Goal: Task Accomplishment & Management: Complete application form

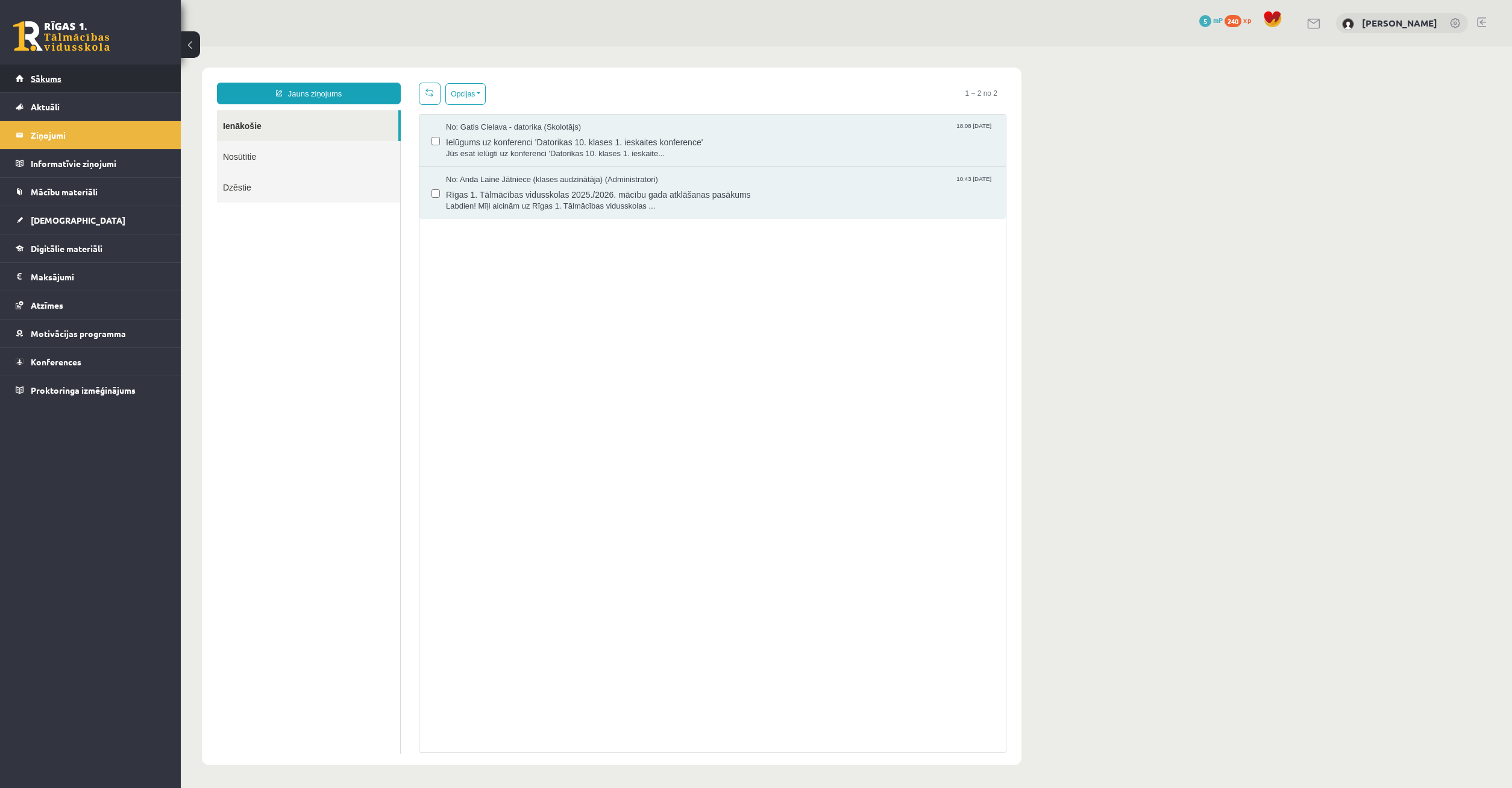
click at [41, 72] on link "Sākums" at bounding box center [90, 78] width 150 height 28
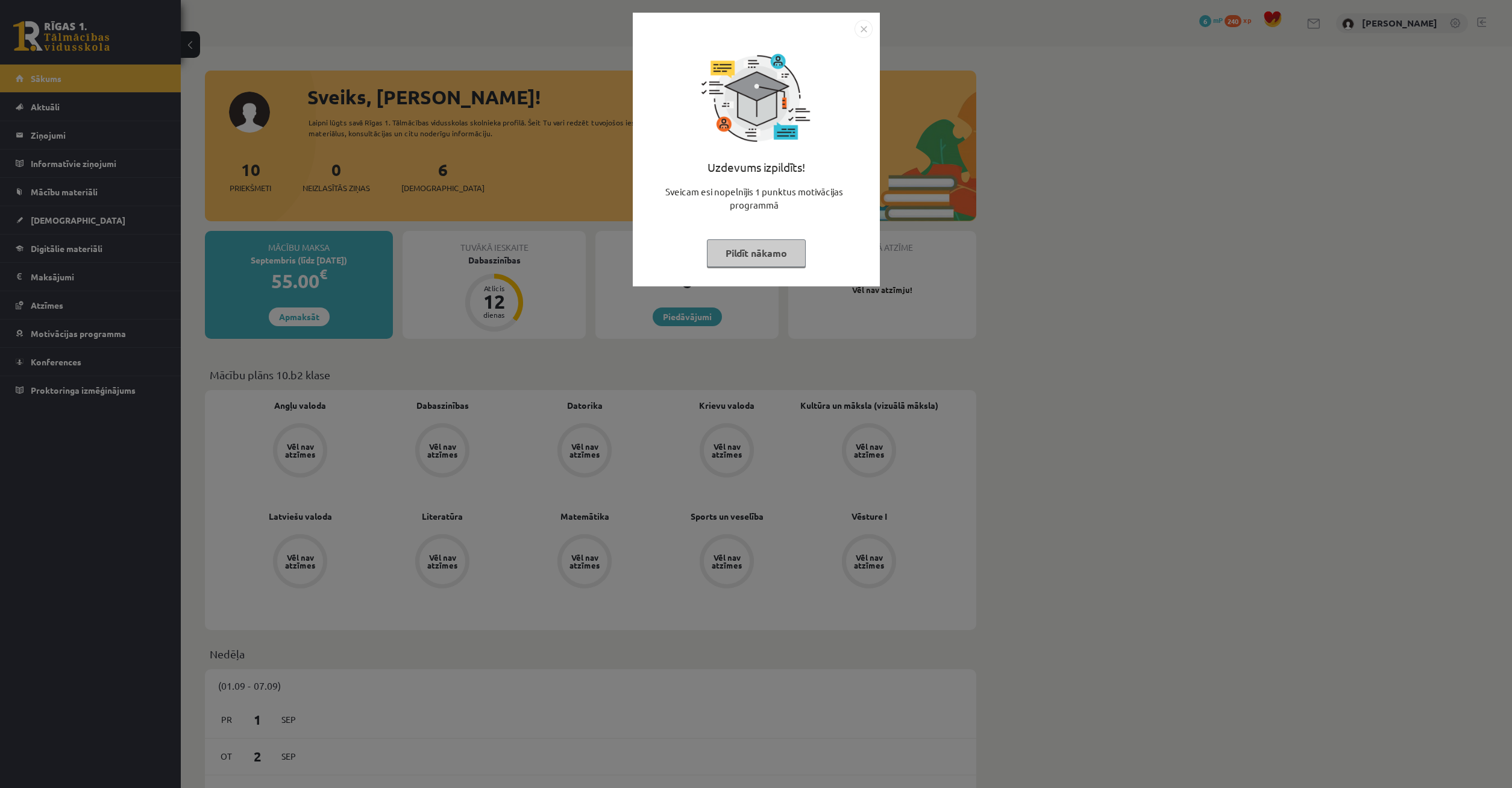
click at [862, 27] on img "Close" at bounding box center [864, 29] width 18 height 18
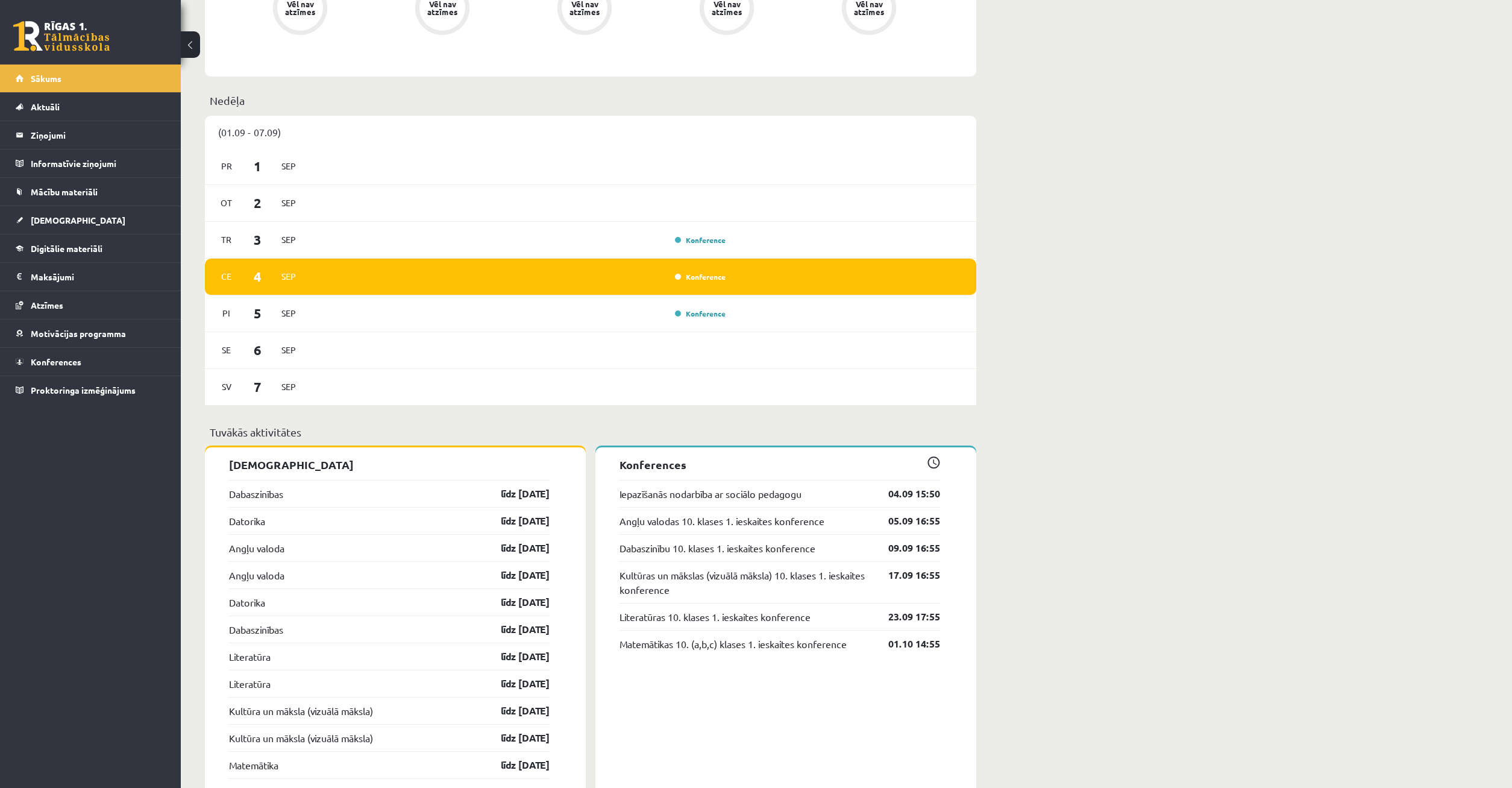
scroll to position [677, 0]
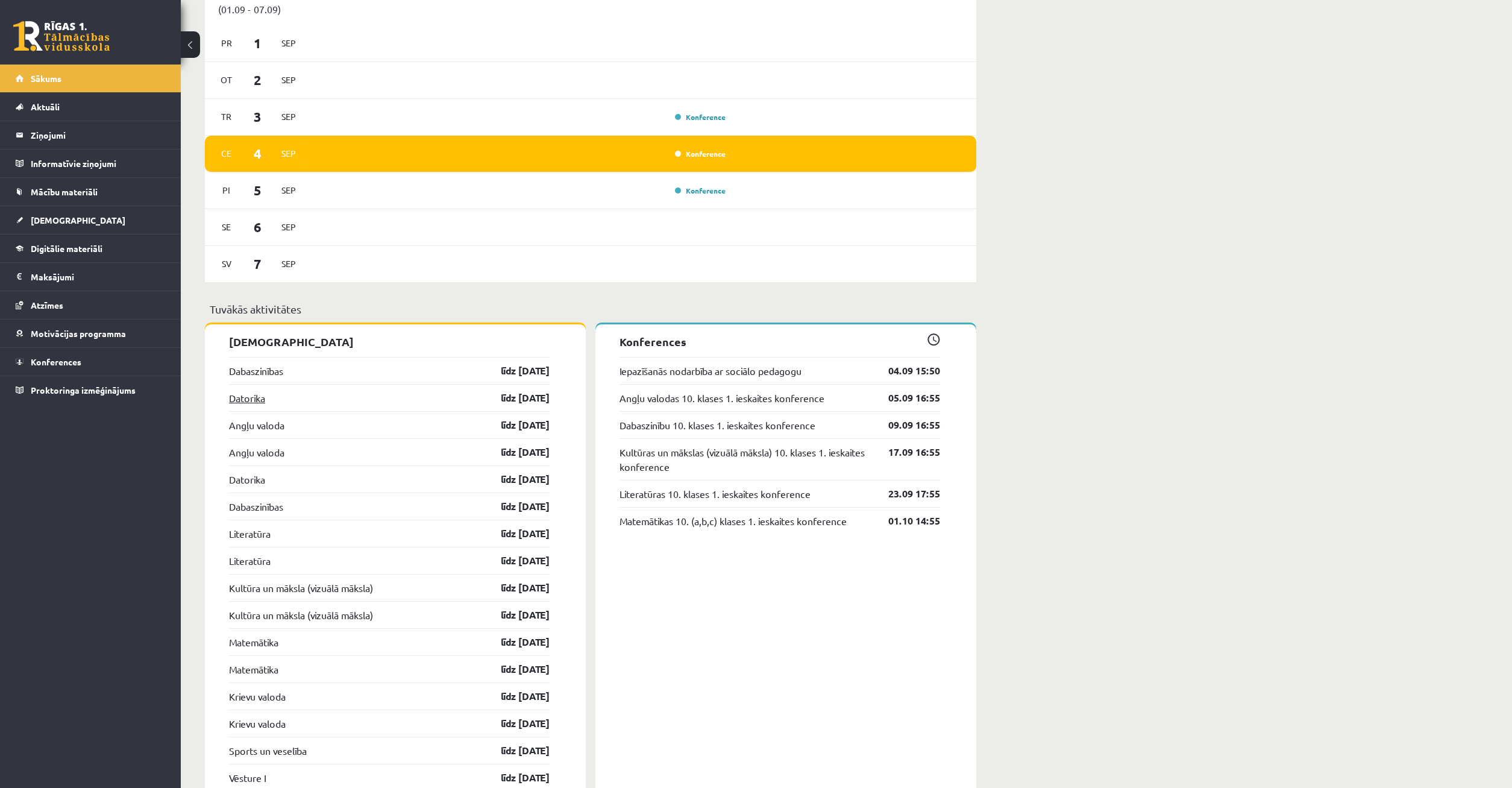
click at [246, 399] on link "Datorika" at bounding box center [247, 398] width 36 height 15
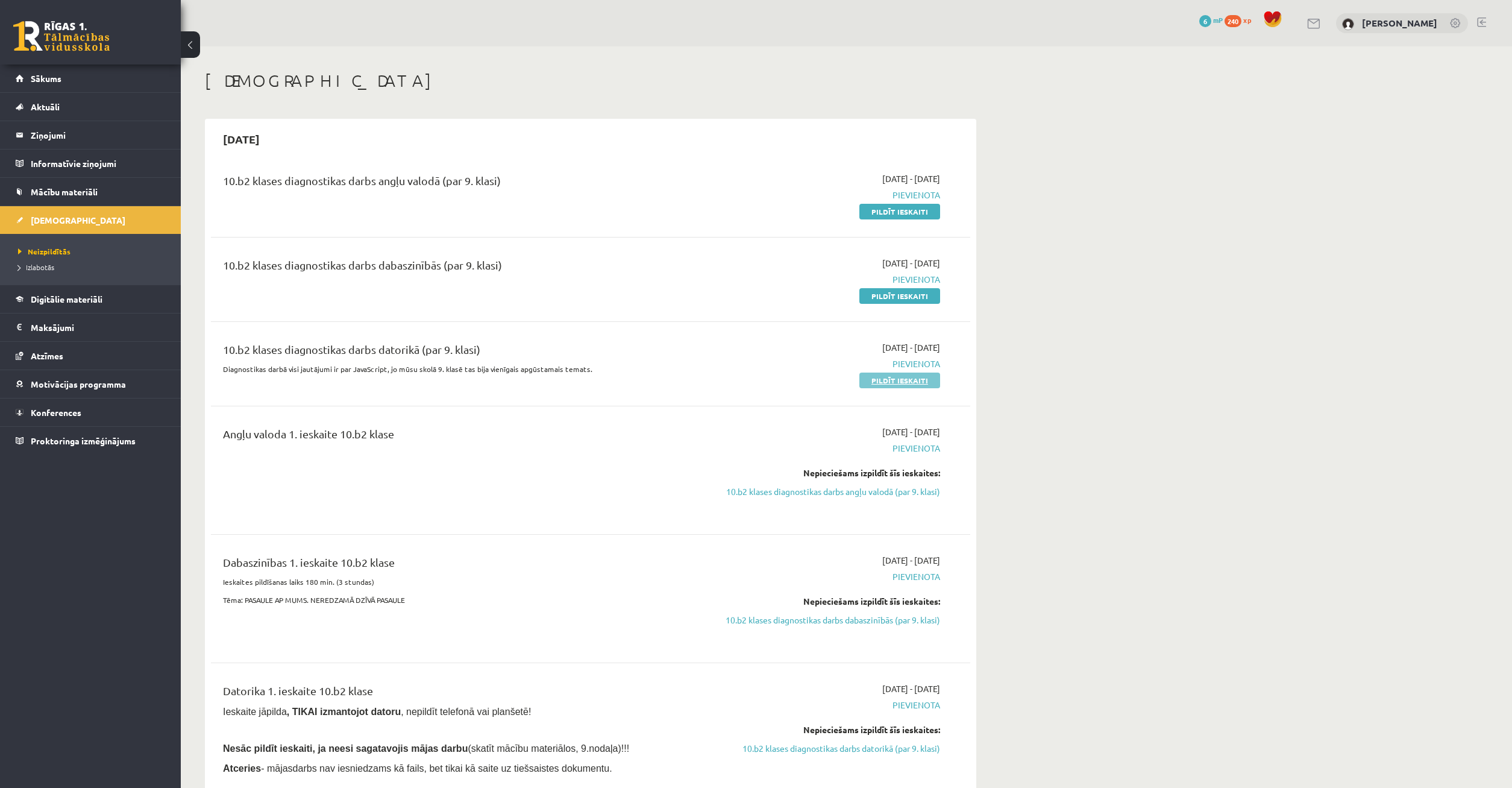
click at [908, 382] on link "Pildīt ieskaiti" at bounding box center [900, 380] width 81 height 16
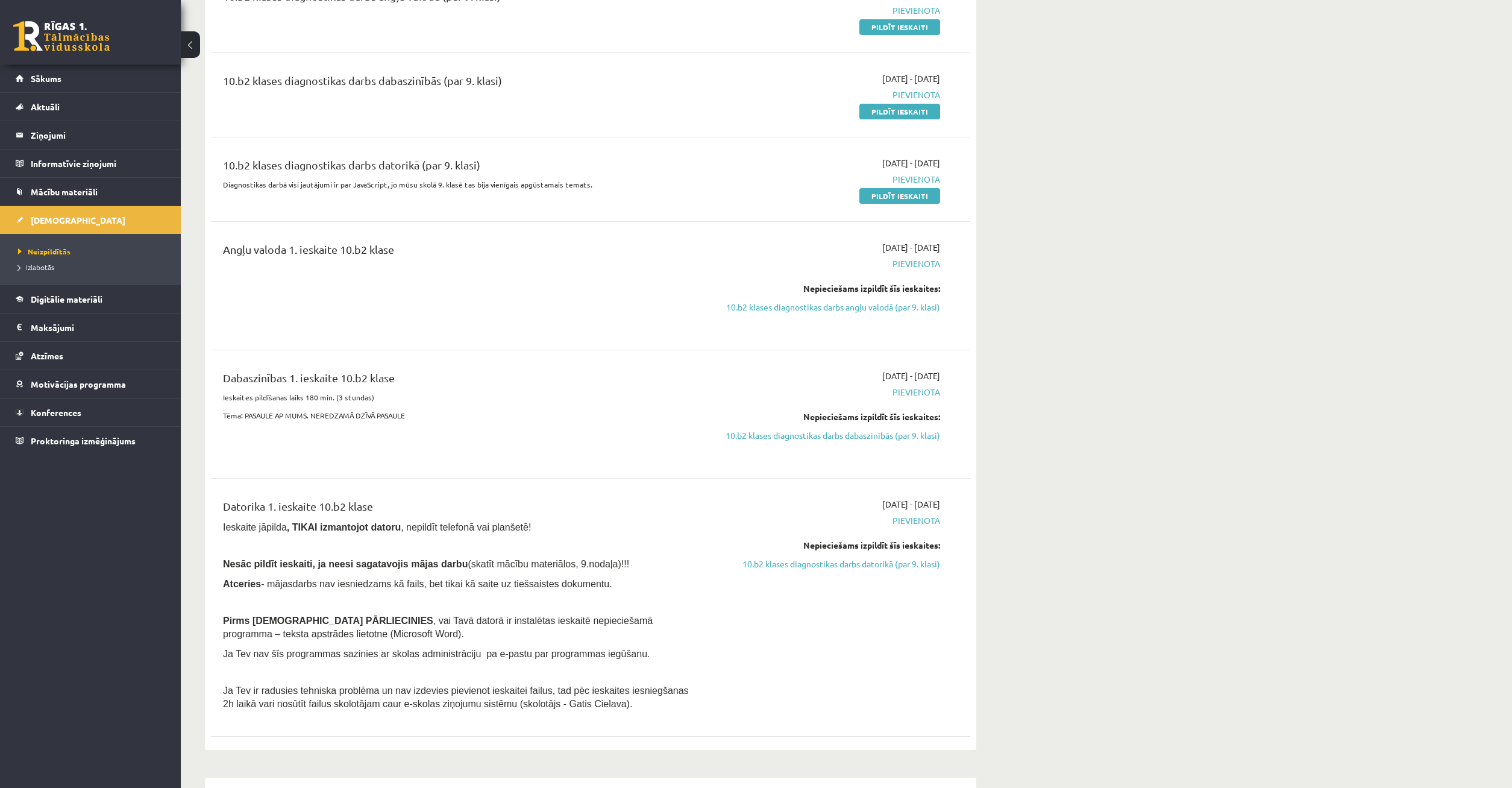
scroll to position [246, 0]
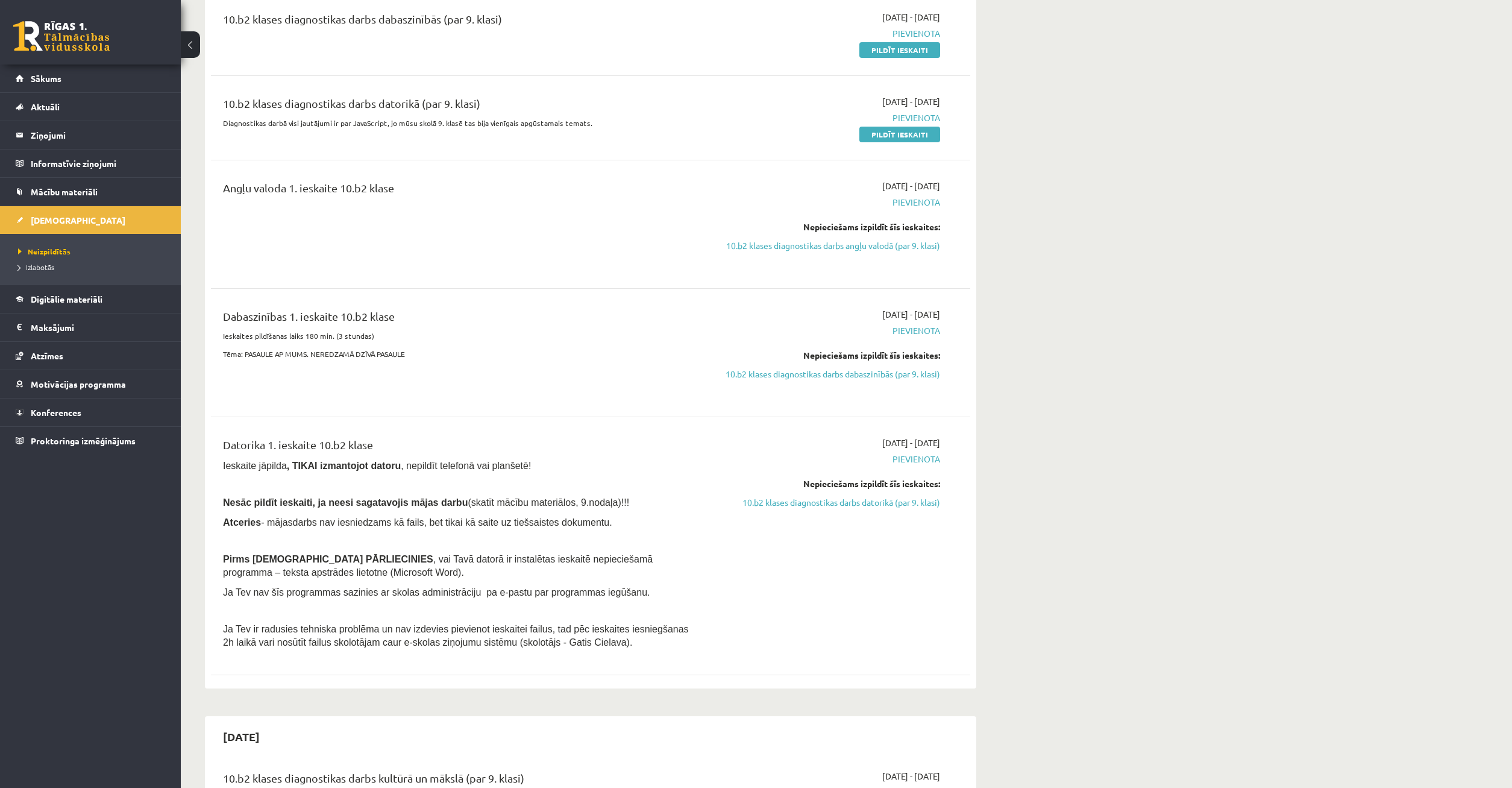
click at [802, 497] on link "10.b2 klases diagnostikas darbs datorikā (par 9. klasi)" at bounding box center [827, 502] width 227 height 13
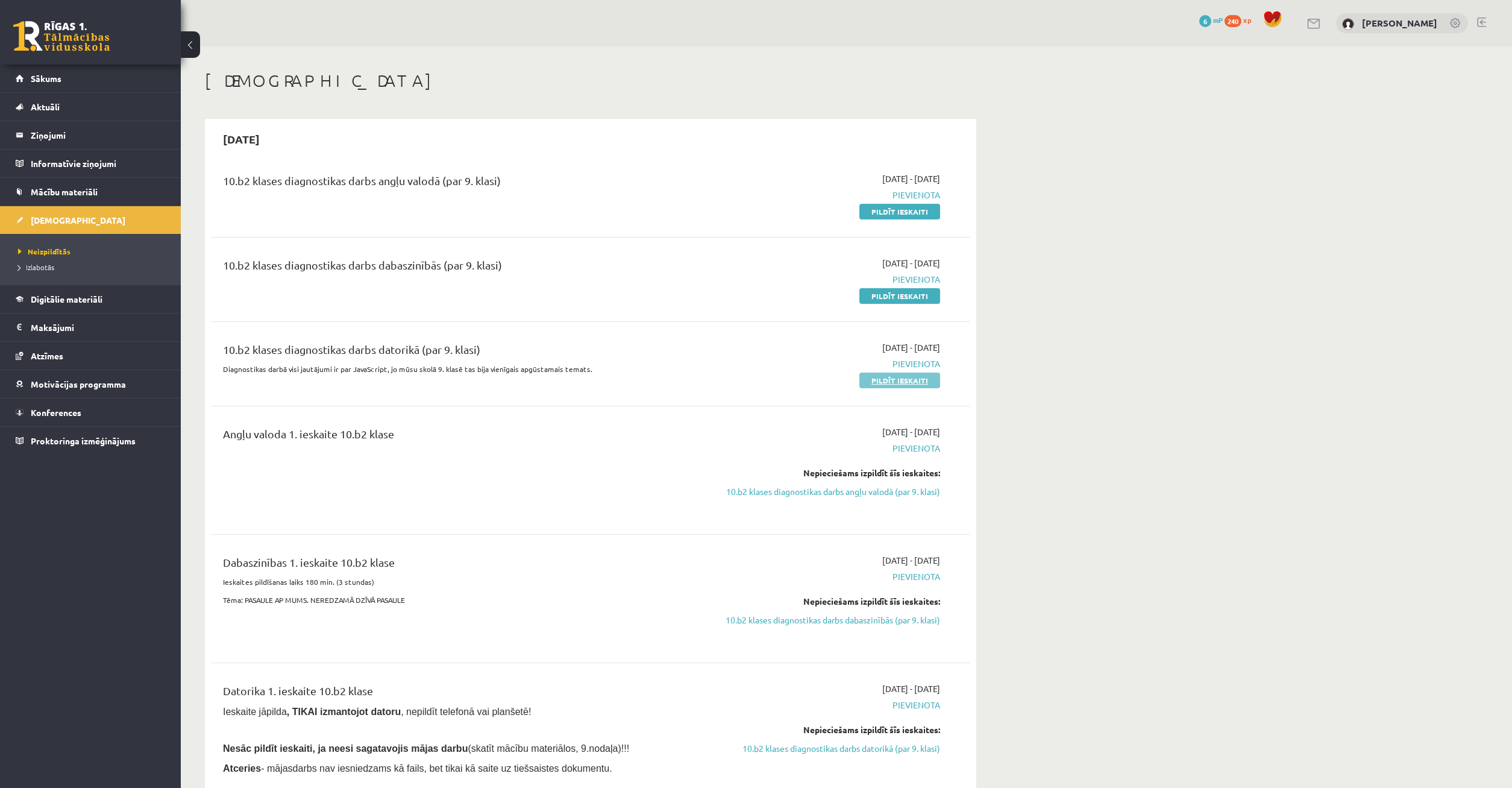
click at [914, 384] on link "Pildīt ieskaiti" at bounding box center [900, 380] width 81 height 16
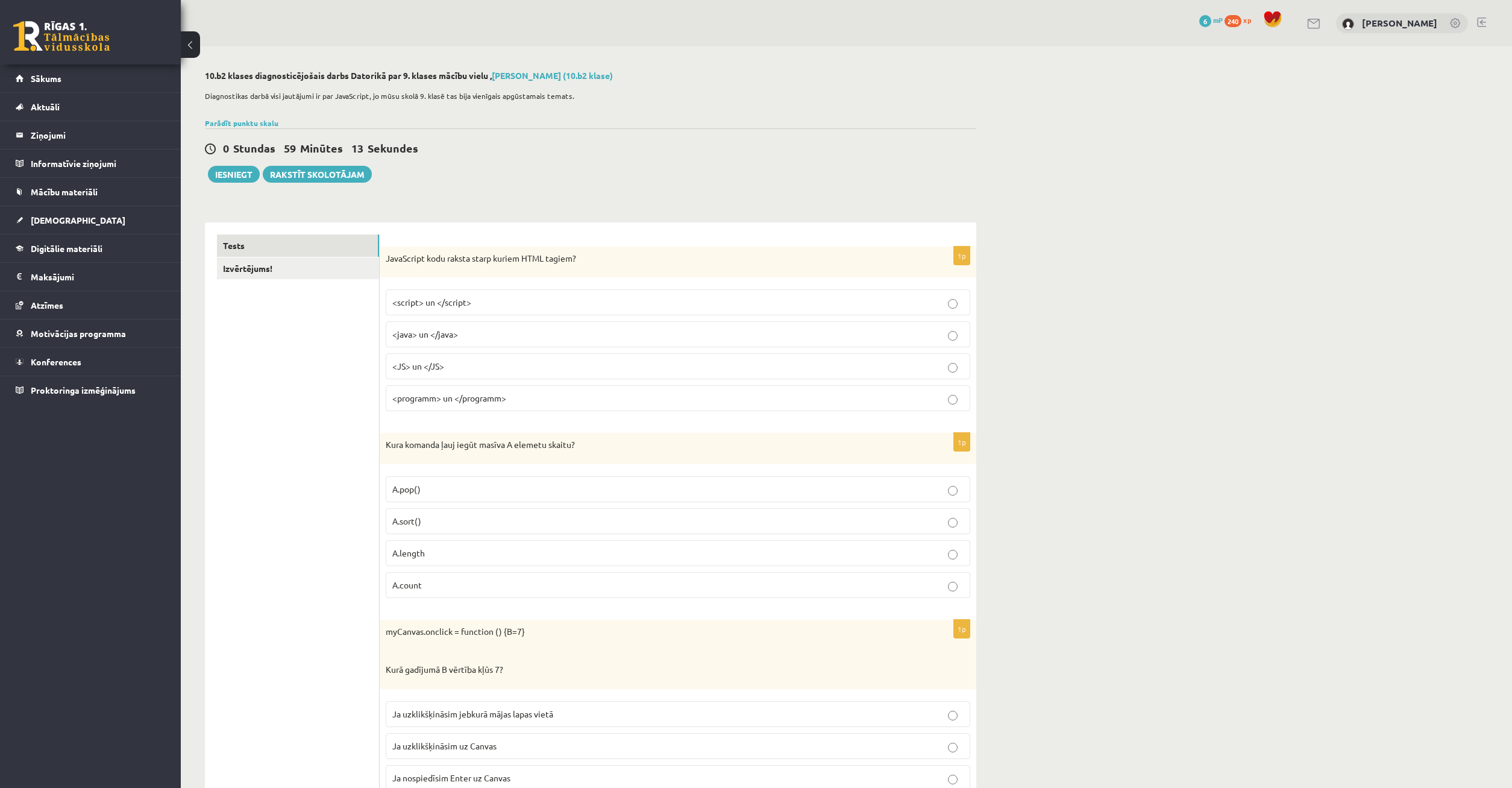
scroll to position [61, 0]
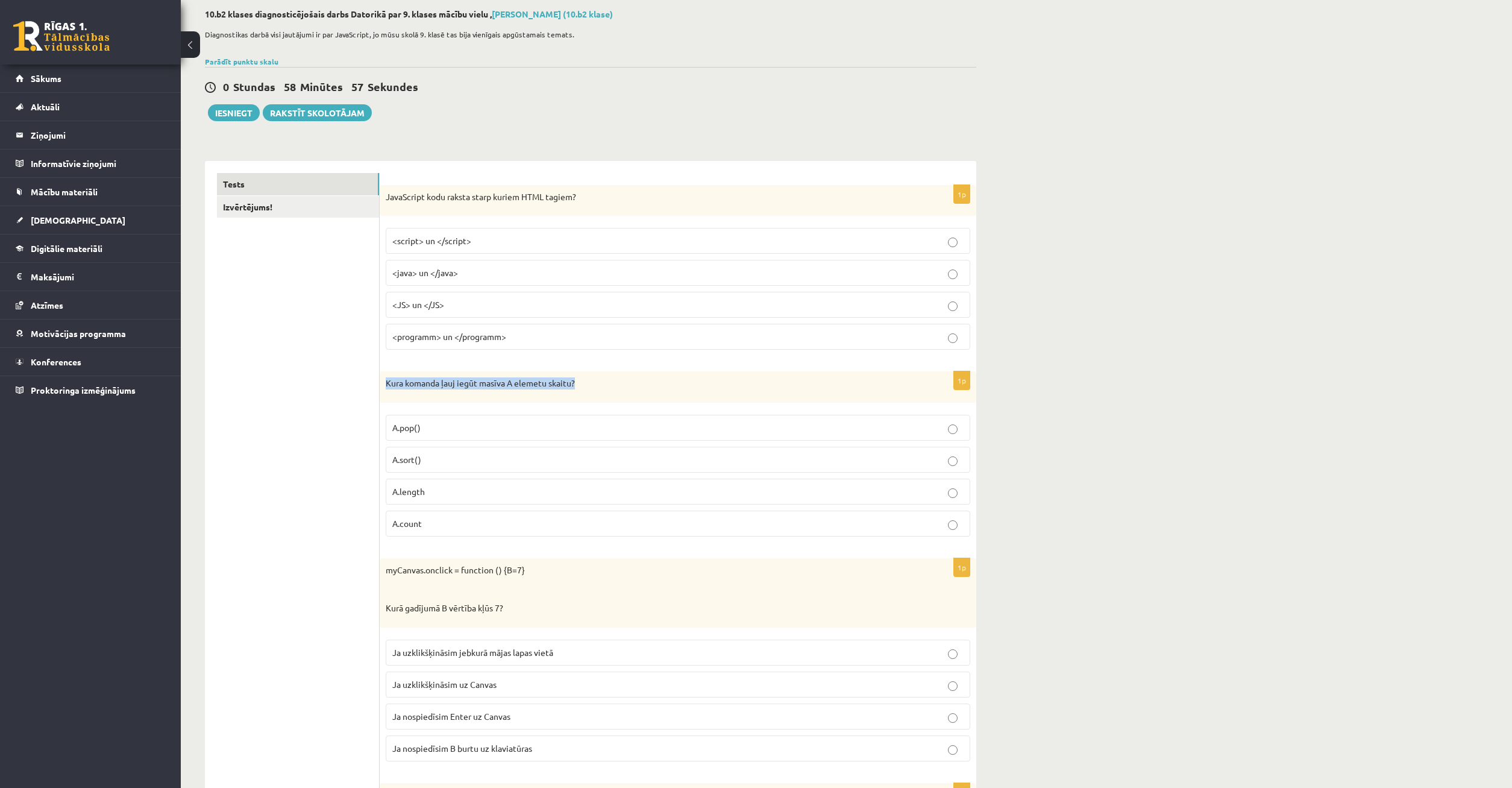
drag, startPoint x: 398, startPoint y: 380, endPoint x: 604, endPoint y: 387, distance: 206.1
click at [604, 387] on div "Kura komanda ļauj iegūt masīva A elemetu skaitu?" at bounding box center [678, 387] width 597 height 31
click at [625, 387] on p "Kura komanda ļauj iegūt masīva A elemetu skaitu?" at bounding box center [648, 383] width 525 height 12
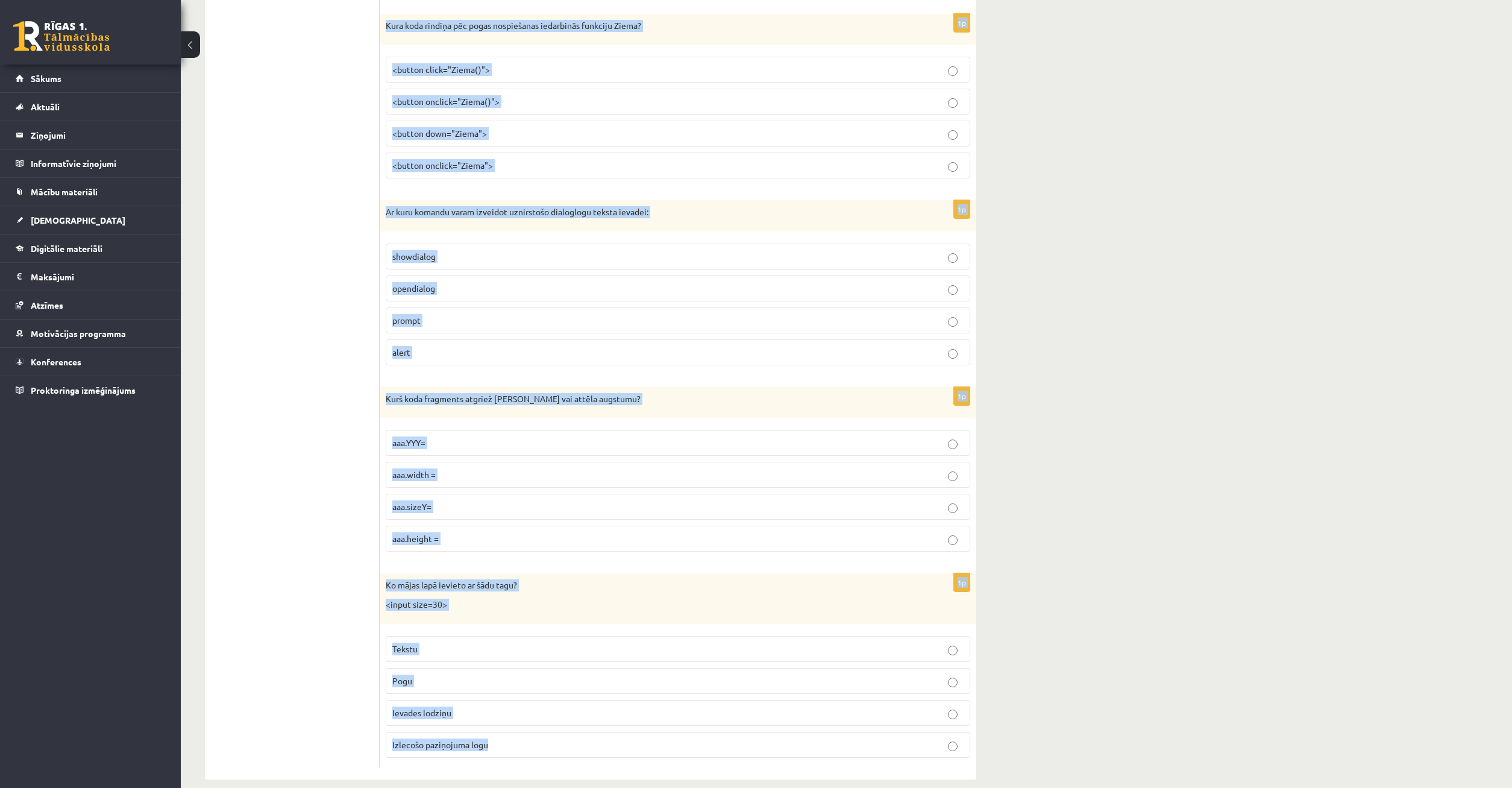
scroll to position [5766, 0]
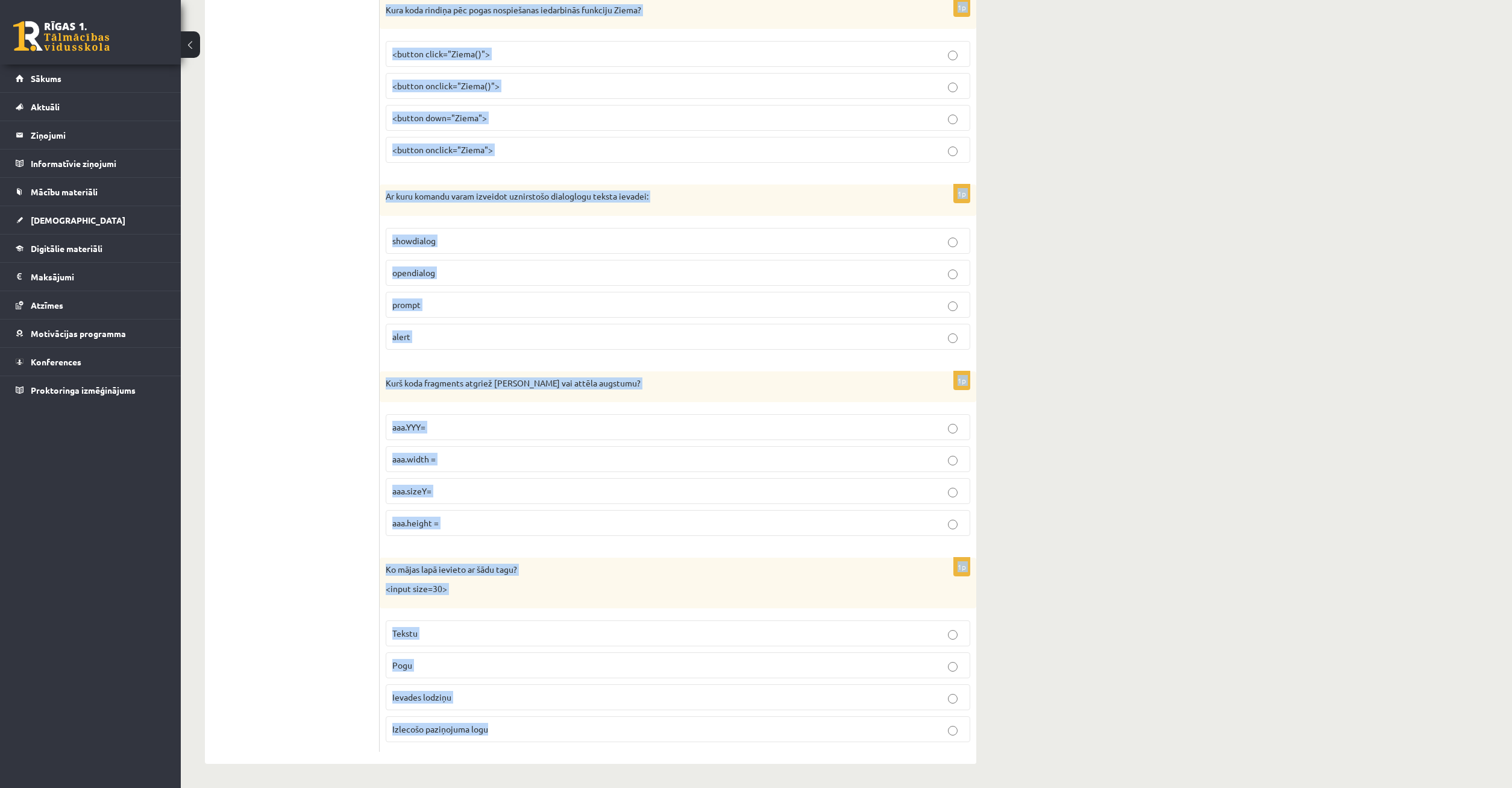
drag, startPoint x: 386, startPoint y: 195, endPoint x: 984, endPoint y: 806, distance: 854.9
copy form "JavaScript kodu raksta starp kuriem HTML tagiem? <script> un </script> <java> u…"
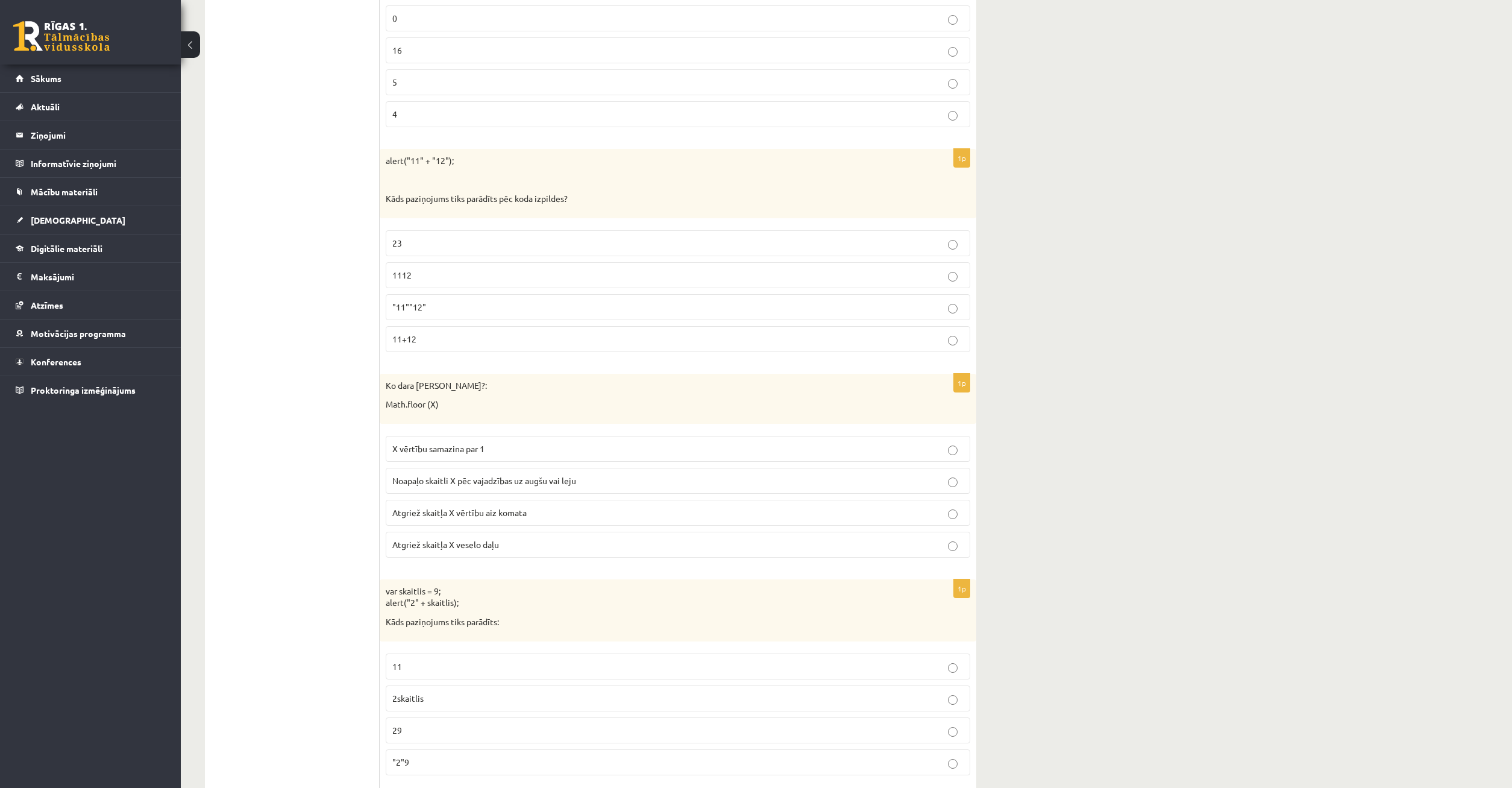
scroll to position [4782, 0]
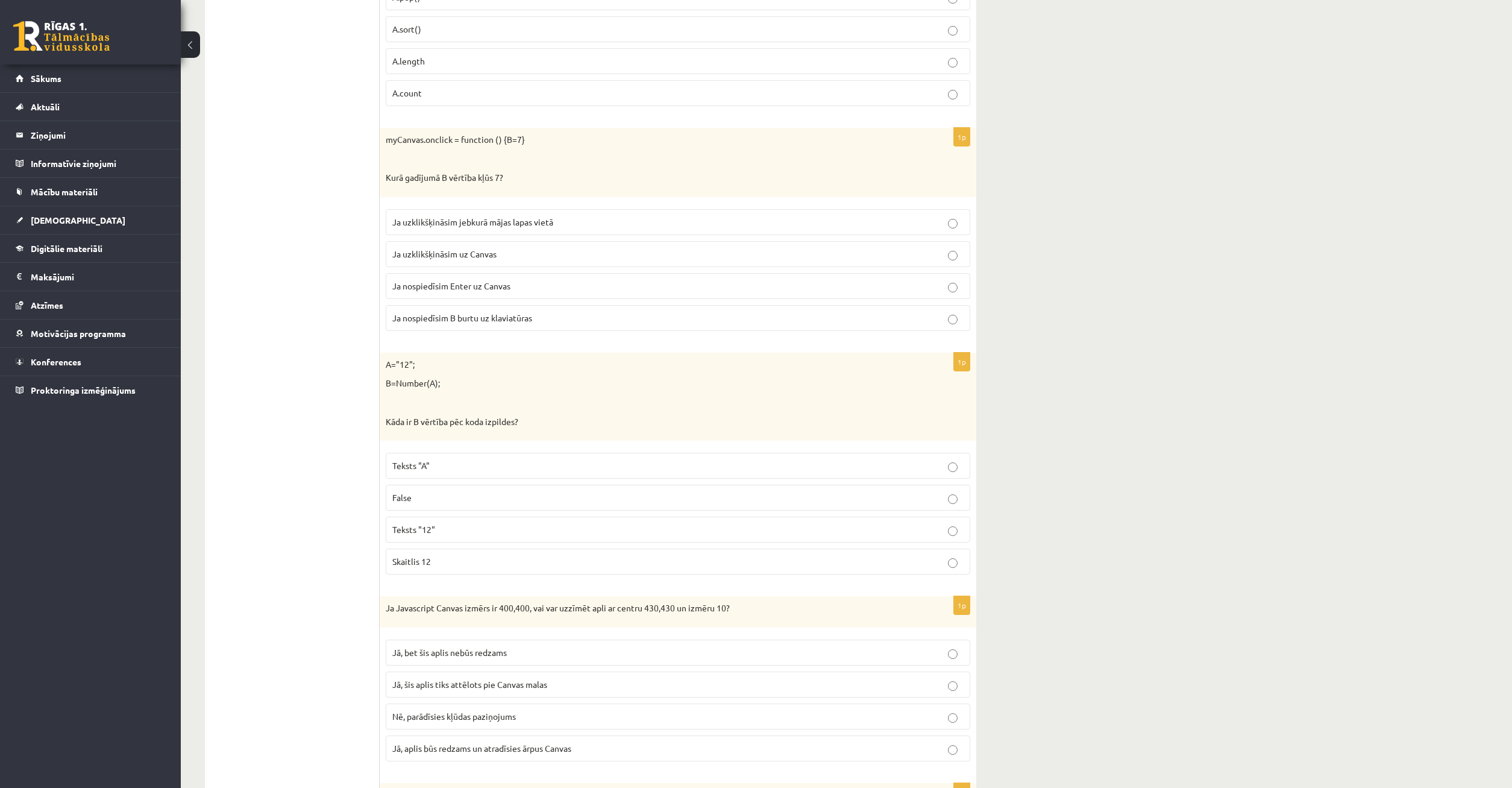
scroll to position [615, 0]
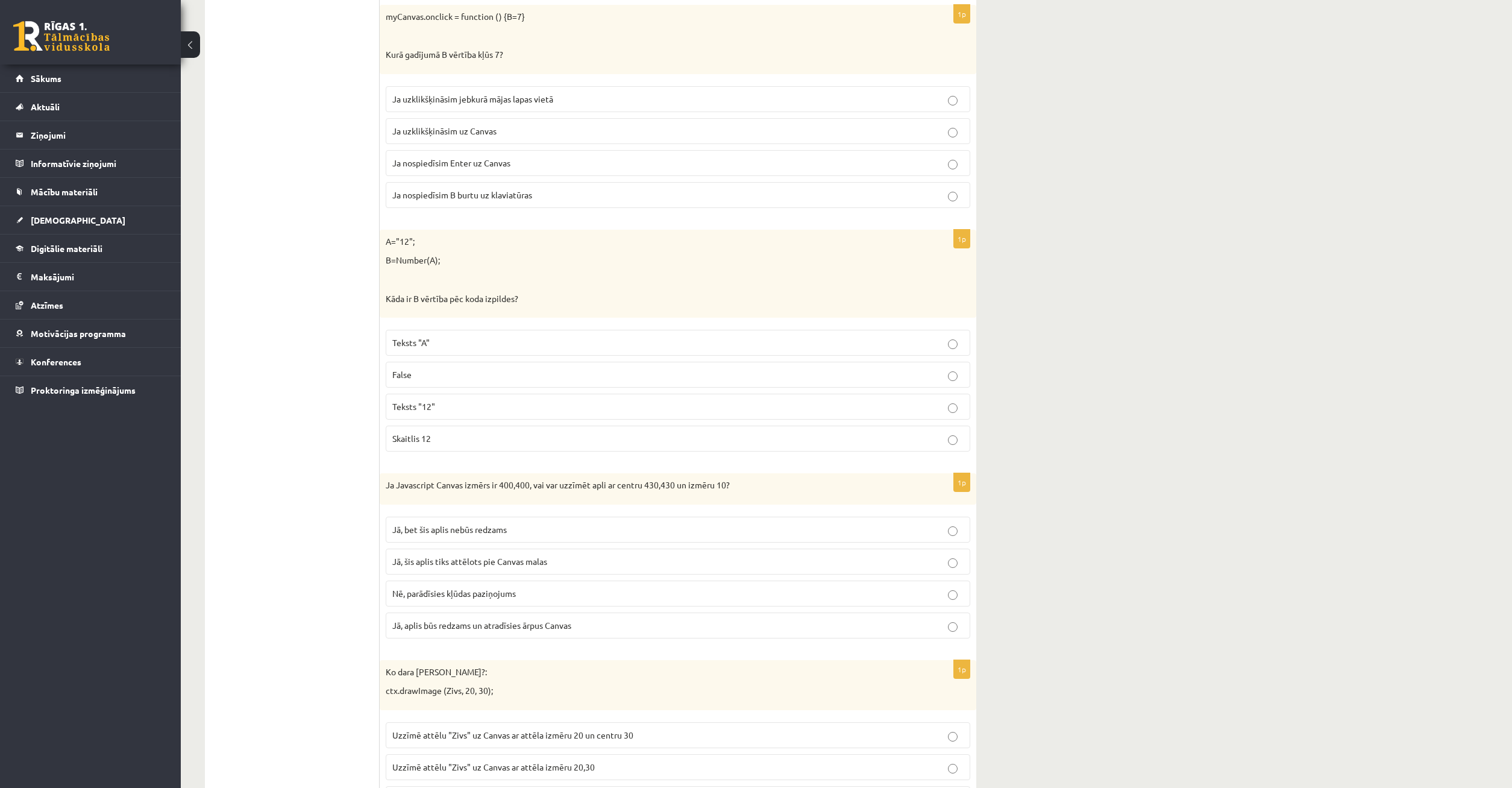
click at [960, 437] on p "Skaitlis 12" at bounding box center [678, 439] width 571 height 13
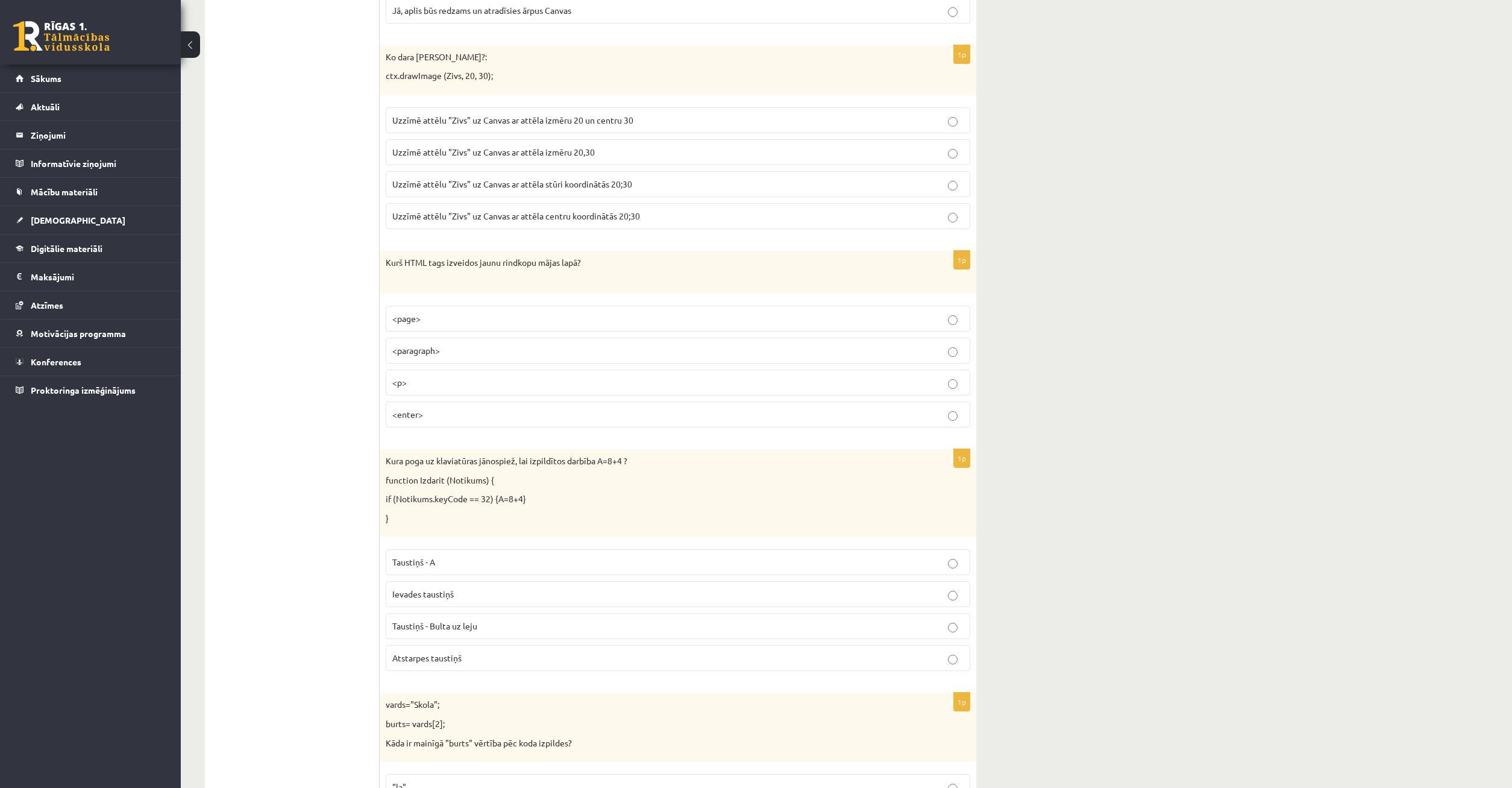
scroll to position [1292, 0]
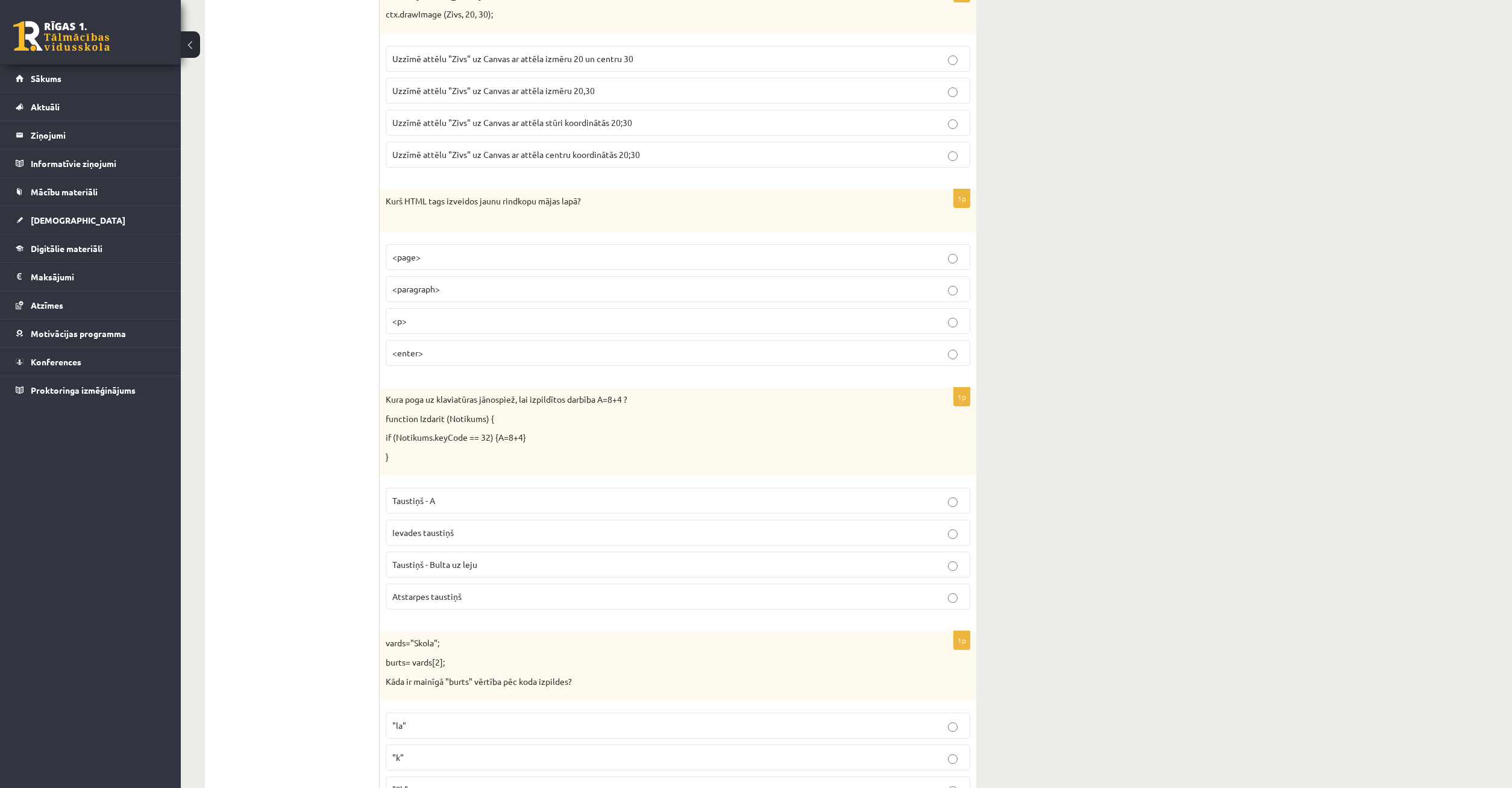
click at [946, 499] on label "Taustiņš - A" at bounding box center [678, 500] width 585 height 26
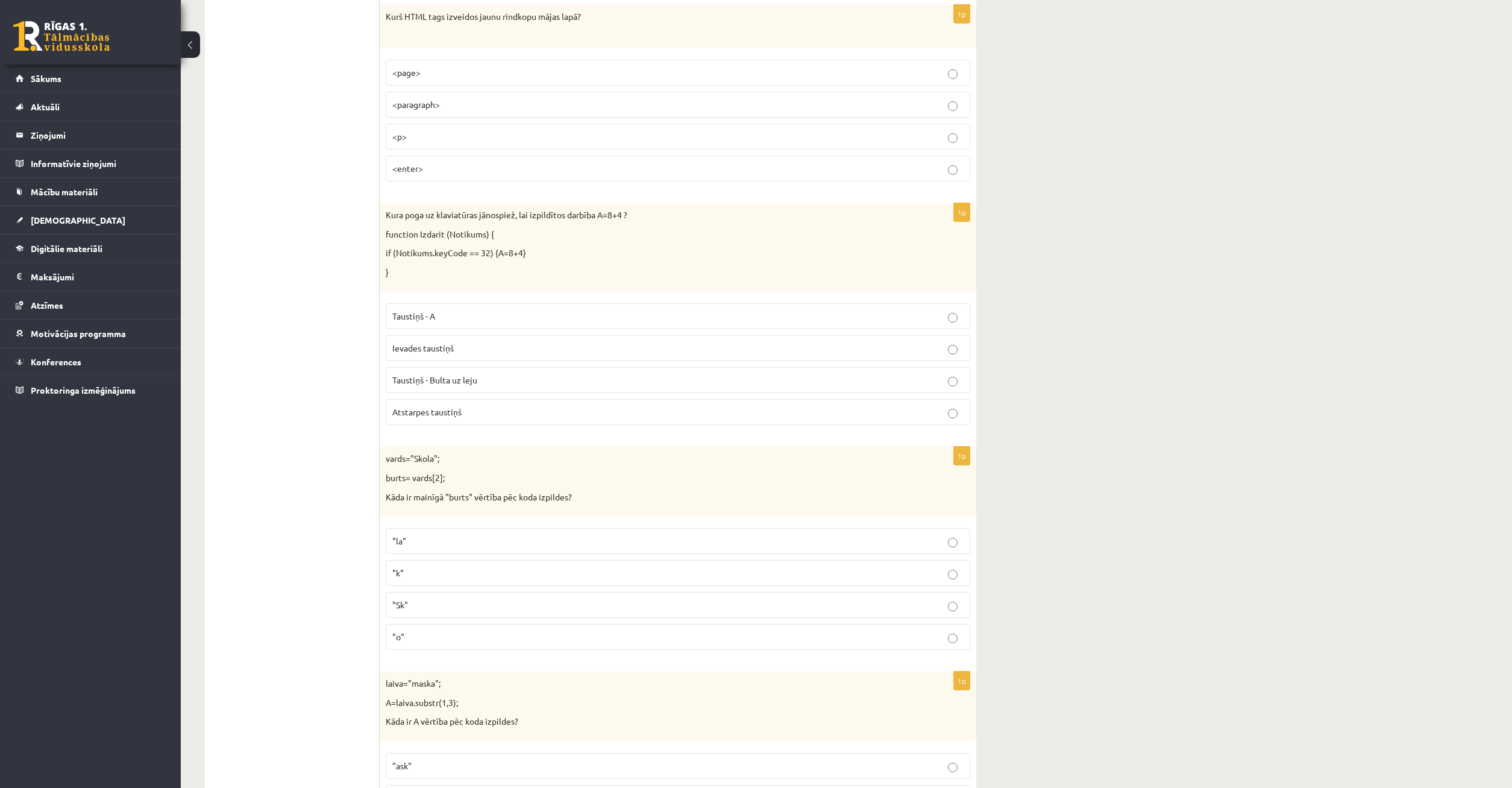
scroll to position [1537, 0]
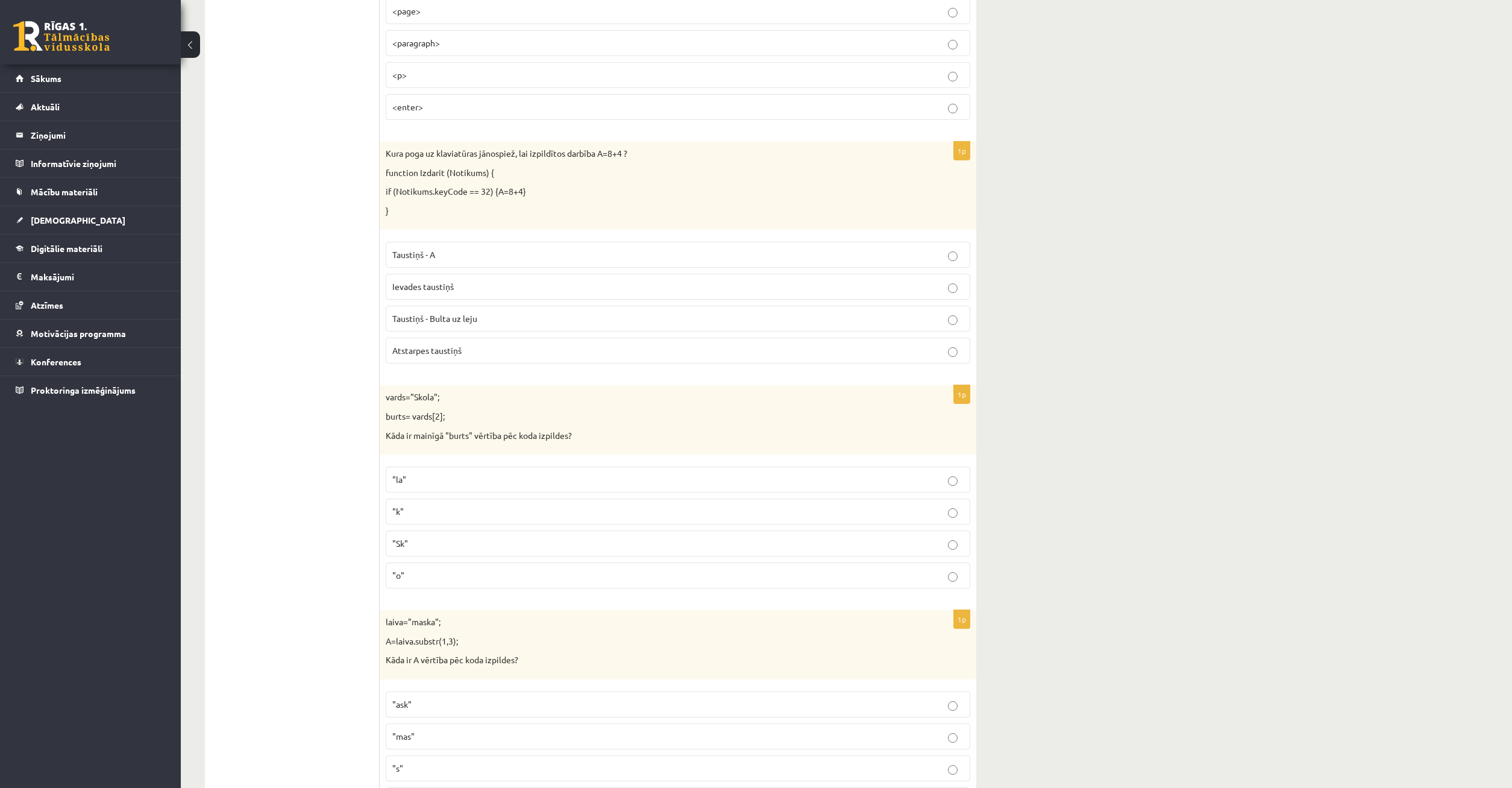
click at [960, 547] on p ""Sk"" at bounding box center [678, 543] width 571 height 13
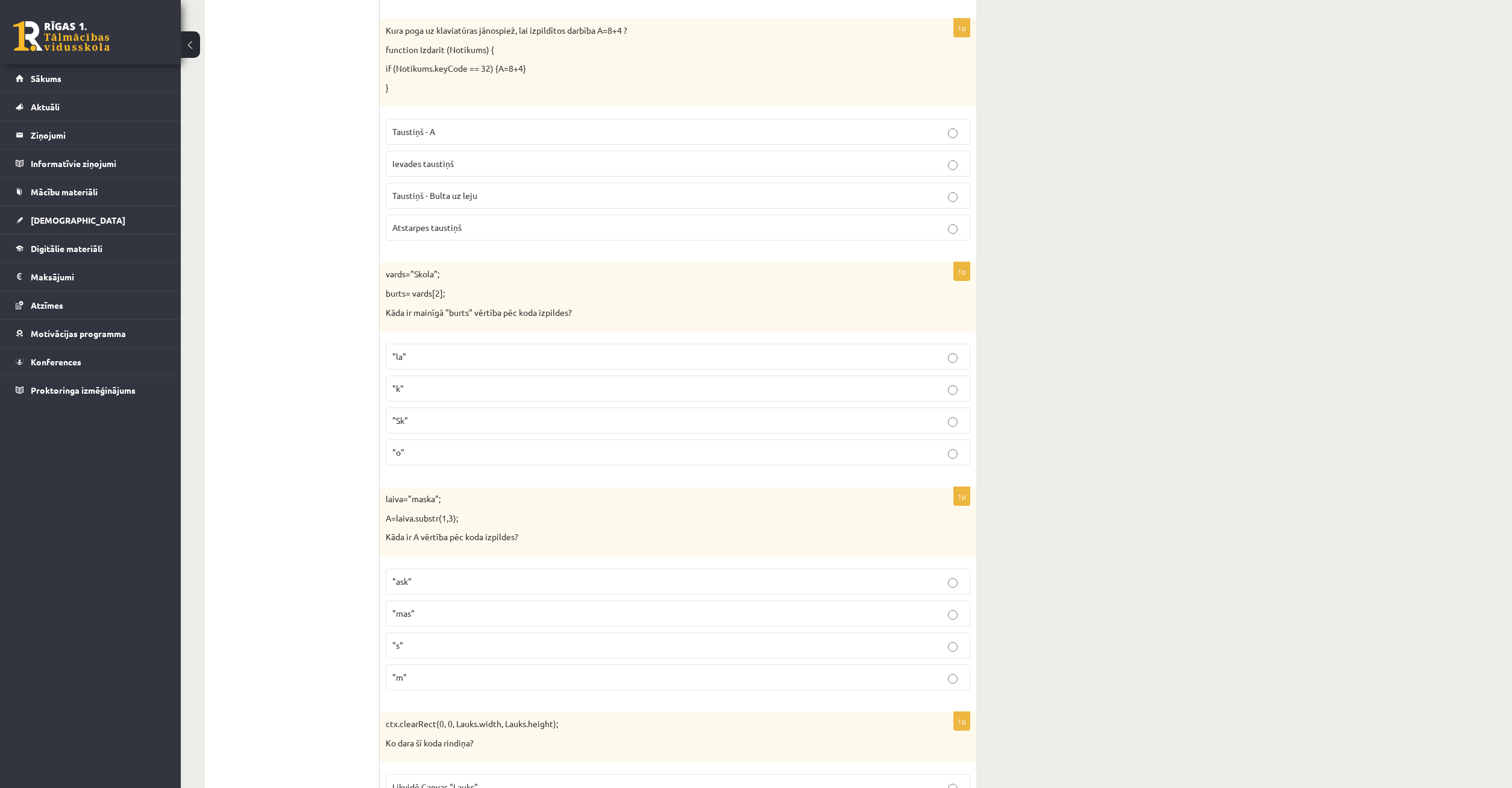
scroll to position [2030, 0]
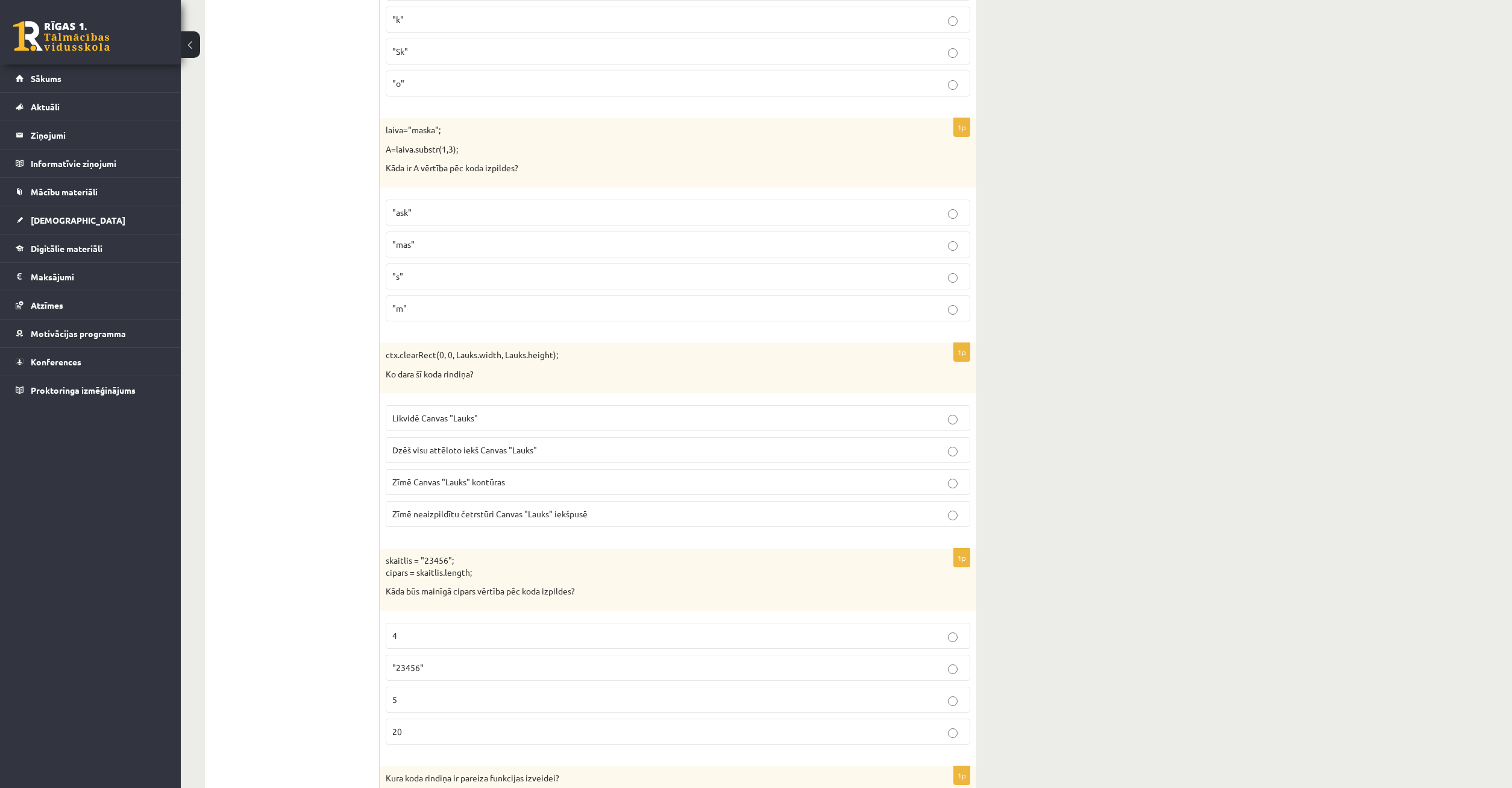
click at [559, 264] on fieldset ""ask" "mas" "s" "m"" at bounding box center [678, 259] width 585 height 131
click at [767, 248] on p ""mas"" at bounding box center [678, 245] width 571 height 13
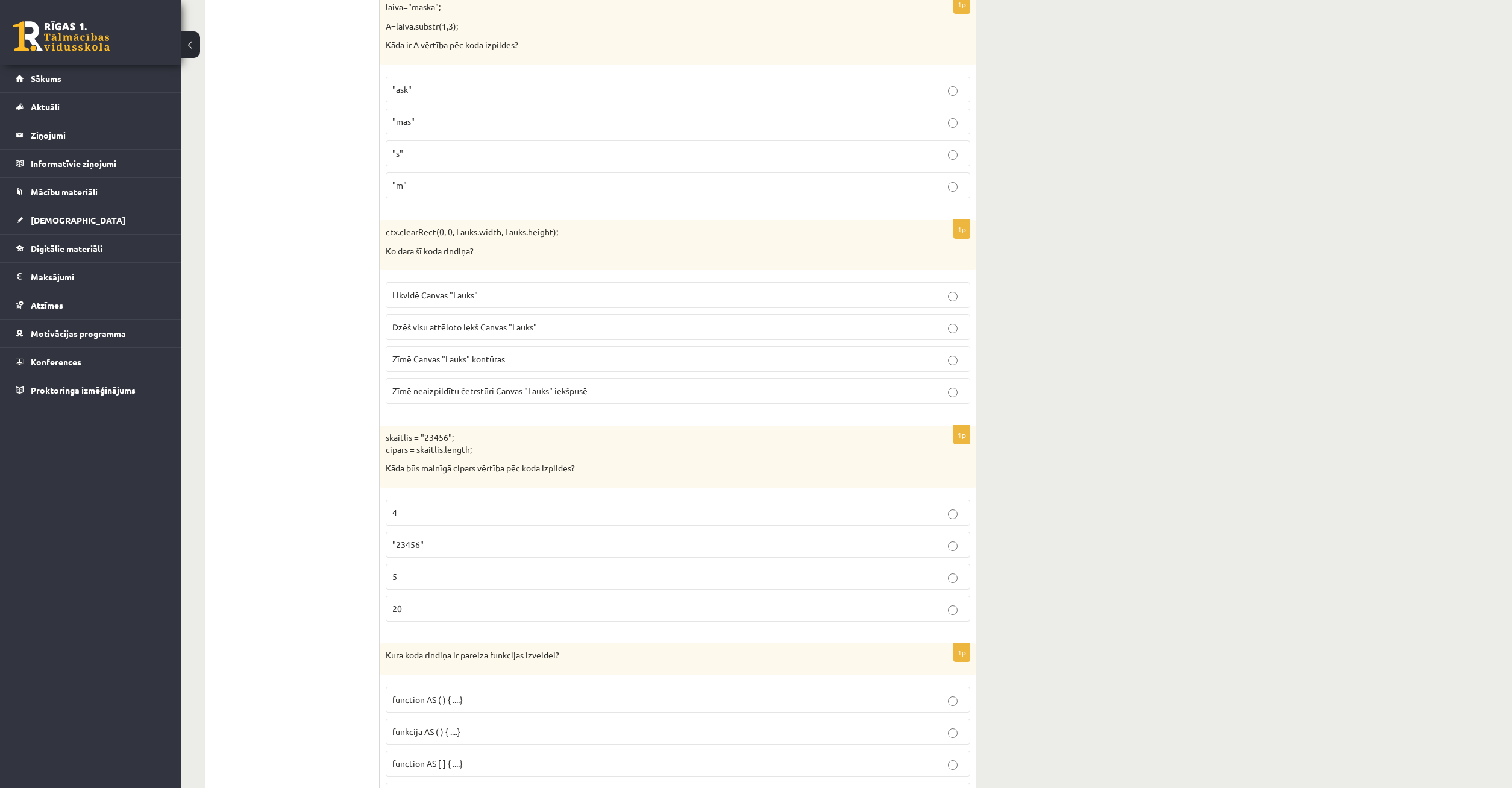
scroll to position [2091, 0]
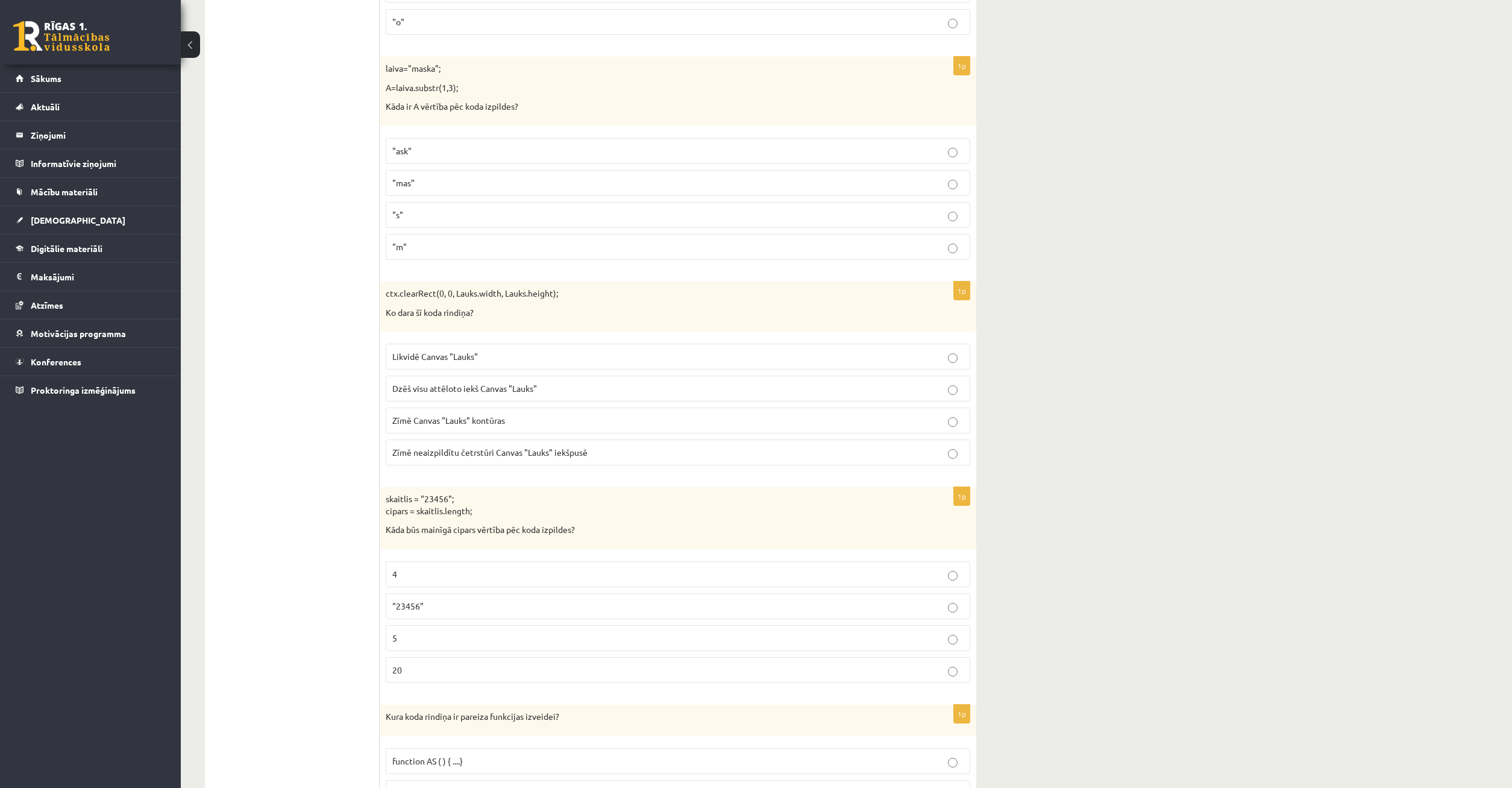
click at [951, 363] on label "Likvidē Canvas "Lauks"" at bounding box center [678, 356] width 585 height 26
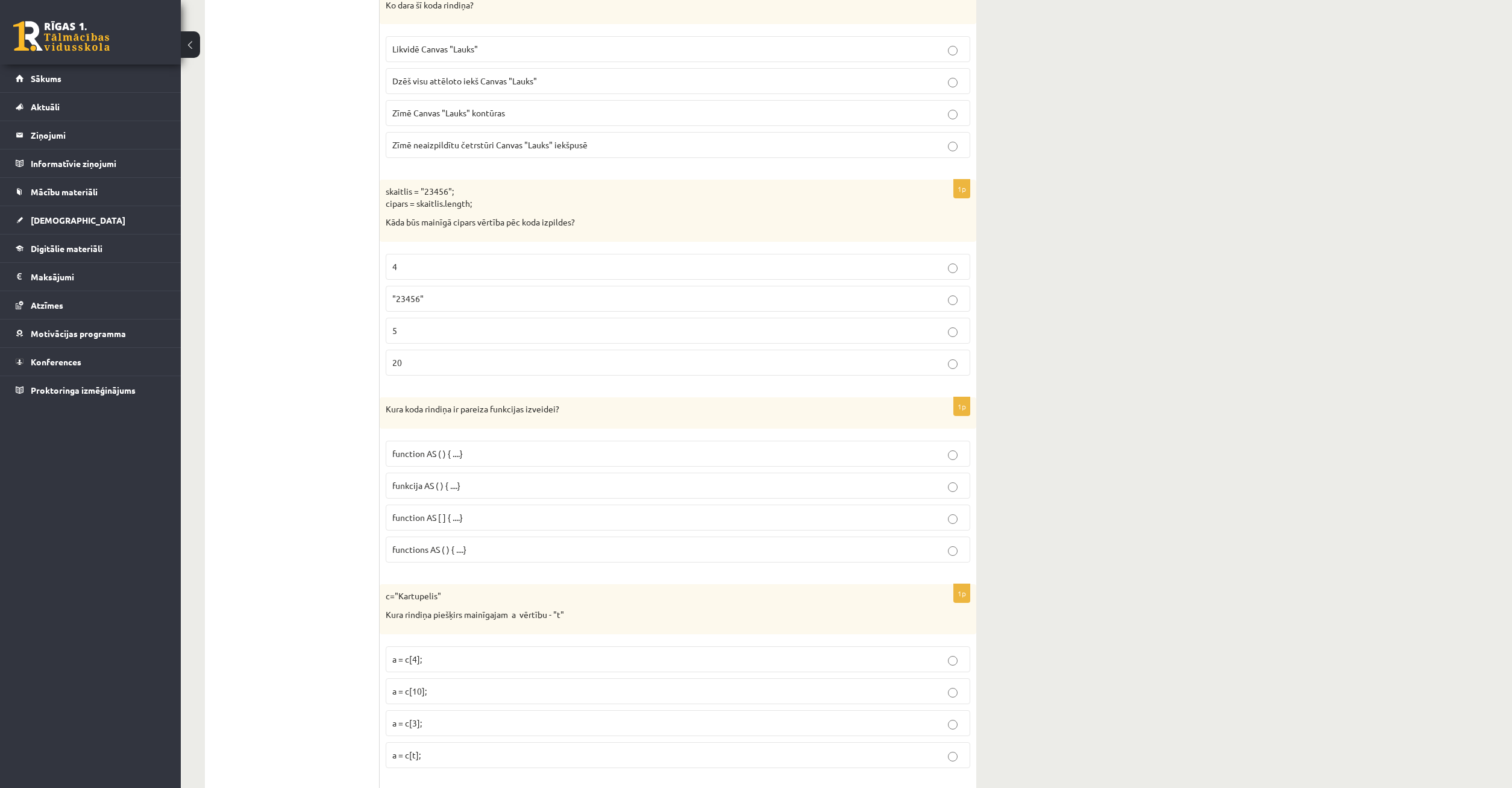
scroll to position [2460, 0]
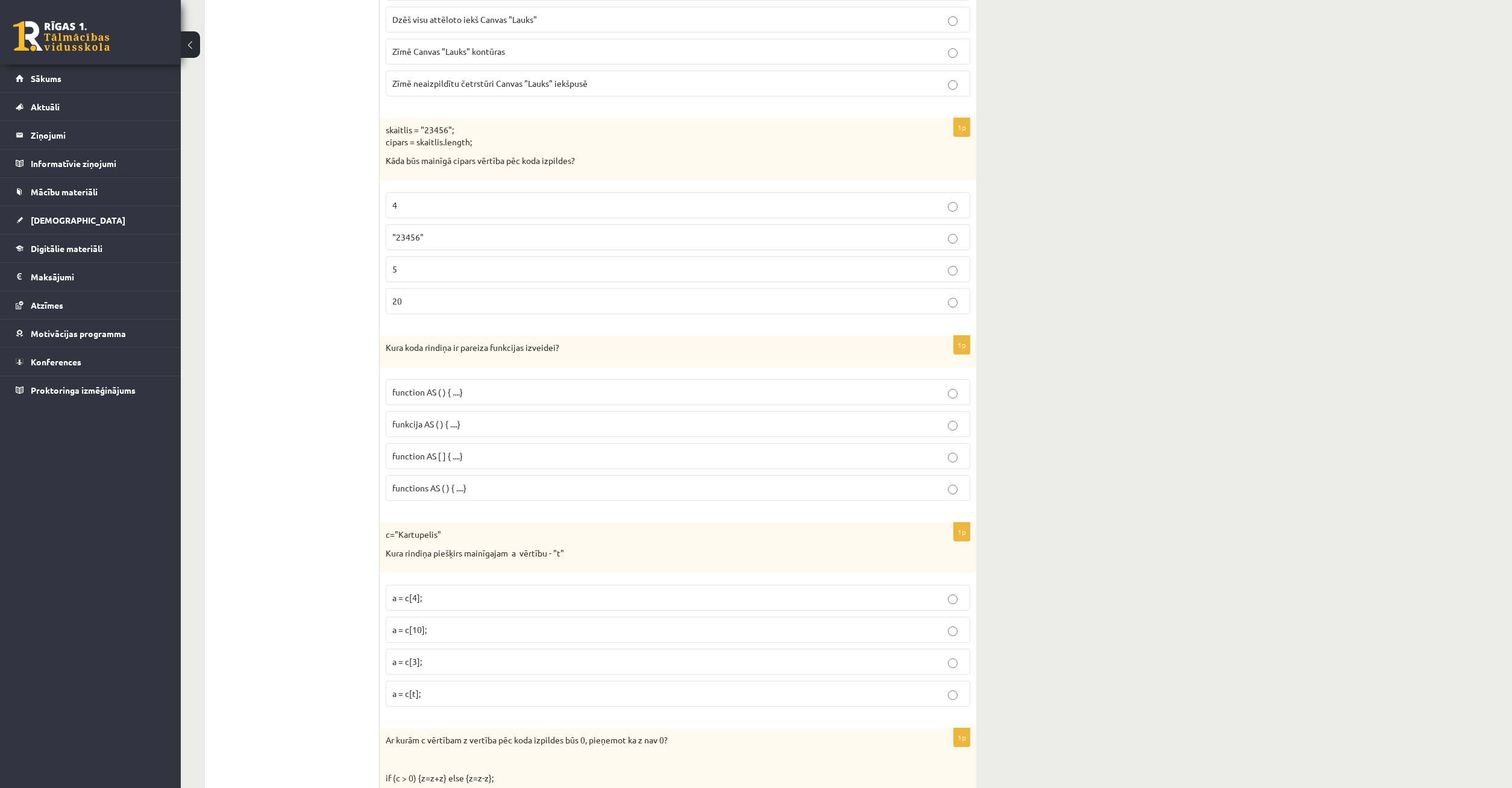
click at [451, 264] on p "5" at bounding box center [678, 269] width 571 height 13
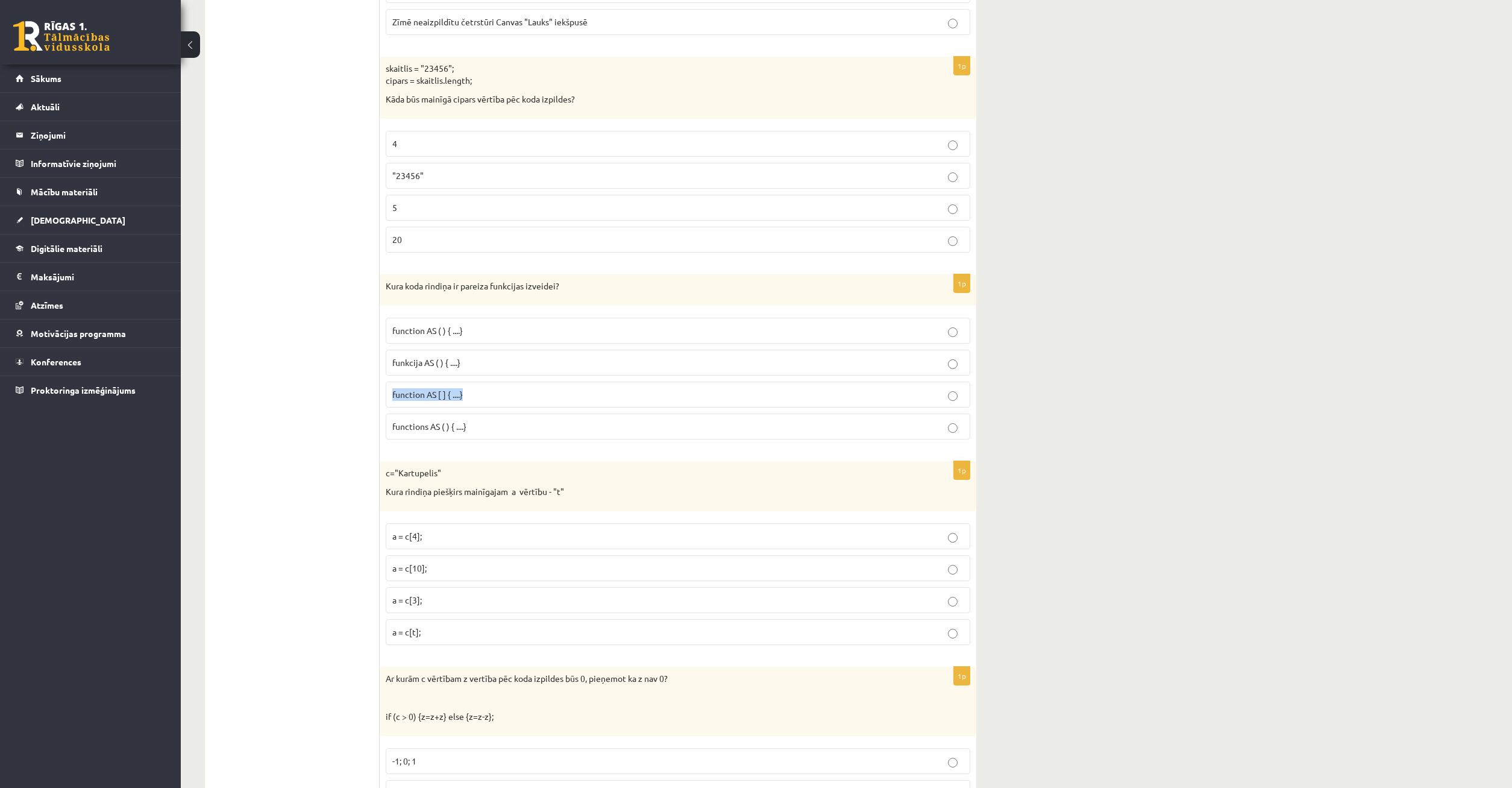
drag, startPoint x: 960, startPoint y: 354, endPoint x: 963, endPoint y: 395, distance: 41.1
click at [962, 404] on fieldset "function AS ( ) { ....} funkcija AS ( ) { ....} function AS [ ] { ....} functio…" at bounding box center [678, 377] width 585 height 131
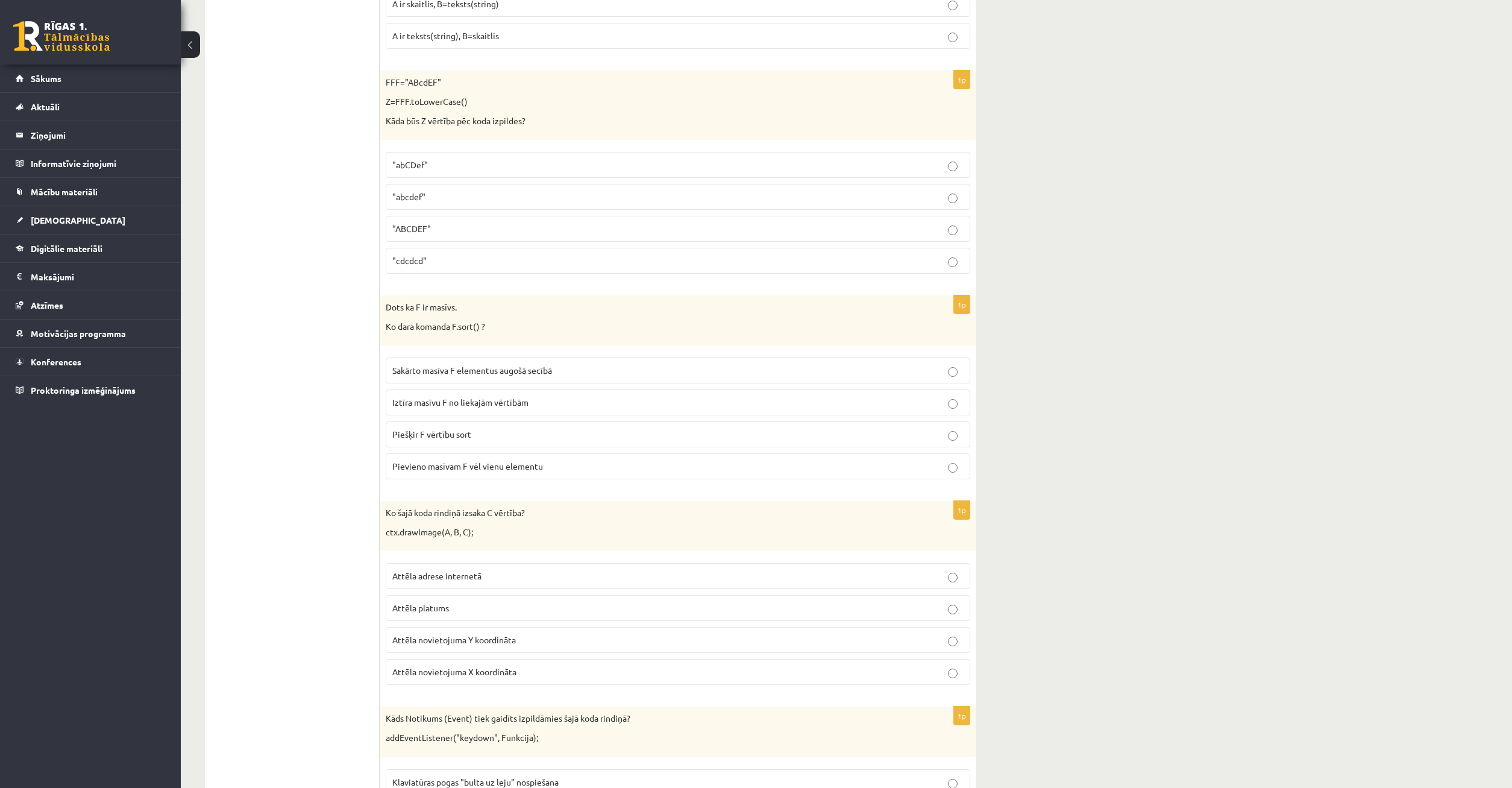
scroll to position [3751, 0]
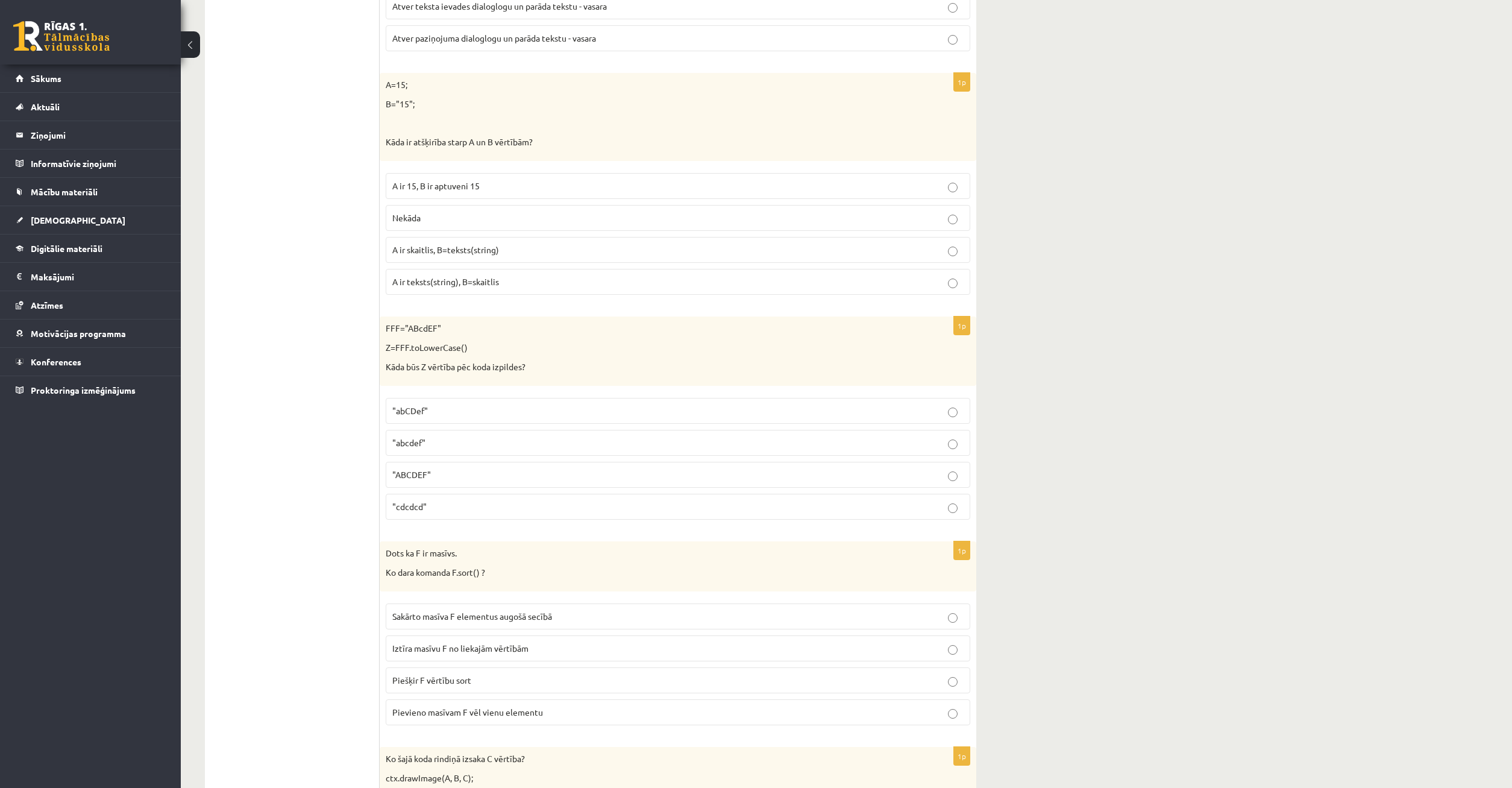
drag, startPoint x: 608, startPoint y: 358, endPoint x: 611, endPoint y: 367, distance: 9.5
click at [611, 367] on div "FFF="ABcdEF" Z=FFF.toLowerCase() Kāda būs Z vērtība pēc koda izpildes?" at bounding box center [678, 351] width 597 height 69
click at [953, 444] on label ""abcdef"" at bounding box center [678, 442] width 585 height 26
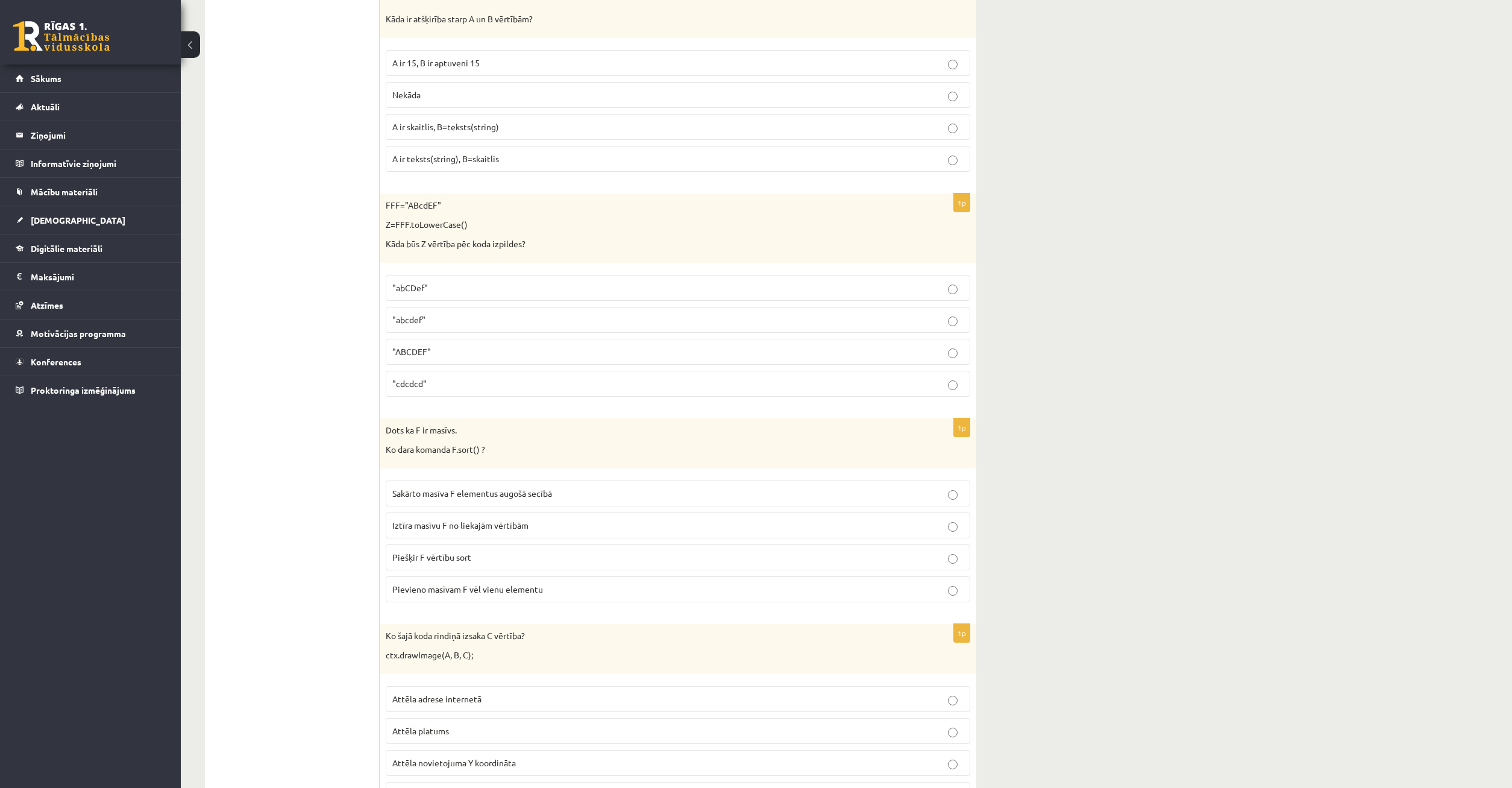
scroll to position [4182, 0]
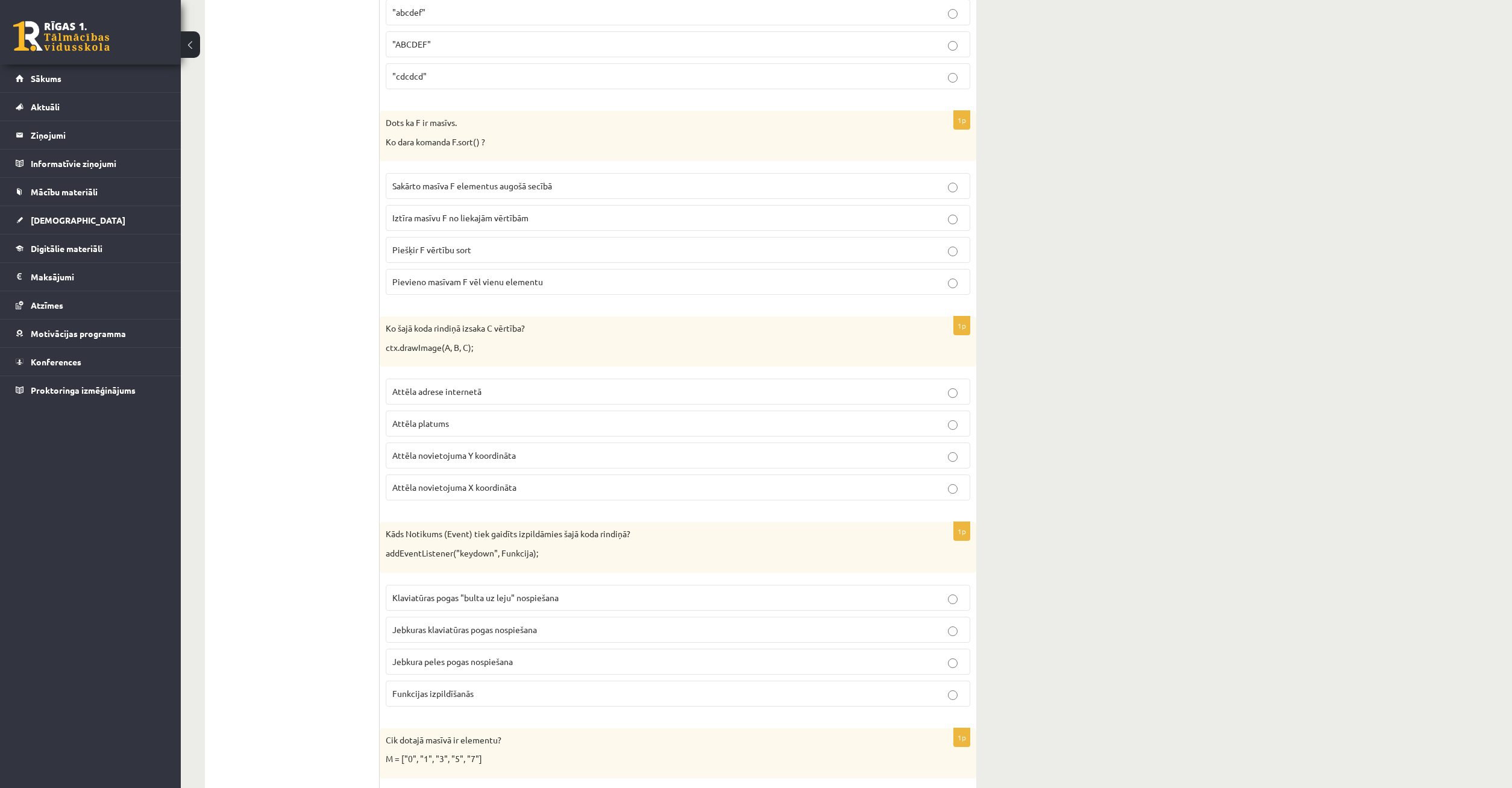
click at [956, 551] on div "Kāds Notikums (Event) tiek gaidīts izpildāmies šajā koda rindiņā? addEventListe…" at bounding box center [678, 547] width 597 height 50
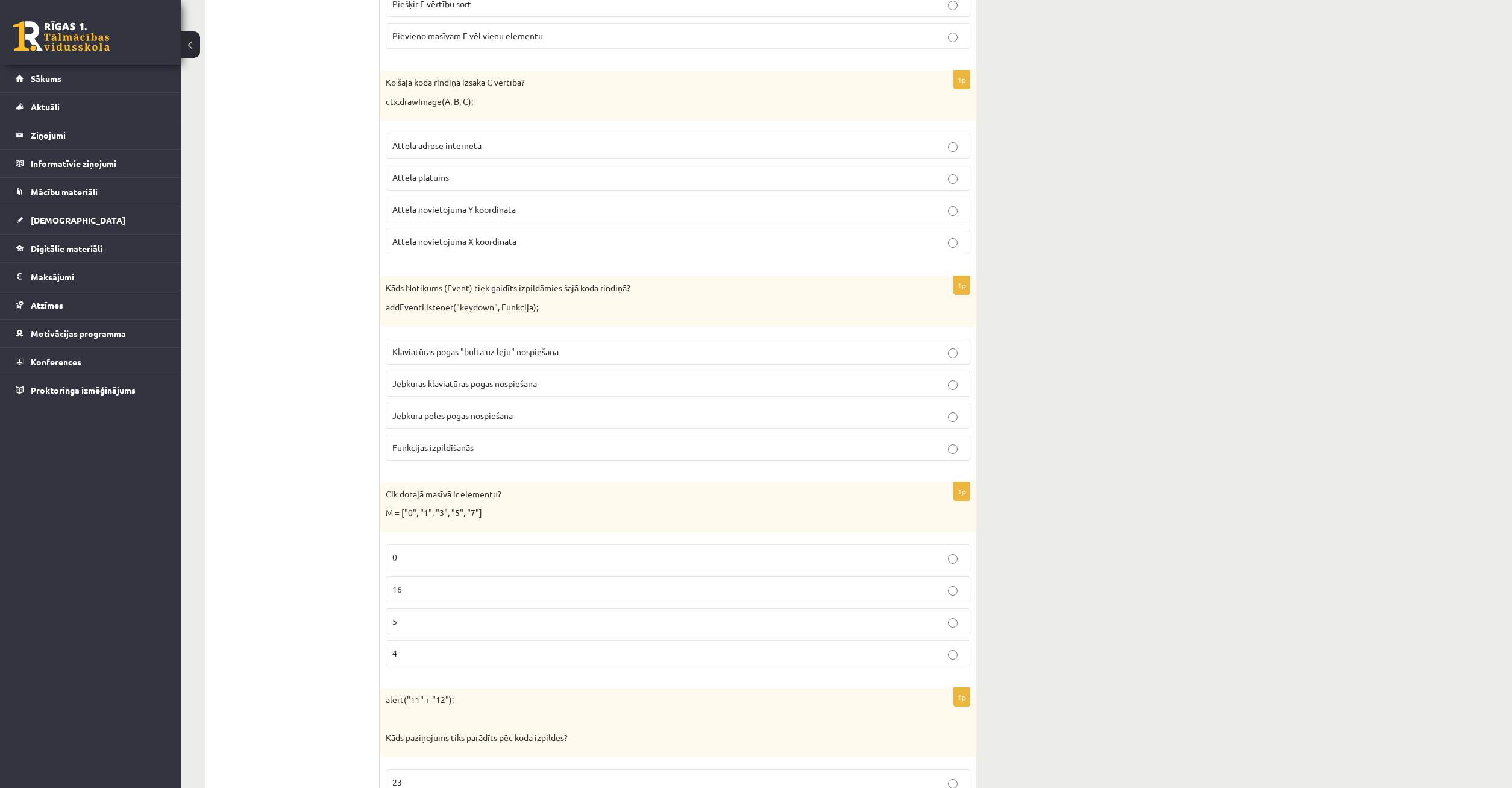
scroll to position [4305, 0]
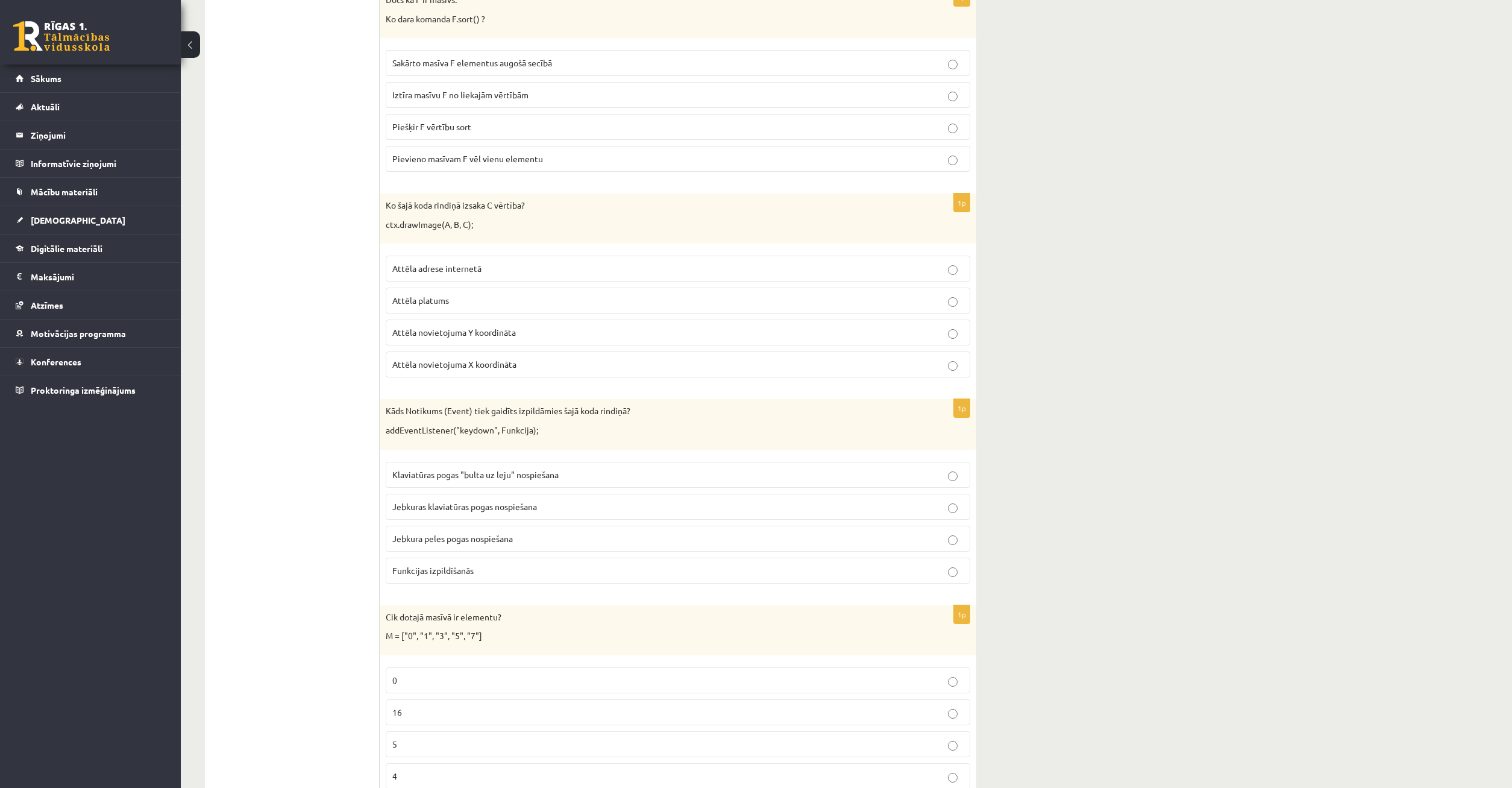
click at [956, 298] on p "Attēla platums" at bounding box center [678, 301] width 571 height 13
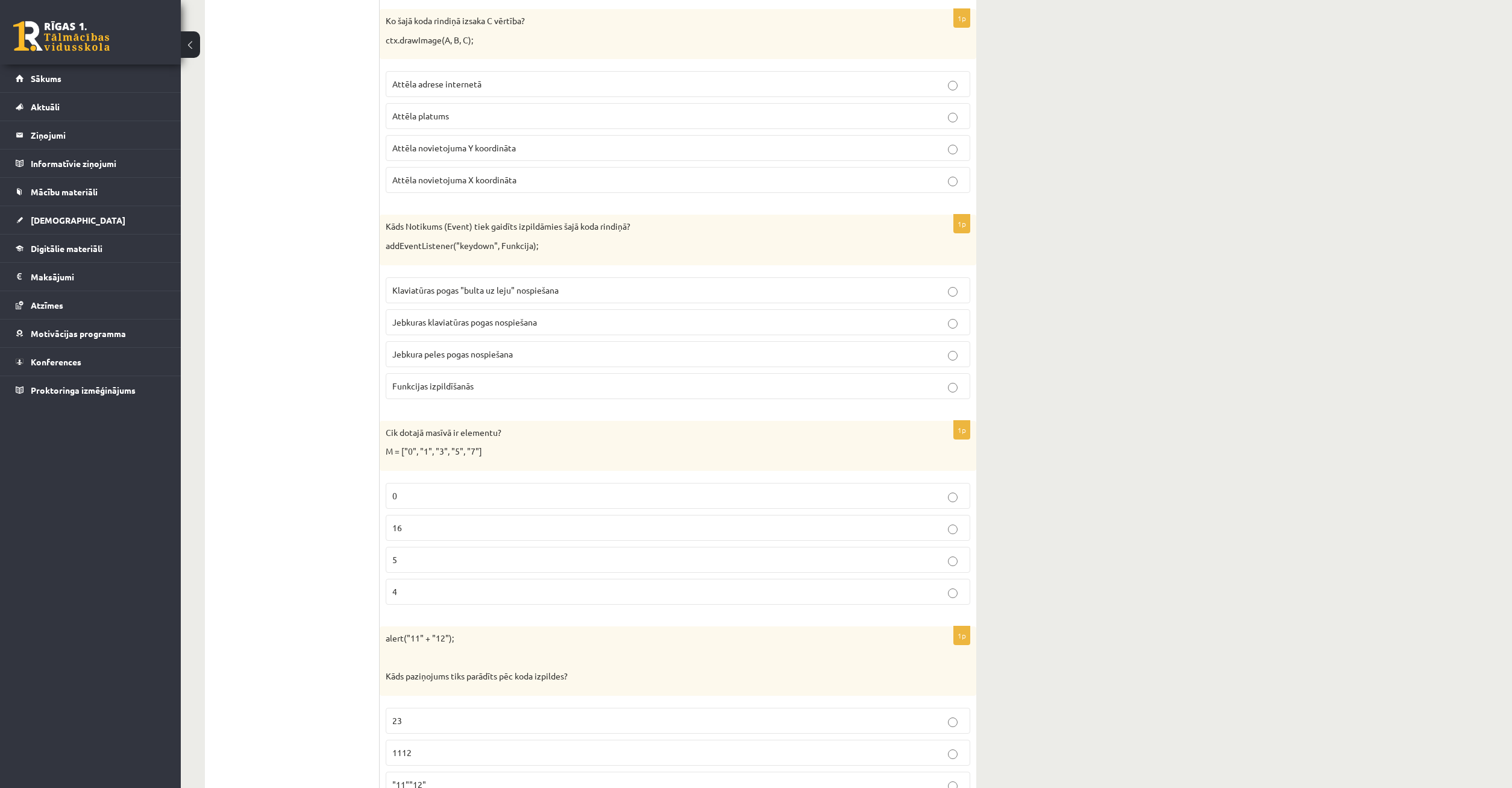
scroll to position [4551, 0]
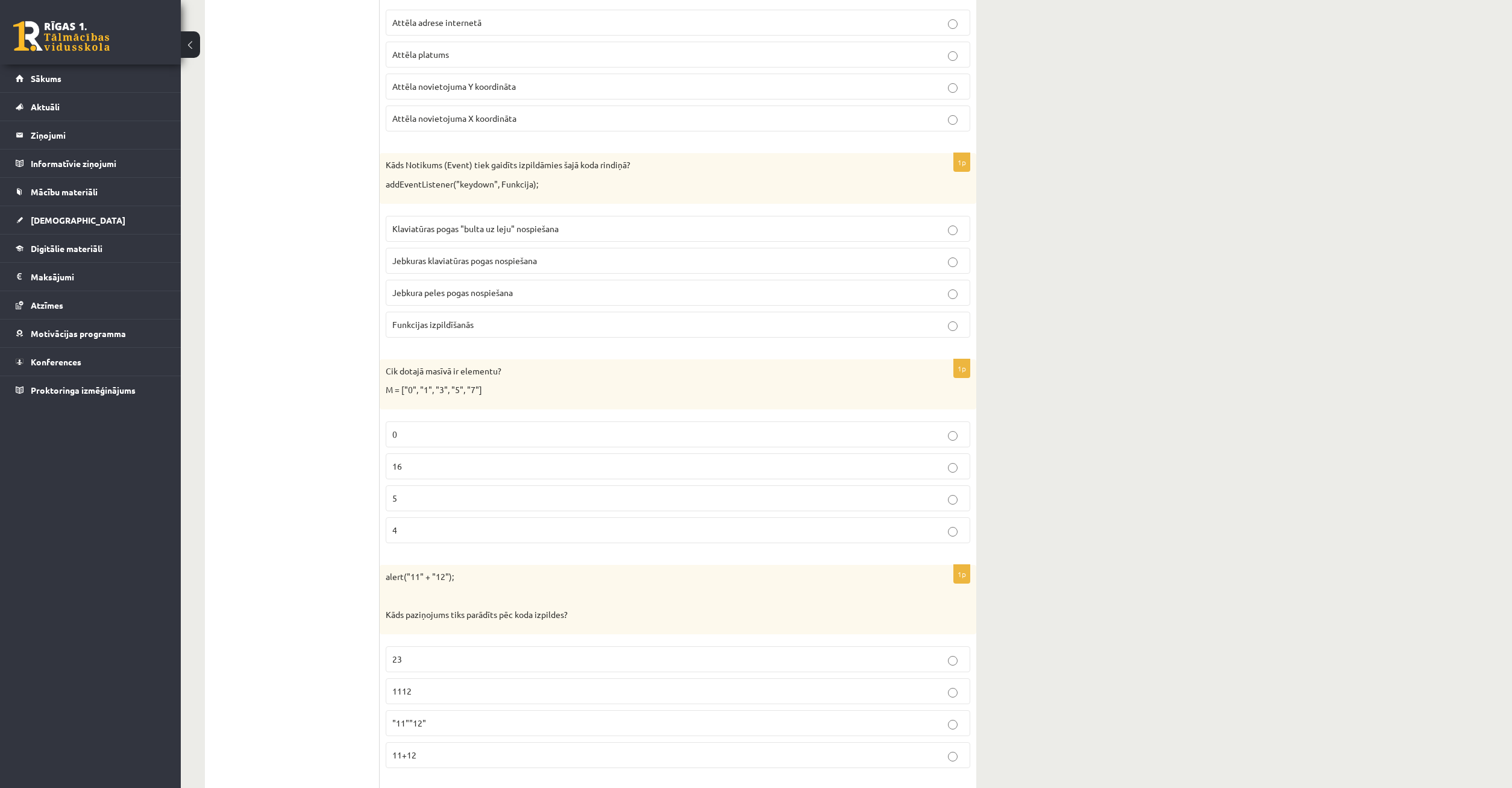
click at [462, 493] on p "5" at bounding box center [678, 498] width 571 height 13
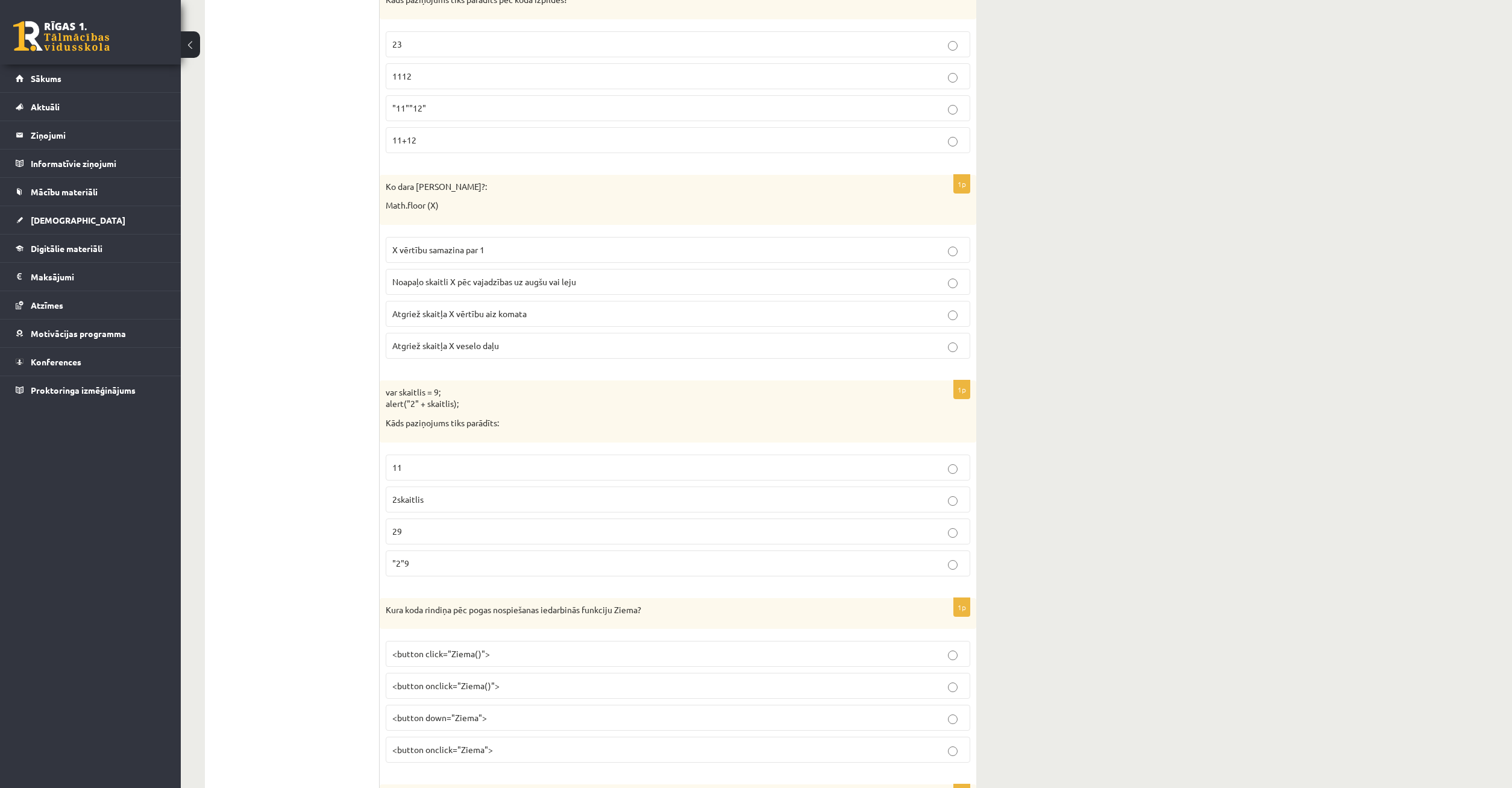
scroll to position [5043, 0]
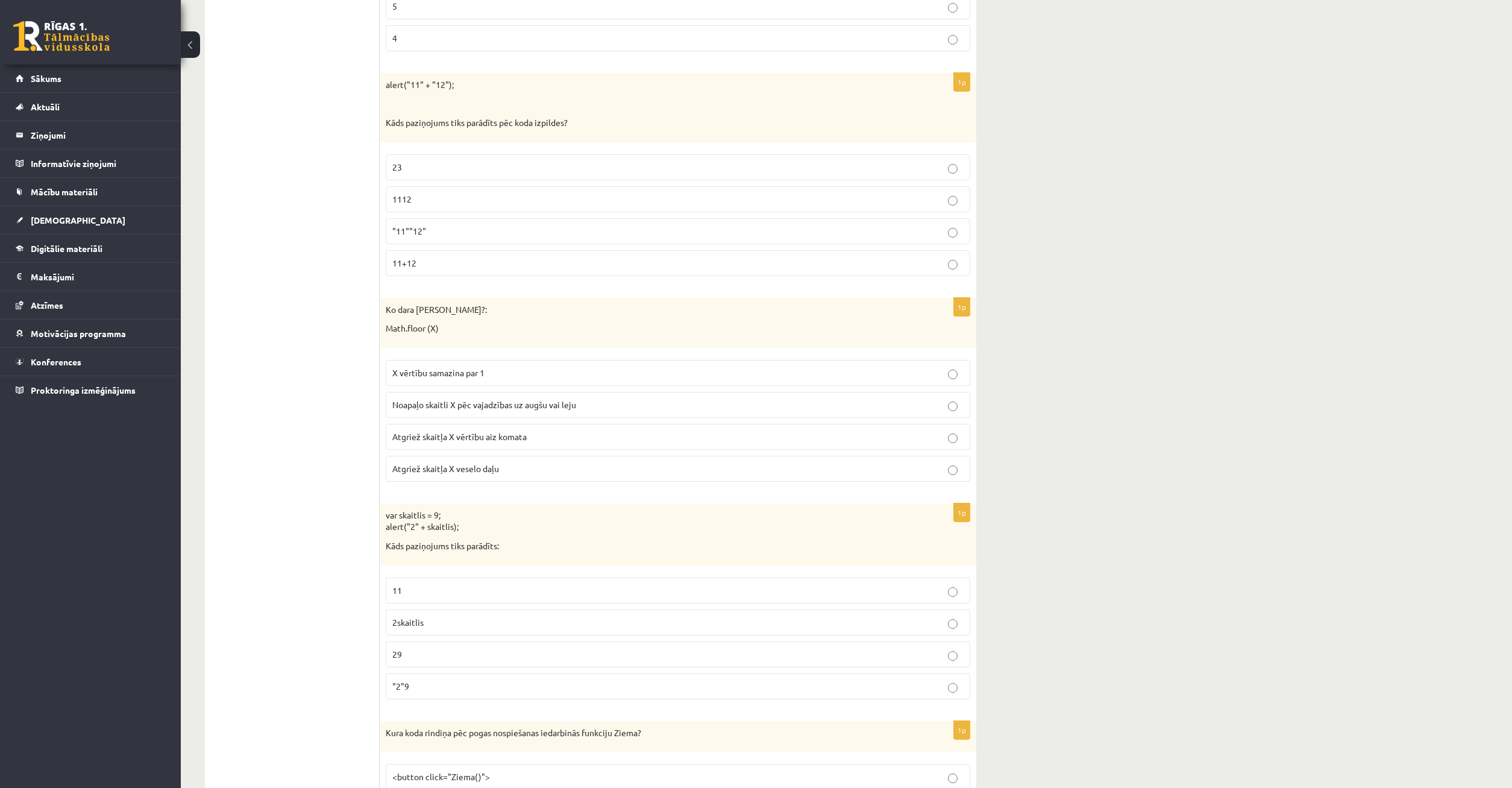
click at [942, 232] on p ""11""12"" at bounding box center [678, 231] width 571 height 13
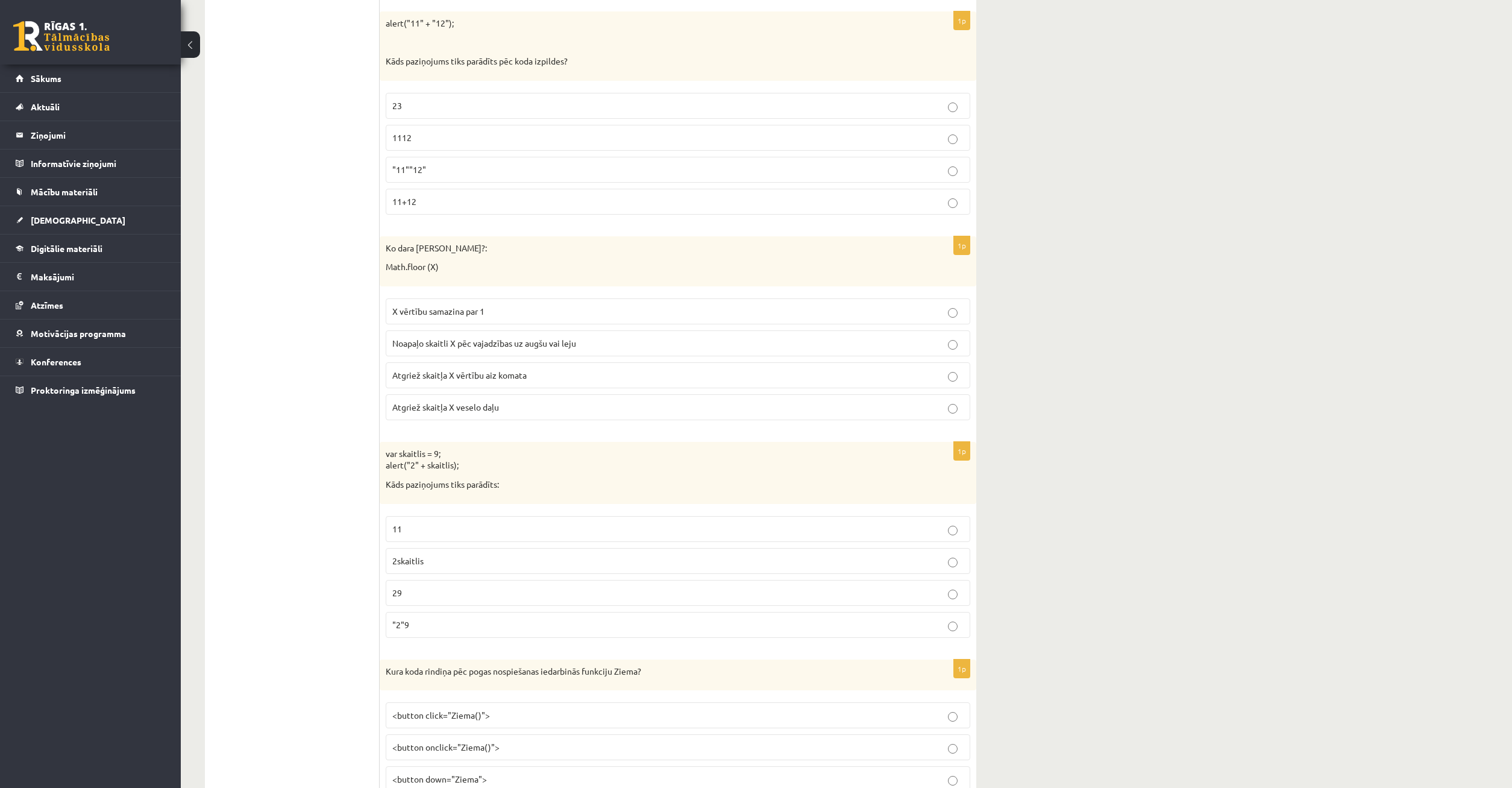
scroll to position [5165, 0]
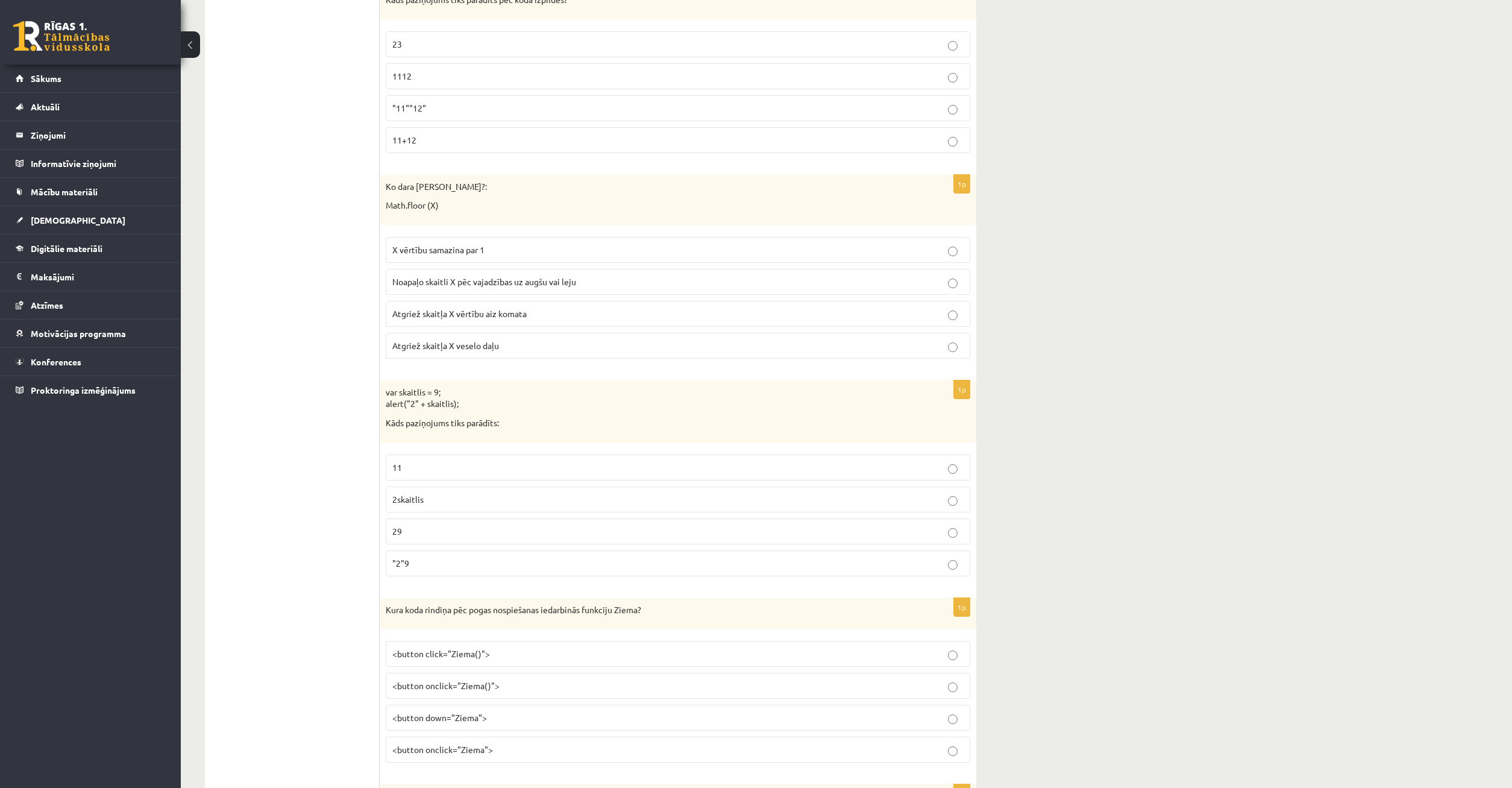
click at [939, 268] on fieldset "X vērtību samazina par 1 Noapaļo skaitli X pēc vajadzības uz augšu vai leju Atg…" at bounding box center [678, 296] width 585 height 131
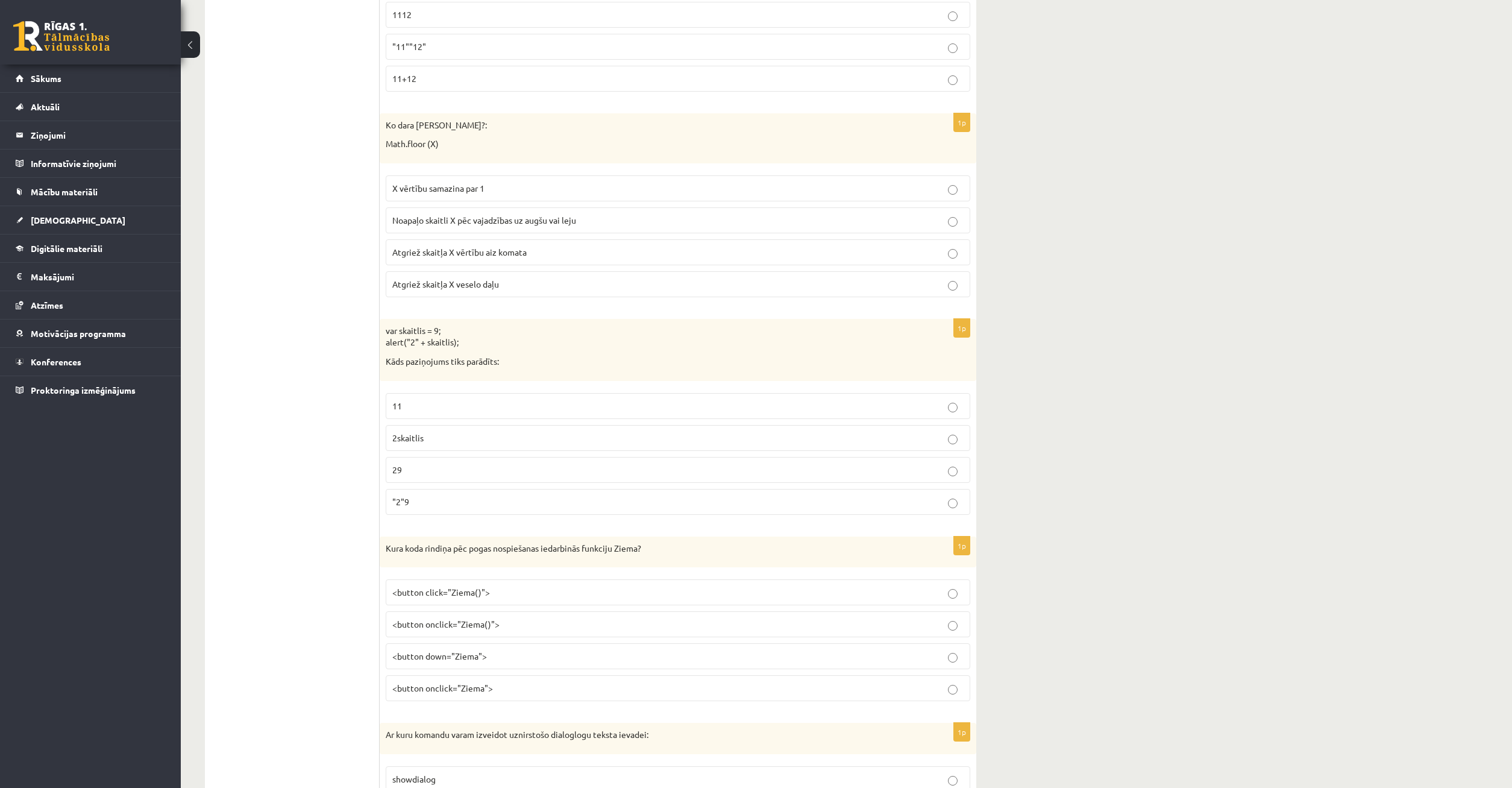
scroll to position [5289, 0]
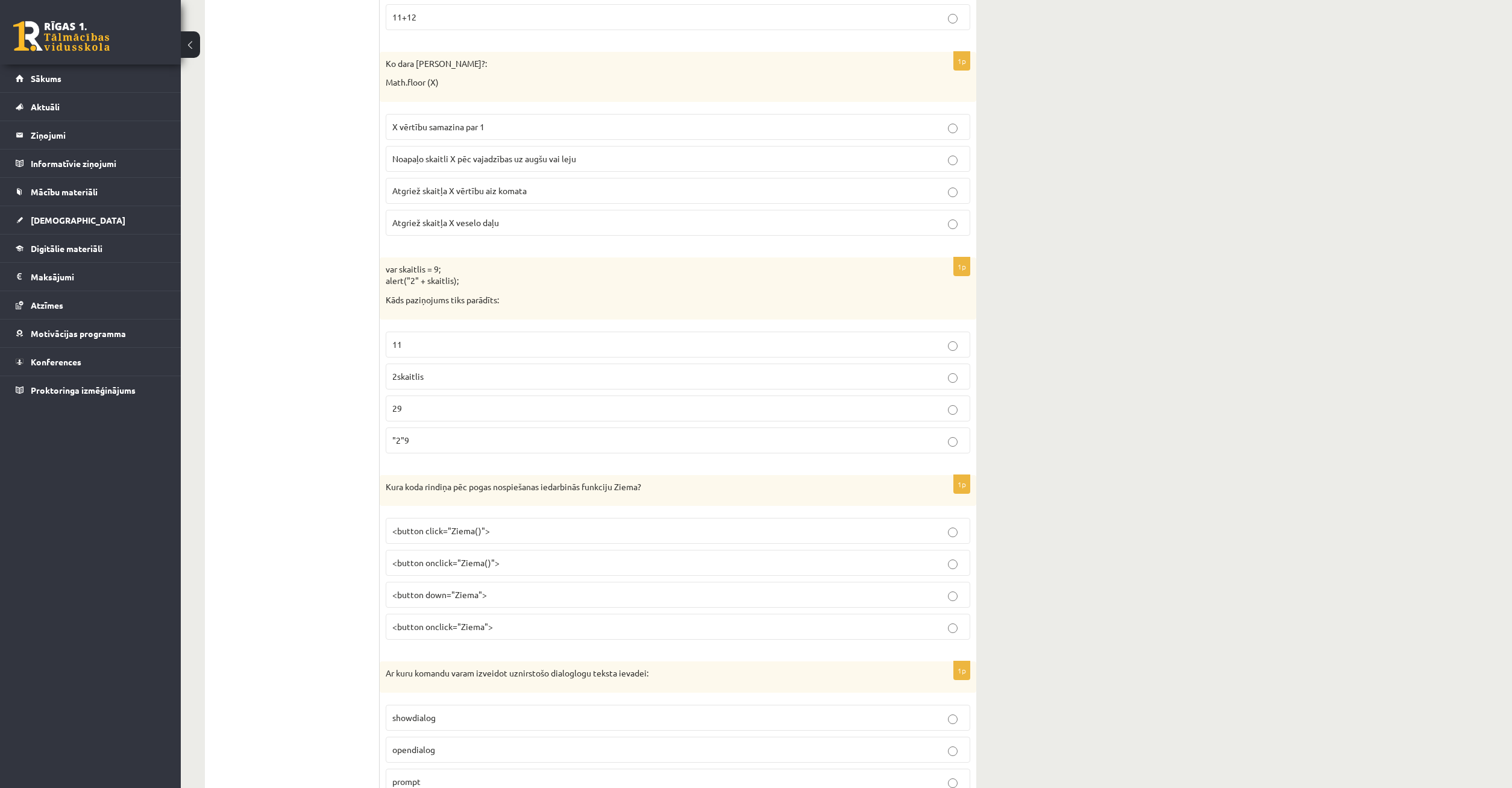
click at [473, 437] on p ""2"9" at bounding box center [678, 440] width 571 height 13
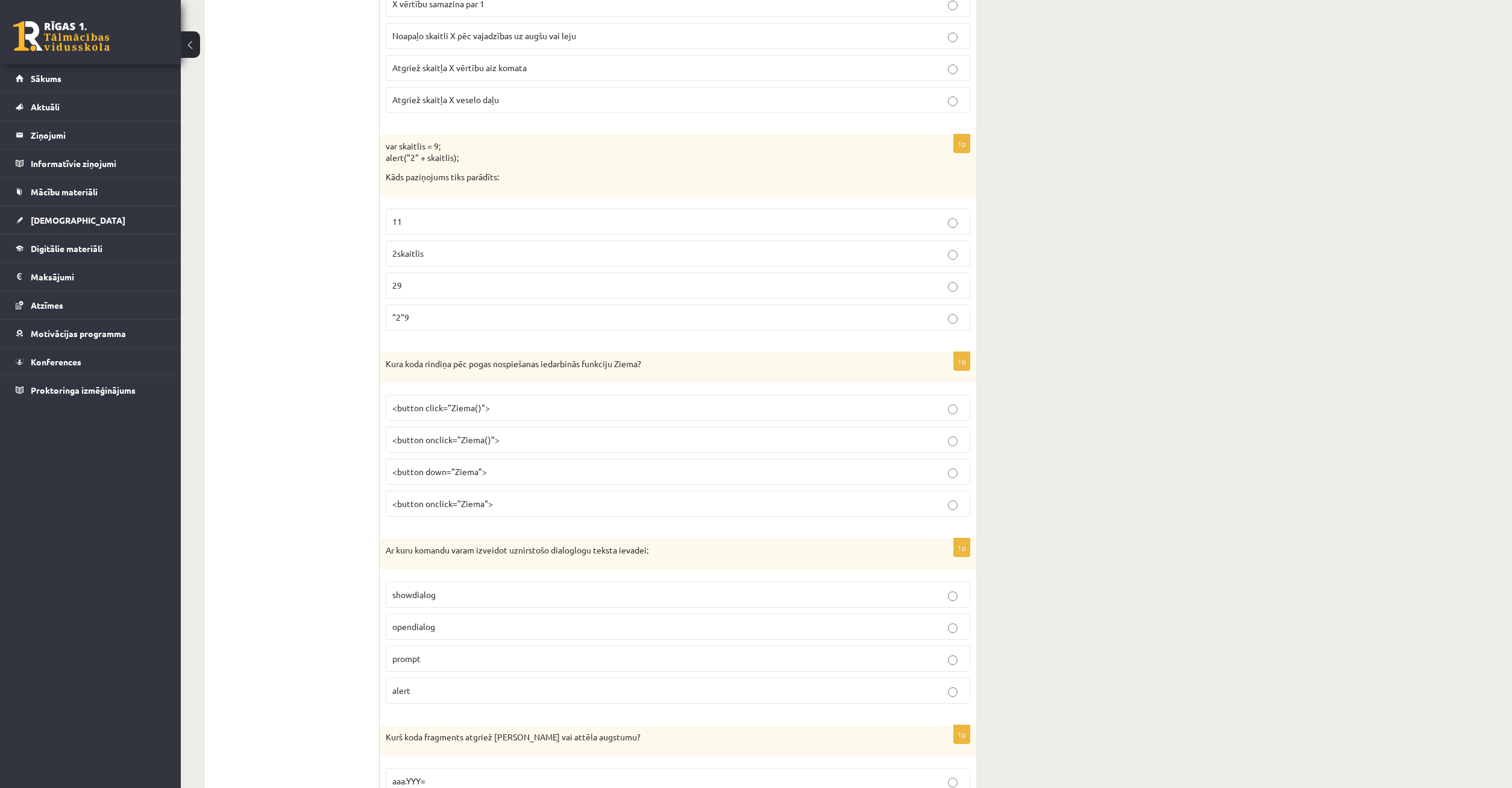
scroll to position [5473, 0]
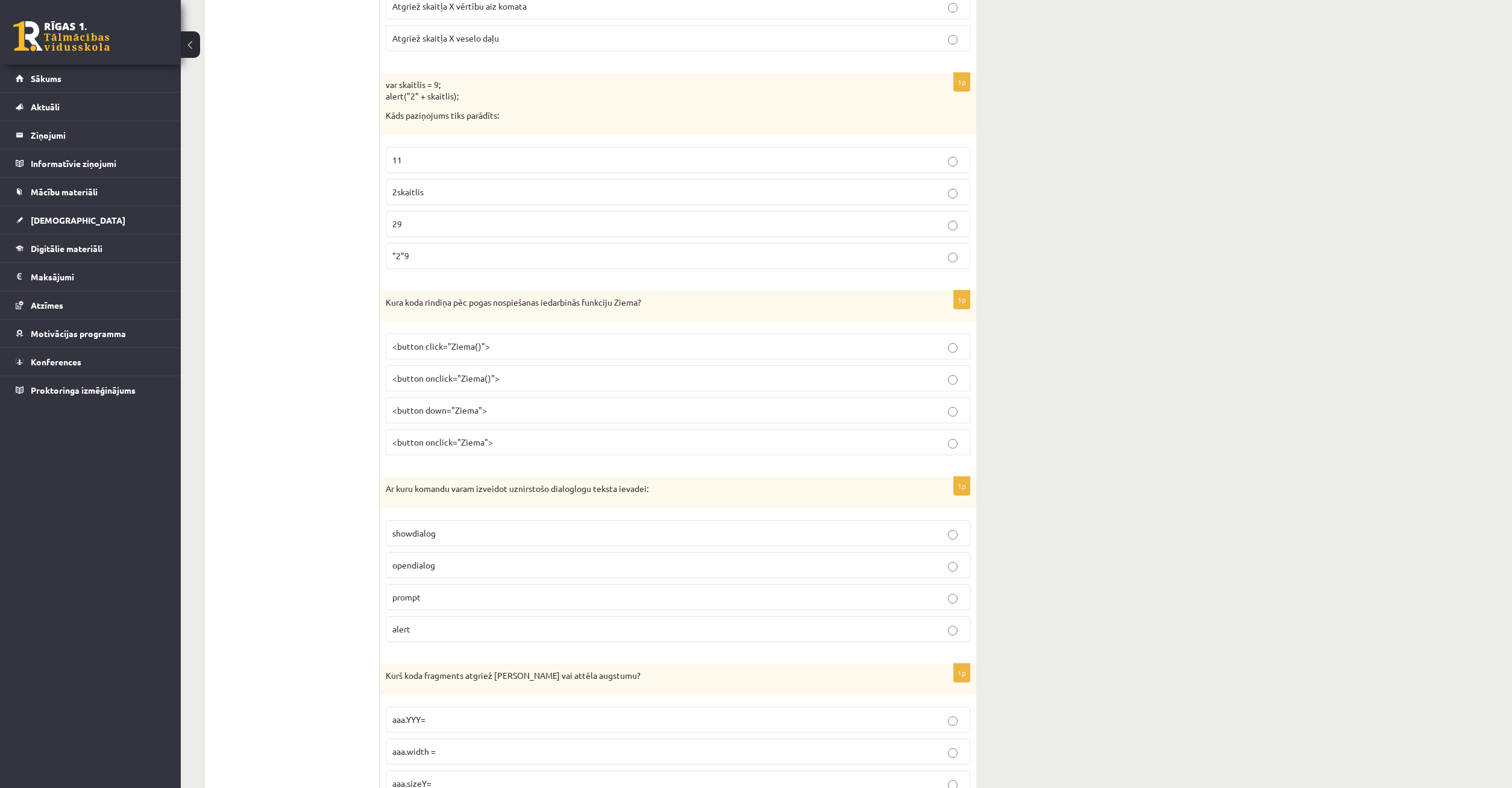
click at [956, 355] on label "<button click="Ziema()">" at bounding box center [678, 346] width 585 height 26
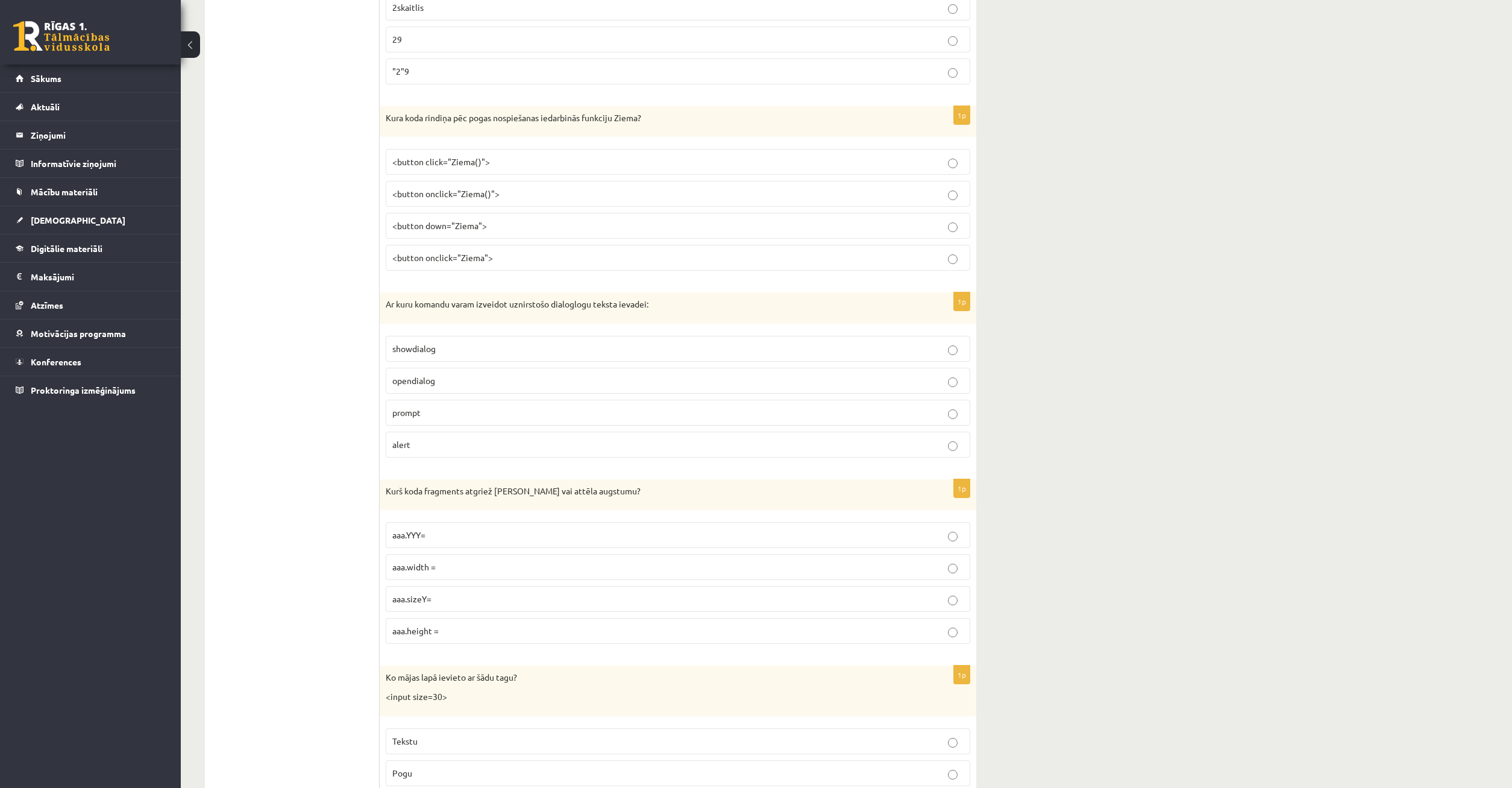
scroll to position [5766, 0]
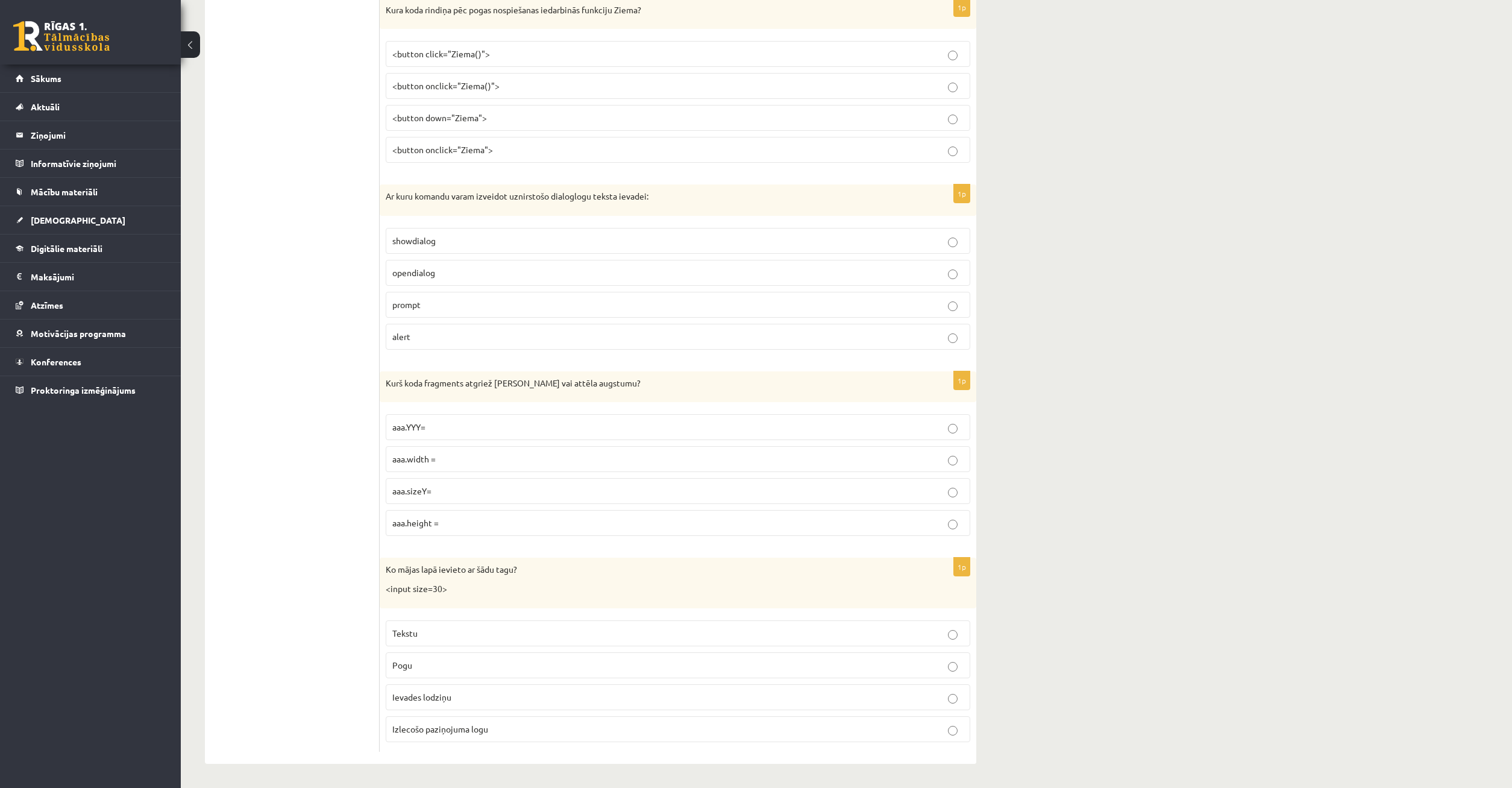
click at [952, 515] on label "aaa.height =" at bounding box center [678, 523] width 585 height 26
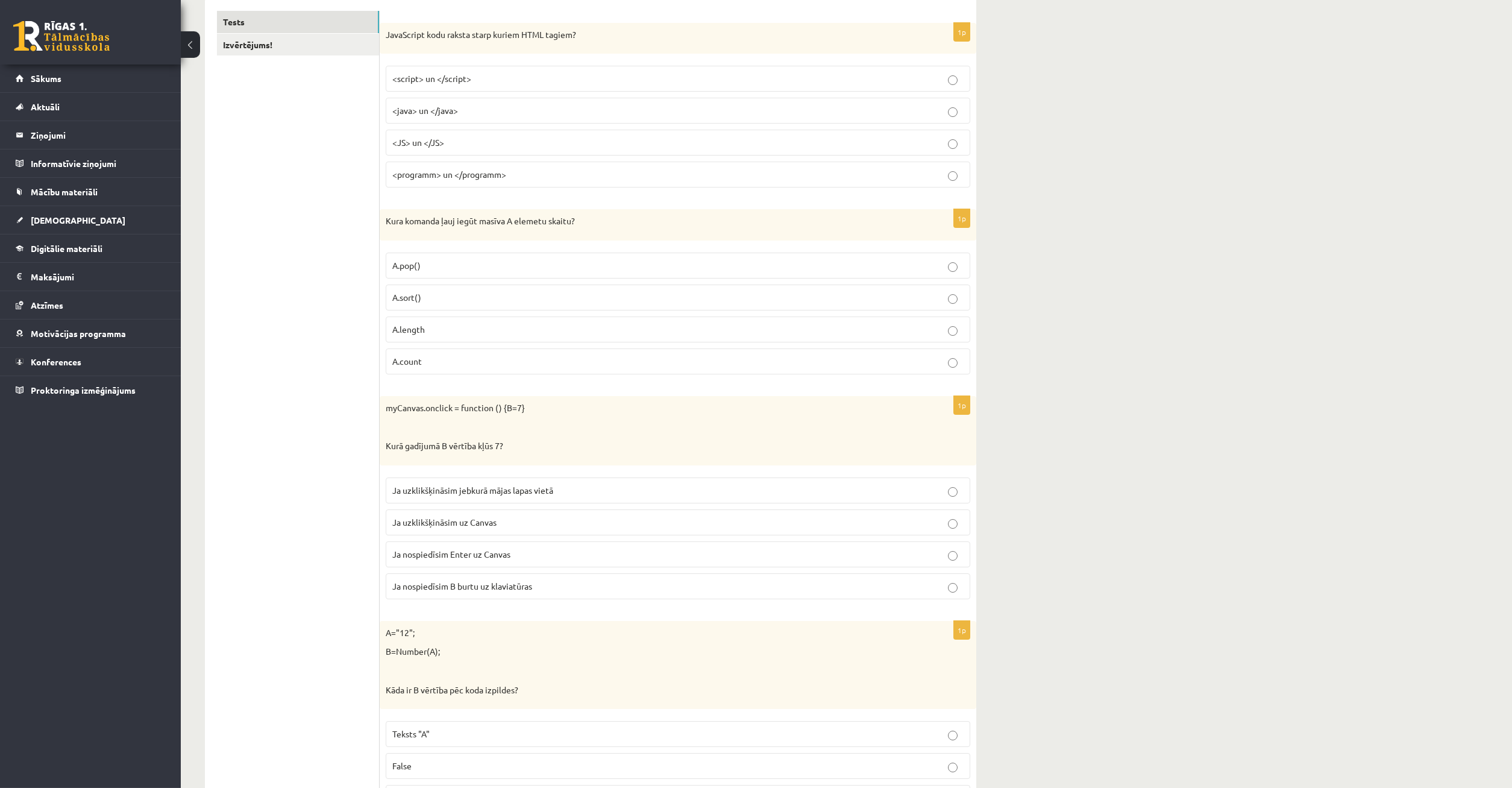
scroll to position [0, 0]
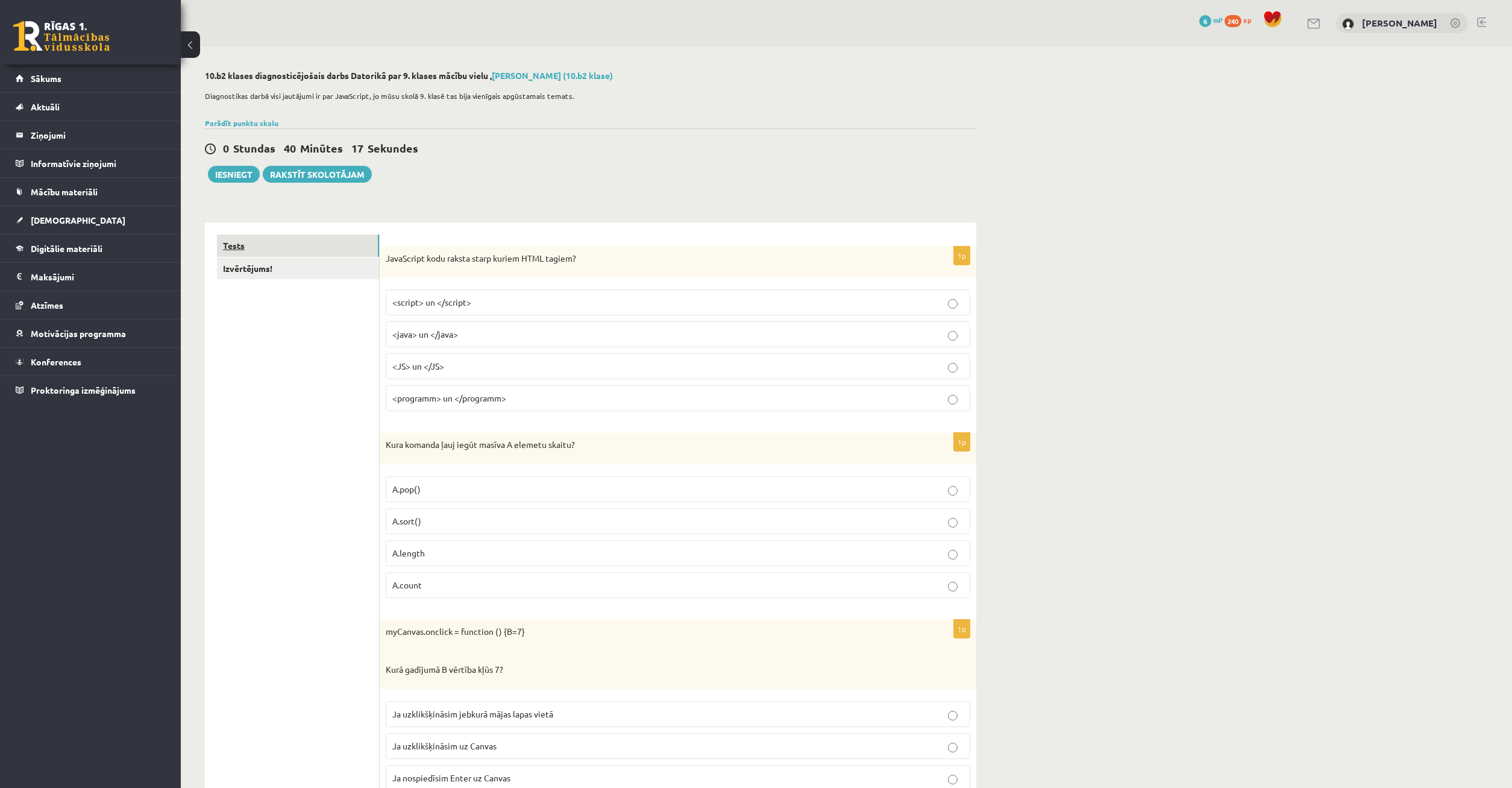
click at [301, 255] on link "Tests" at bounding box center [298, 246] width 162 height 23
click at [233, 175] on button "Iesniegt" at bounding box center [233, 174] width 51 height 17
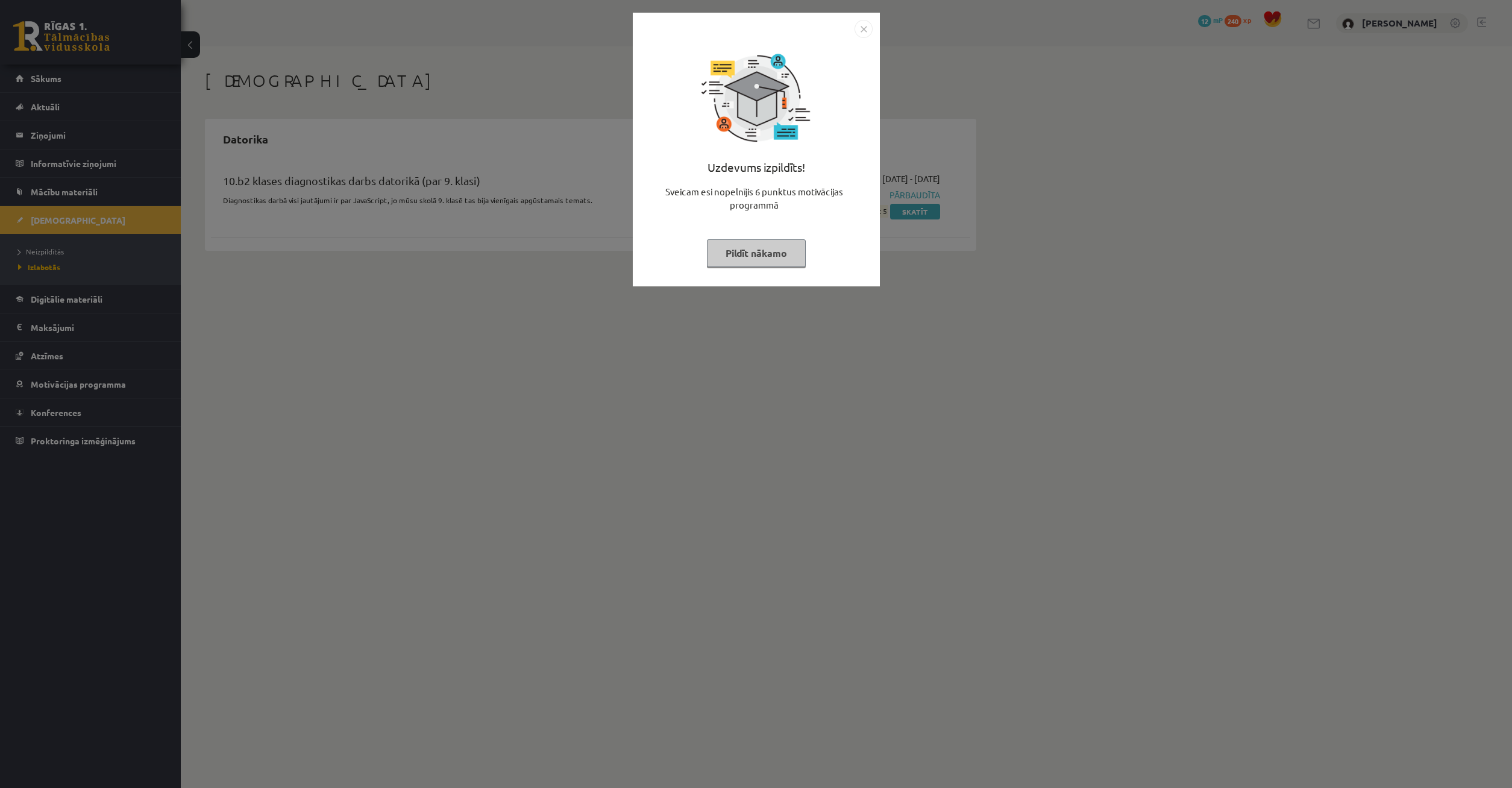
click at [867, 30] on img "Close" at bounding box center [864, 29] width 18 height 18
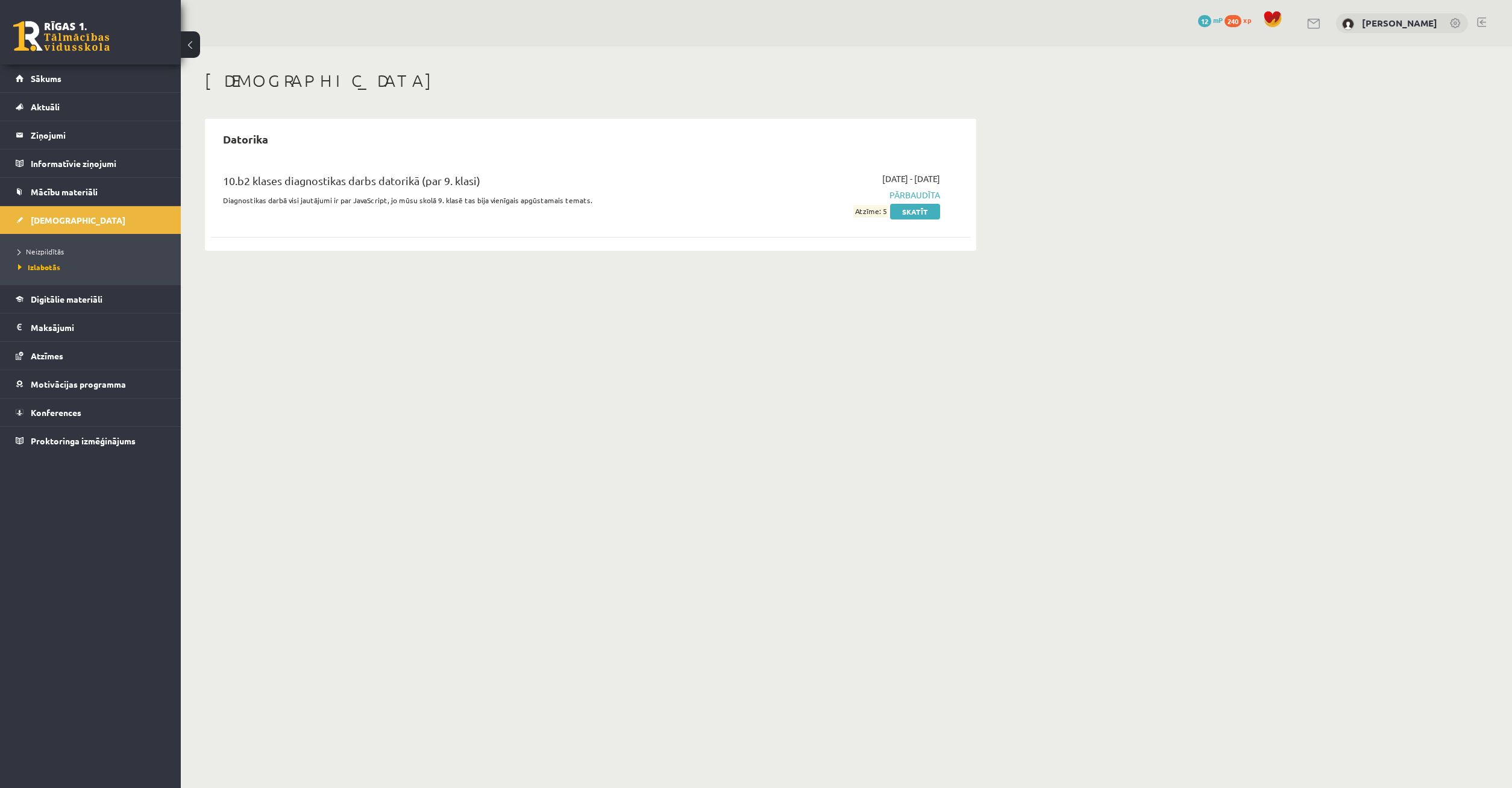
drag, startPoint x: 874, startPoint y: 214, endPoint x: 881, endPoint y: 212, distance: 7.3
click at [875, 214] on span "Atzīme: 5" at bounding box center [871, 212] width 35 height 13
drag, startPoint x: 881, startPoint y: 212, endPoint x: 886, endPoint y: 217, distance: 7.1
click at [886, 217] on div "[DATE] - [DATE] Pārbaudīta Atzīme: 5 Skatīt" at bounding box center [827, 195] width 245 height 45
click at [802, 214] on div "[DATE] - [DATE] Pārbaudīta Atzīme: 5 Skatīt" at bounding box center [827, 195] width 245 height 45
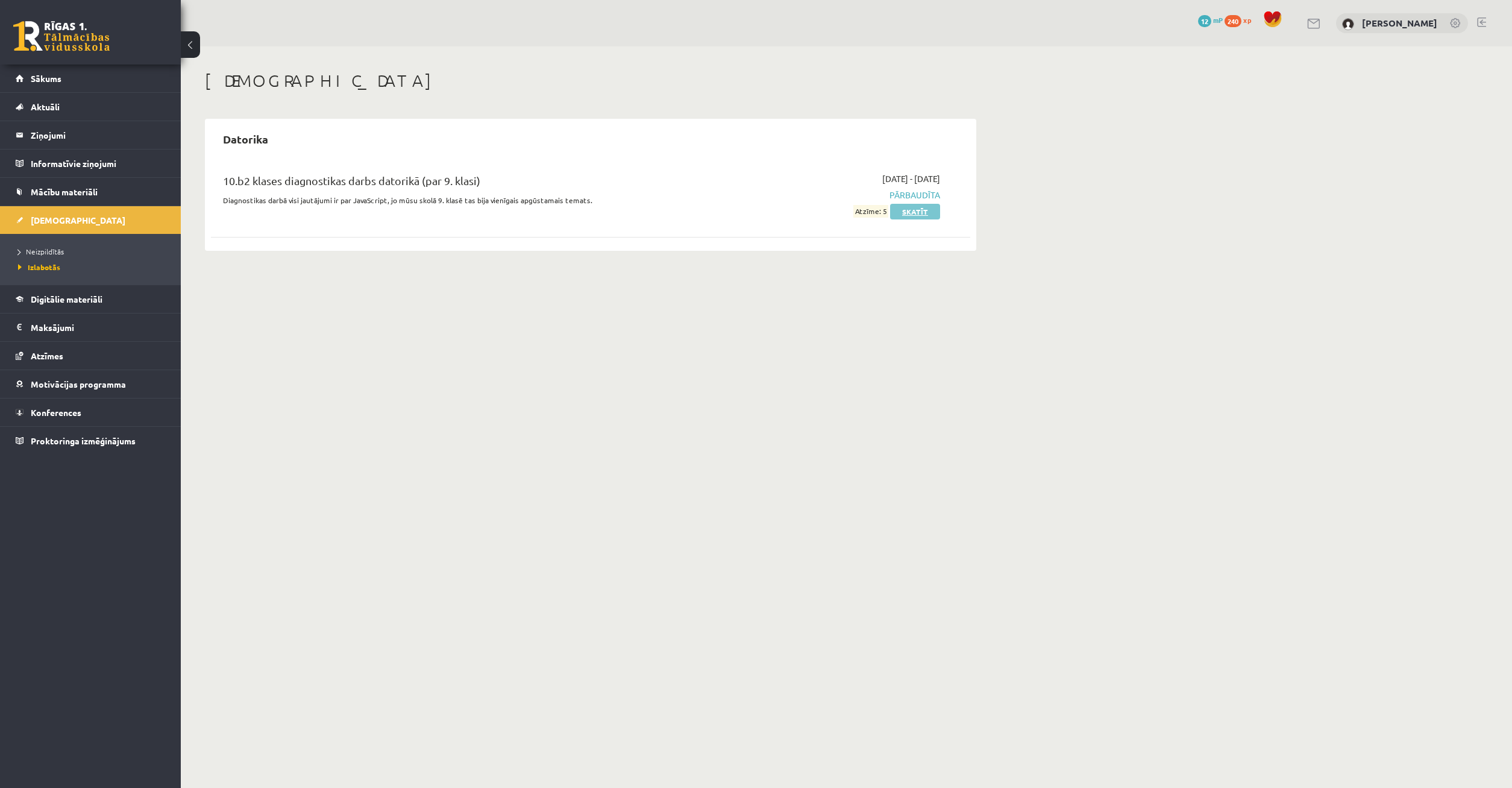
click at [908, 212] on link "Skatīt" at bounding box center [915, 212] width 50 height 16
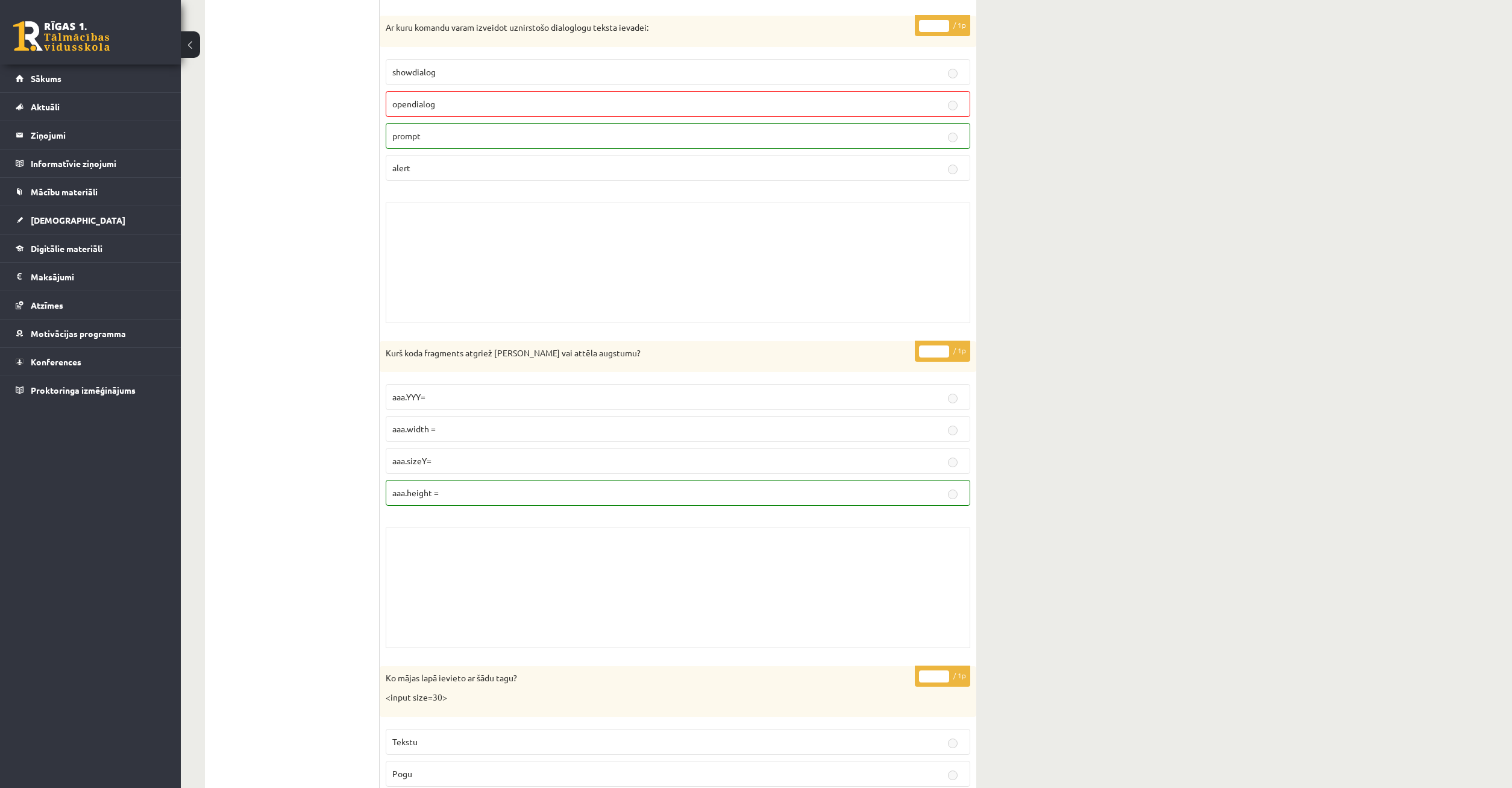
scroll to position [9902, 0]
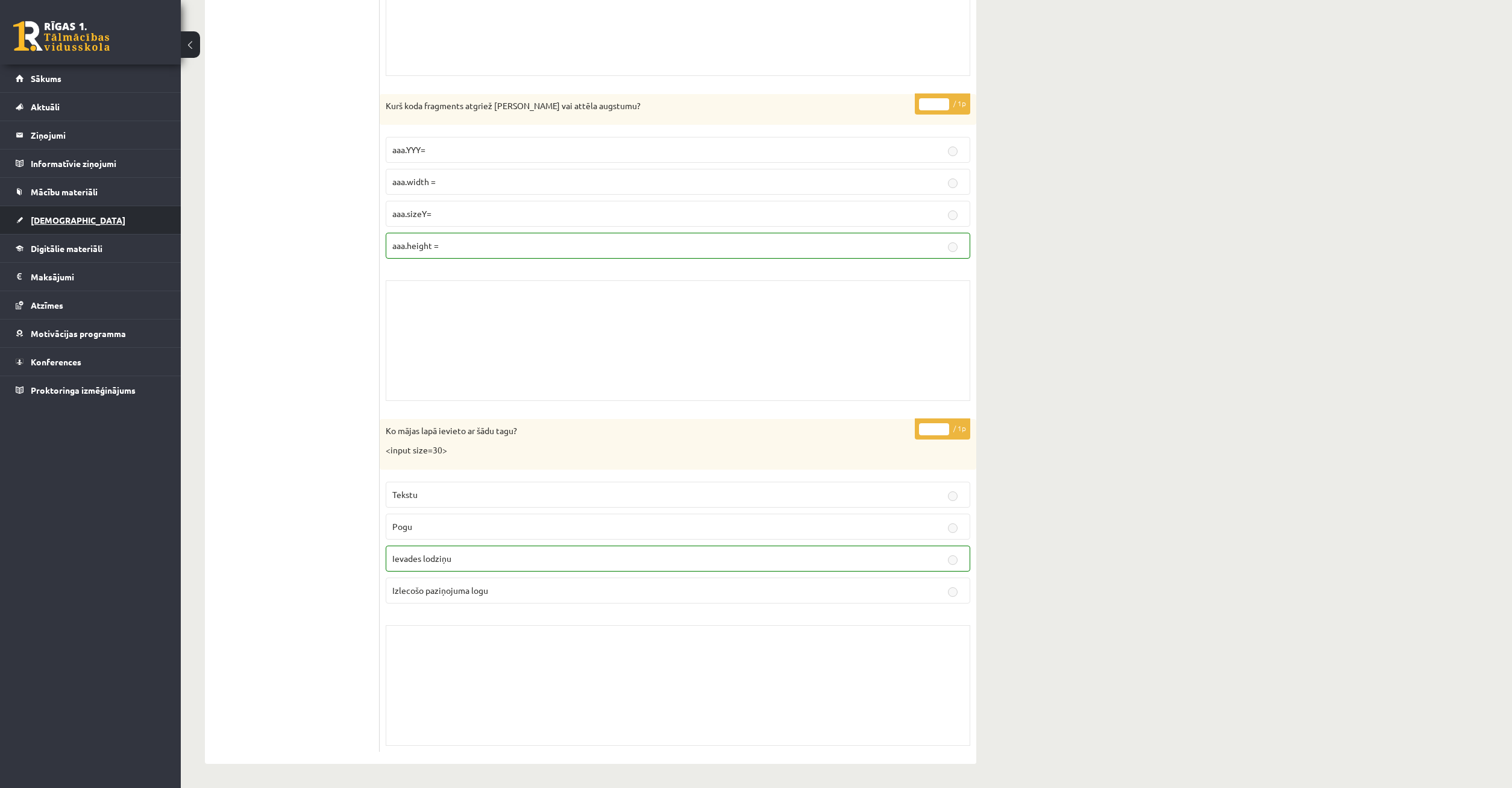
click at [59, 217] on span "[DEMOGRAPHIC_DATA]" at bounding box center [78, 219] width 94 height 11
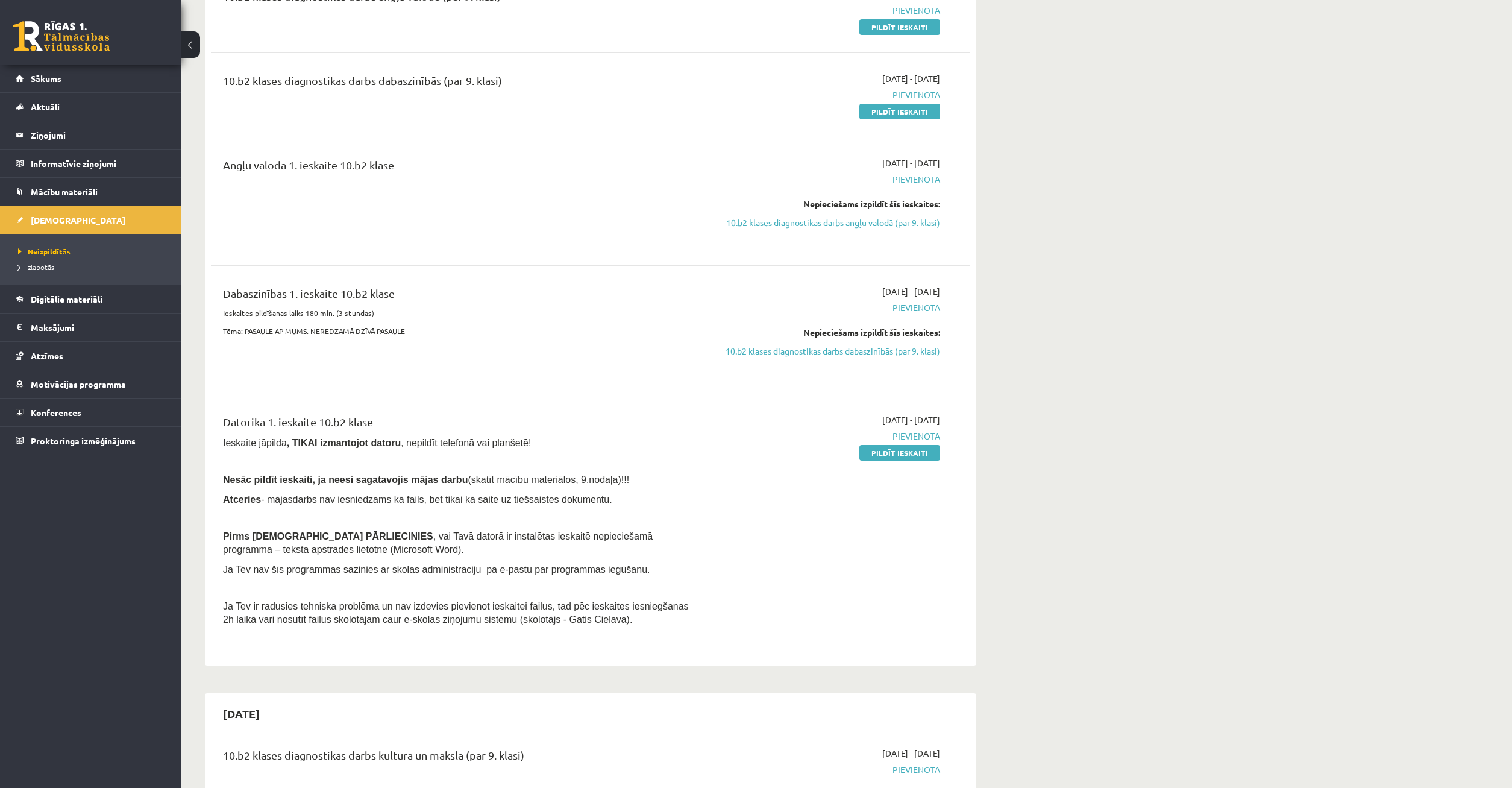
scroll to position [369, 0]
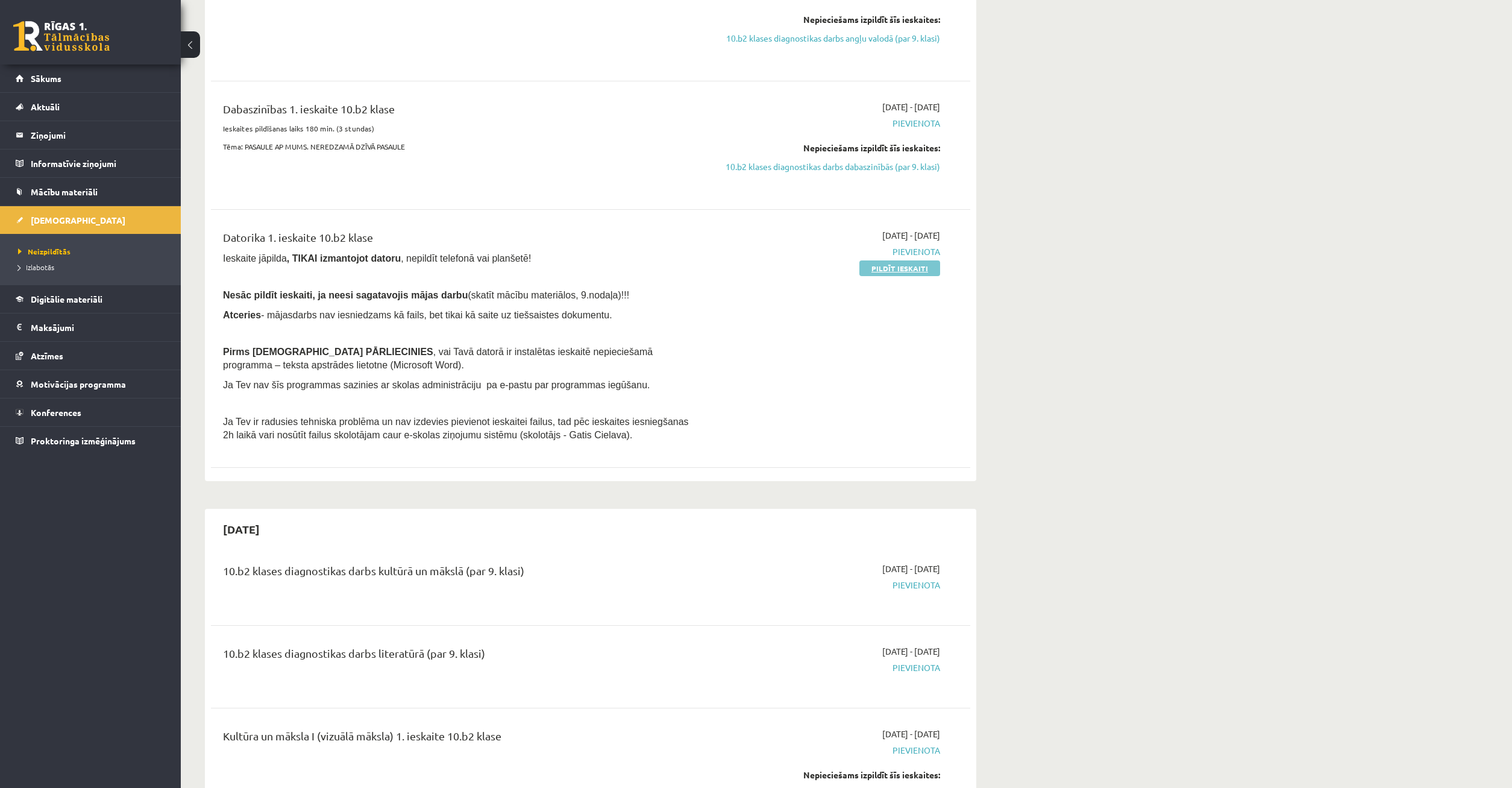
click at [881, 271] on link "Pildīt ieskaiti" at bounding box center [900, 268] width 81 height 16
click at [896, 274] on link "Pildīt ieskaiti" at bounding box center [900, 268] width 81 height 16
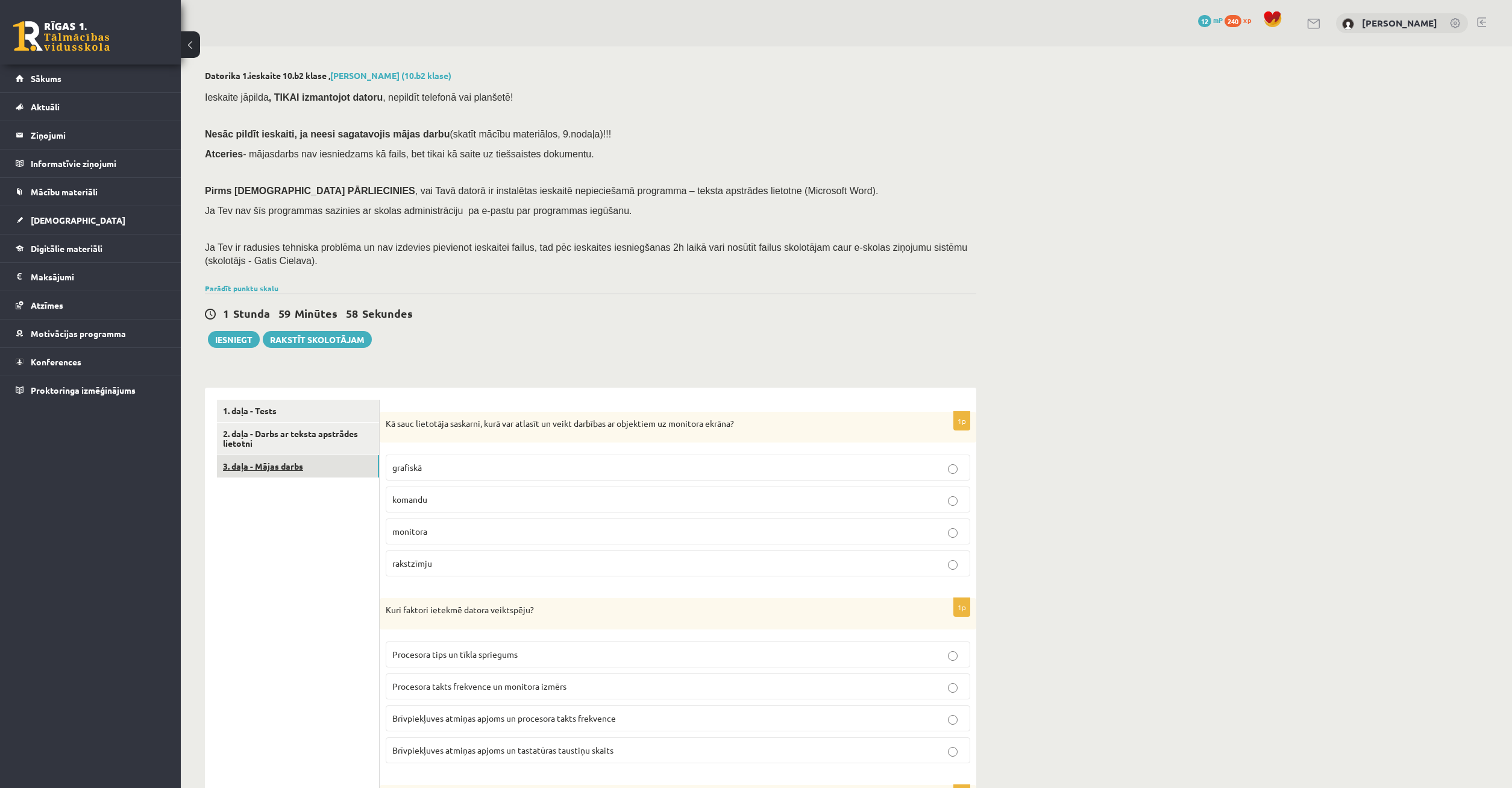
click at [313, 468] on link "3. daļa - Mājas darbs" at bounding box center [298, 466] width 162 height 23
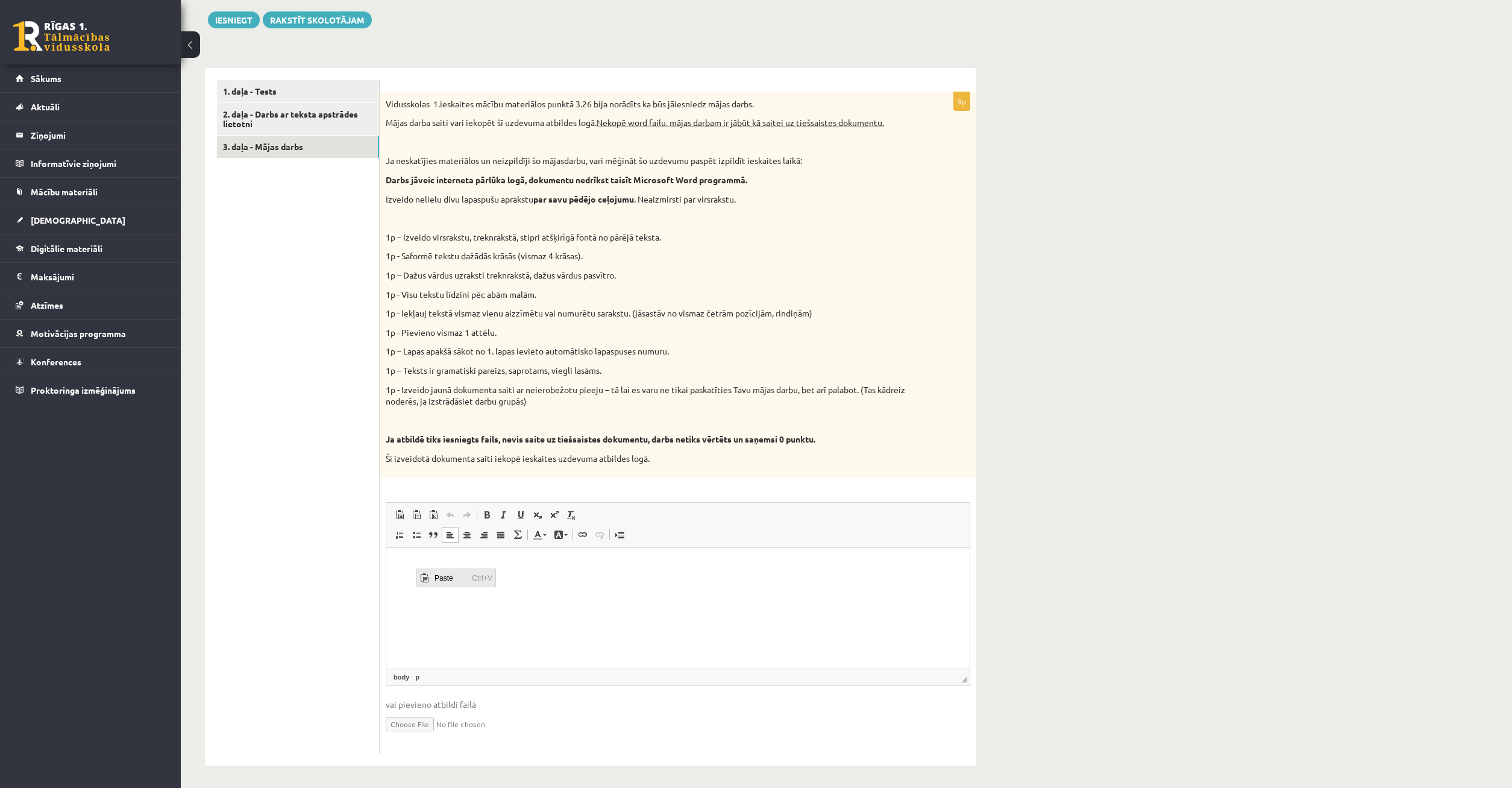
drag, startPoint x: 446, startPoint y: 577, endPoint x: 472, endPoint y: 601, distance: 35.4
click at [446, 577] on span "Paste" at bounding box center [450, 578] width 37 height 18
click at [412, 566] on p "Editor, wiswyg-editor-user-answer-47024824711140" at bounding box center [678, 566] width 559 height 13
click at [757, 564] on link "X" at bounding box center [761, 561] width 12 height 12
click at [468, 703] on span "vai pievieno atbildi failā" at bounding box center [678, 705] width 585 height 13
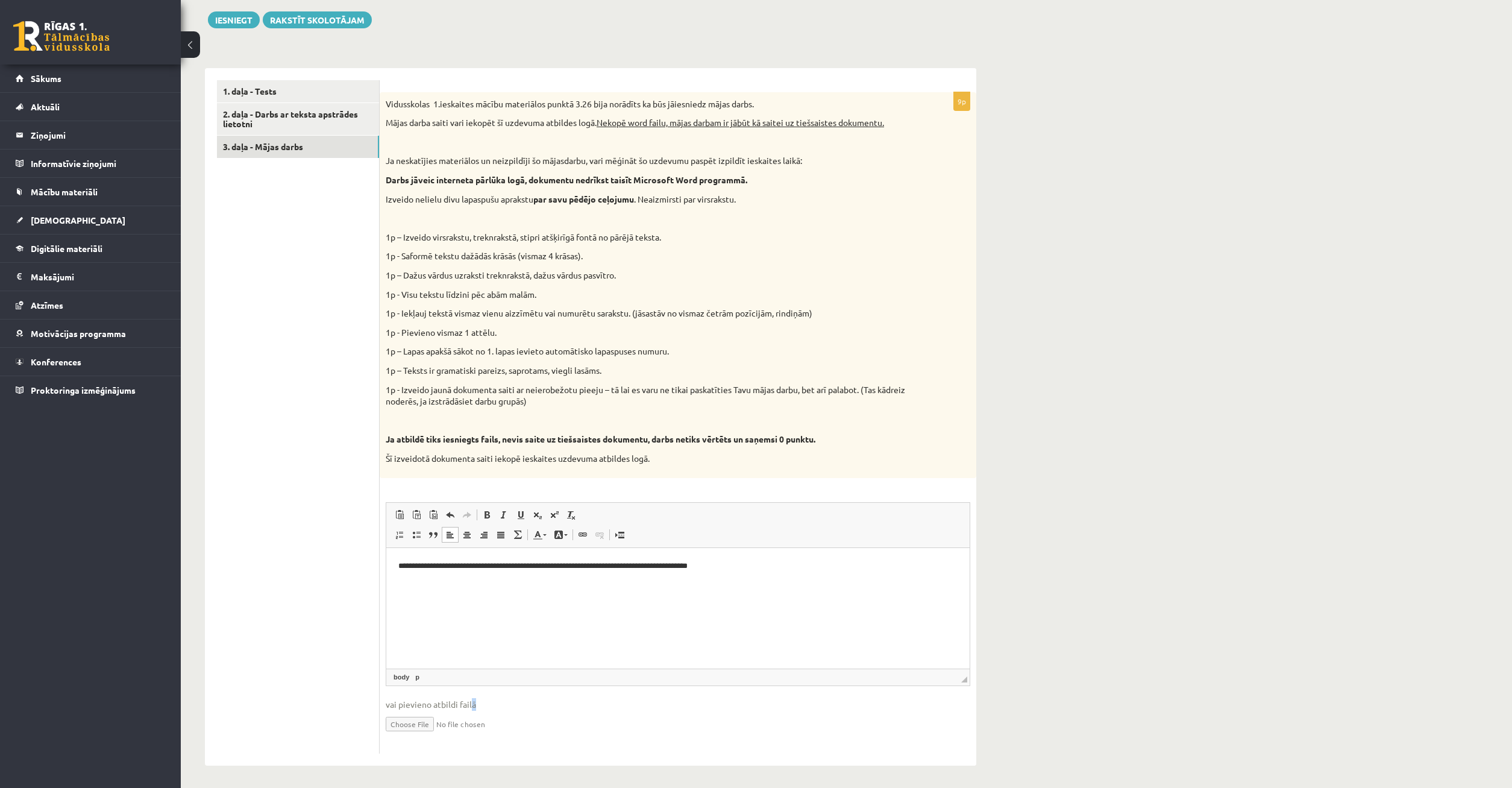
click at [475, 710] on span "vai pievieno atbildi failā" at bounding box center [678, 705] width 585 height 13
click at [548, 717] on input "file" at bounding box center [678, 723] width 585 height 25
click at [265, 92] on link "1. daļa - Tests" at bounding box center [298, 92] width 162 height 23
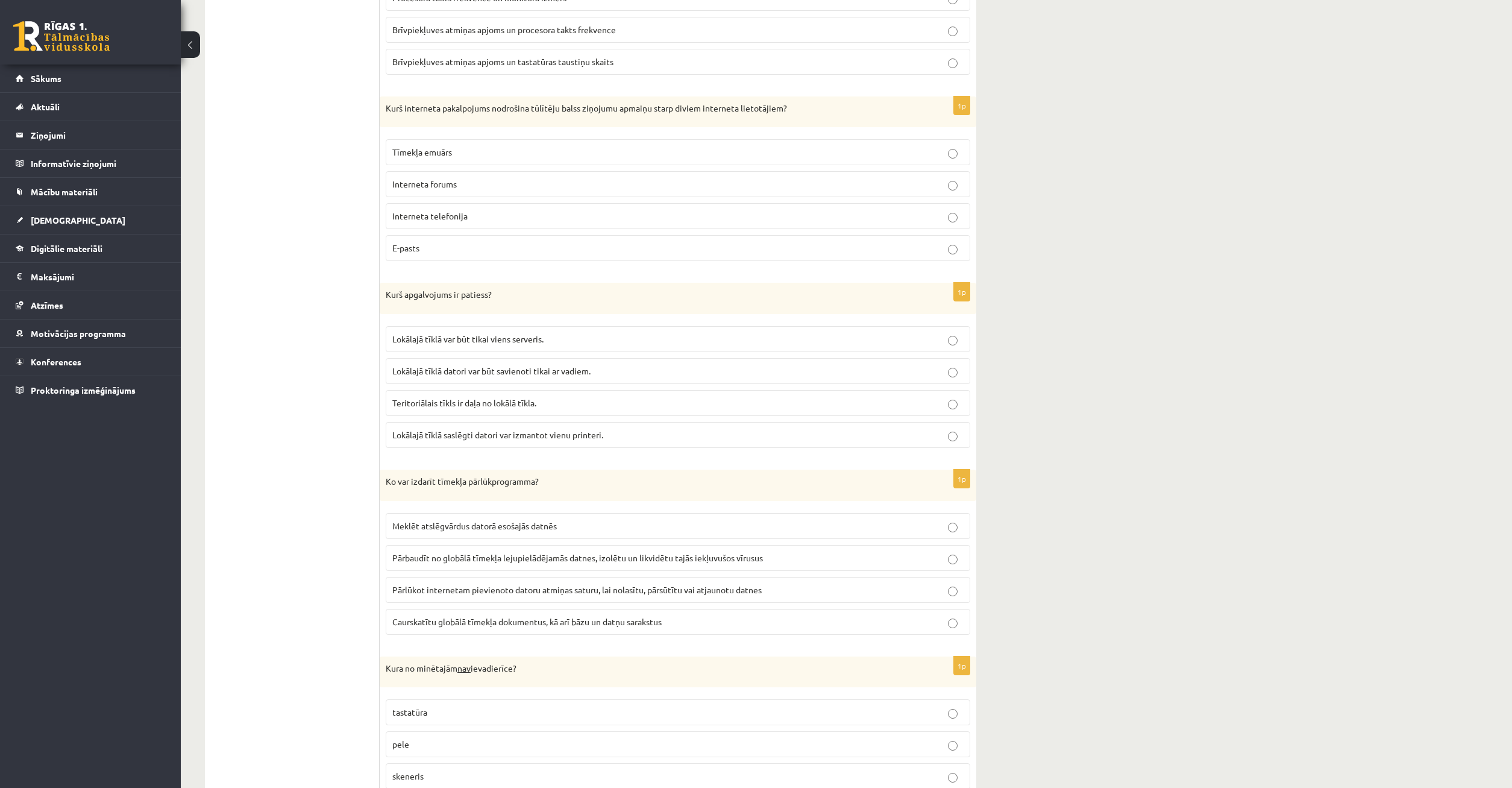
scroll to position [1180, 0]
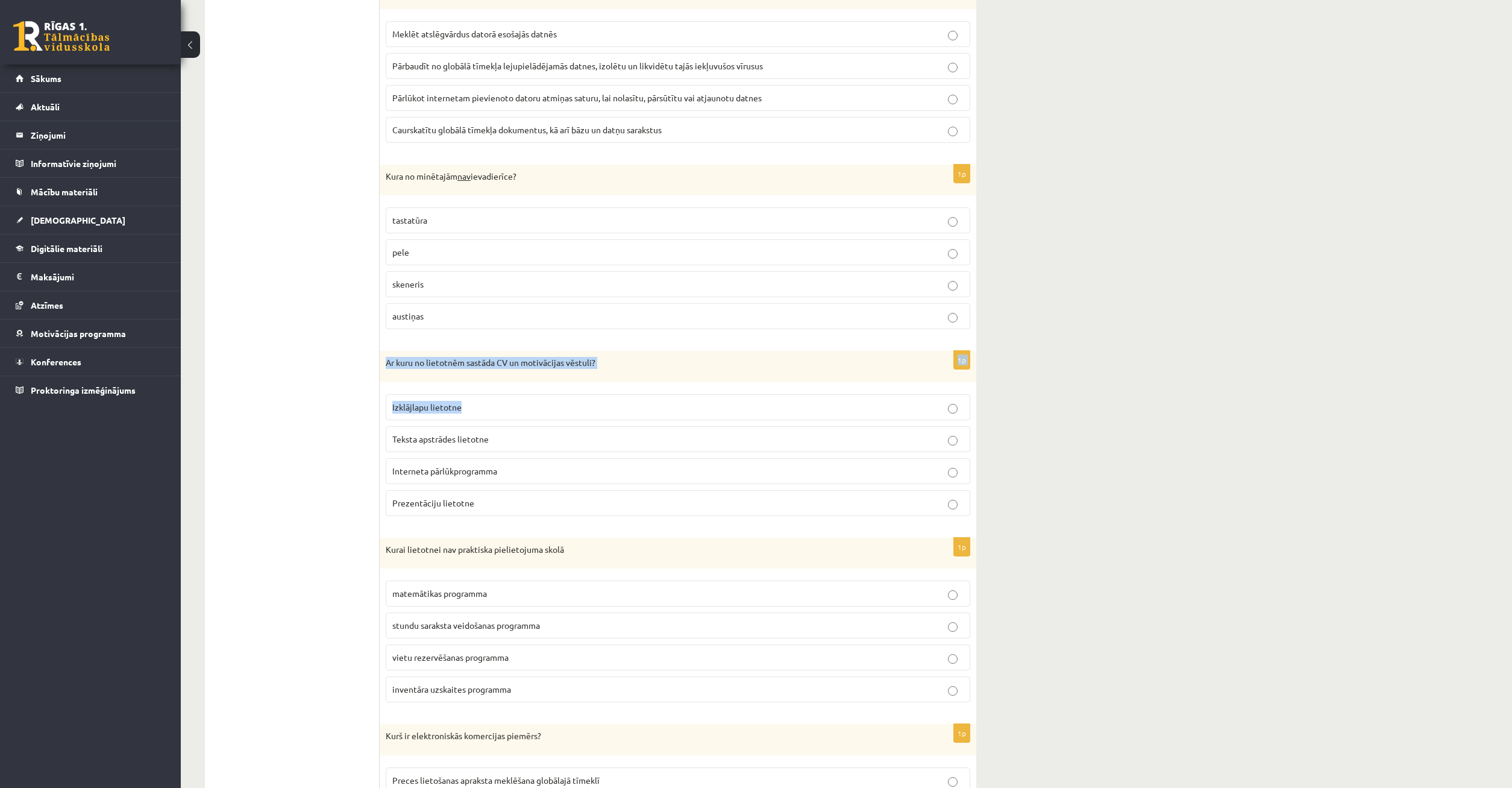
drag, startPoint x: 1506, startPoint y: 341, endPoint x: 1503, endPoint y: 421, distance: 80.1
click at [1503, 421] on div "Datorika 1.ieskaite 10.b2 klase , Timurs Lozovskis (10.b2 klase) Ieskaite jāpil…" at bounding box center [846, 746] width 1331 height 3761
click at [1205, 538] on div "Datorika 1.ieskaite 10.b2 klase , Timurs Lozovskis (10.b2 klase) Ieskaite jāpil…" at bounding box center [846, 746] width 1331 height 3761
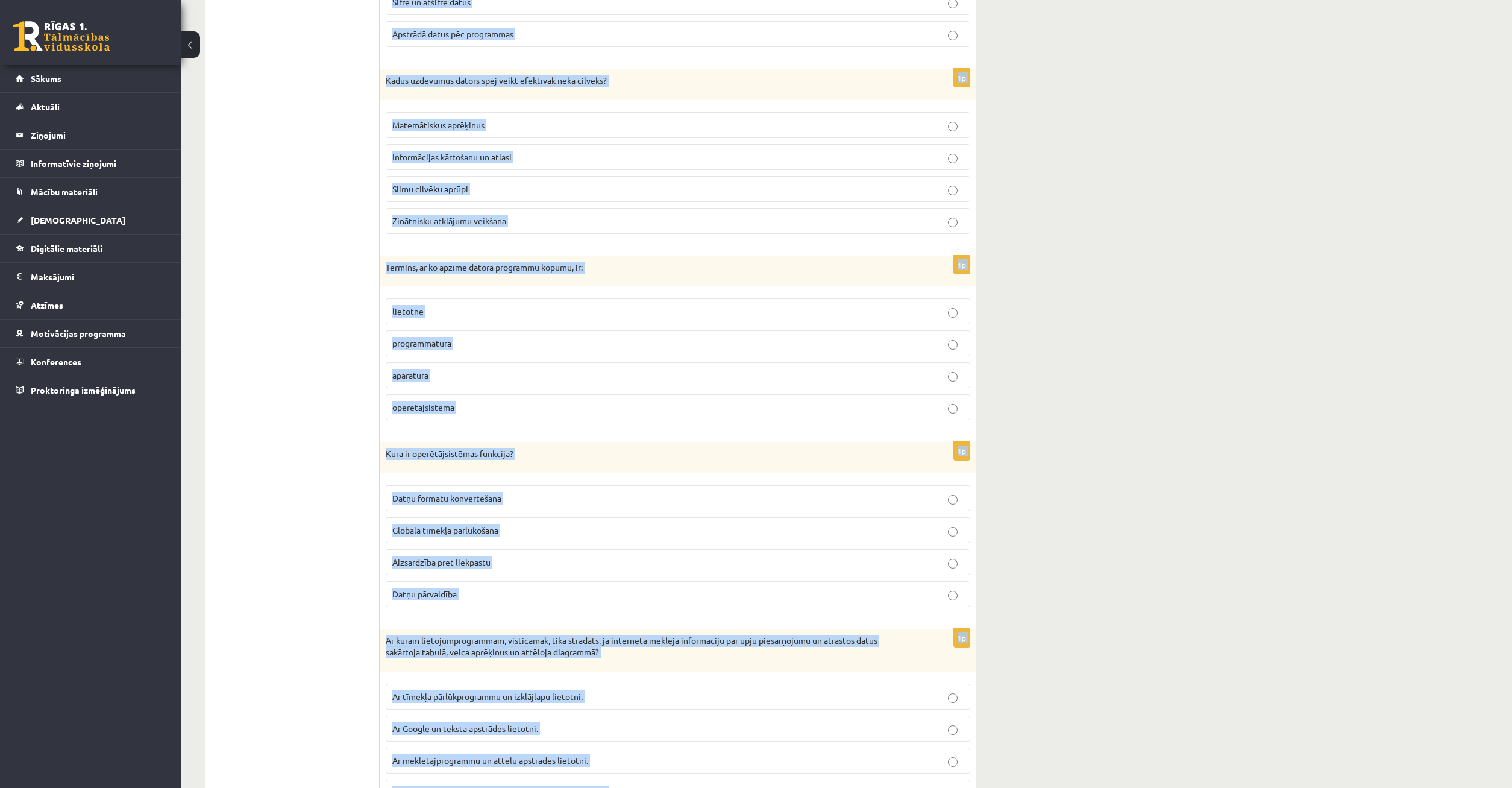
scroll to position [3020, 0]
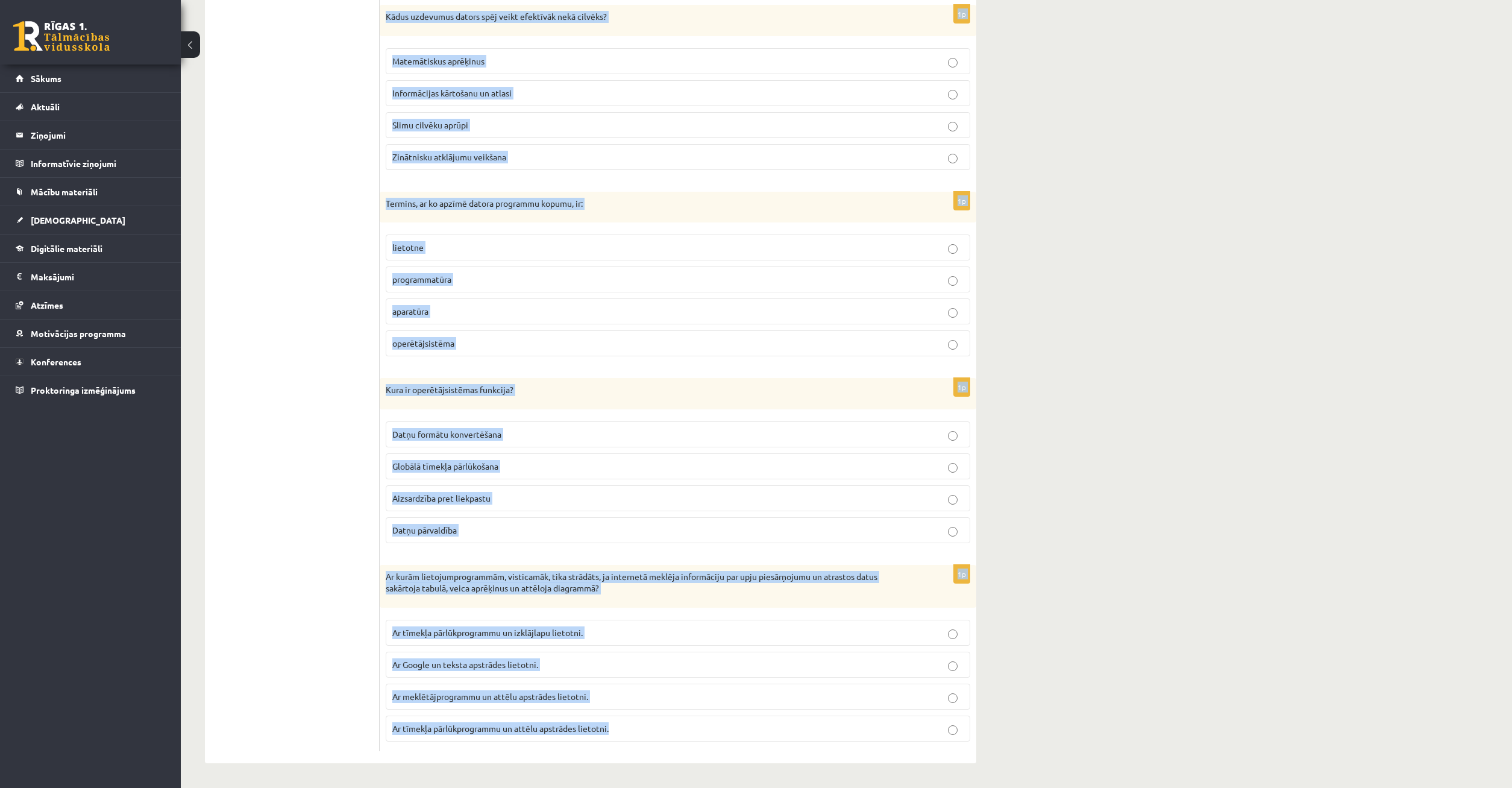
drag, startPoint x: 388, startPoint y: 229, endPoint x: 1226, endPoint y: 763, distance: 993.7
copy form "Kā sauc lietotāja saskarni, kurā var atlasīt un veikt darbības ar objektiem uz …"
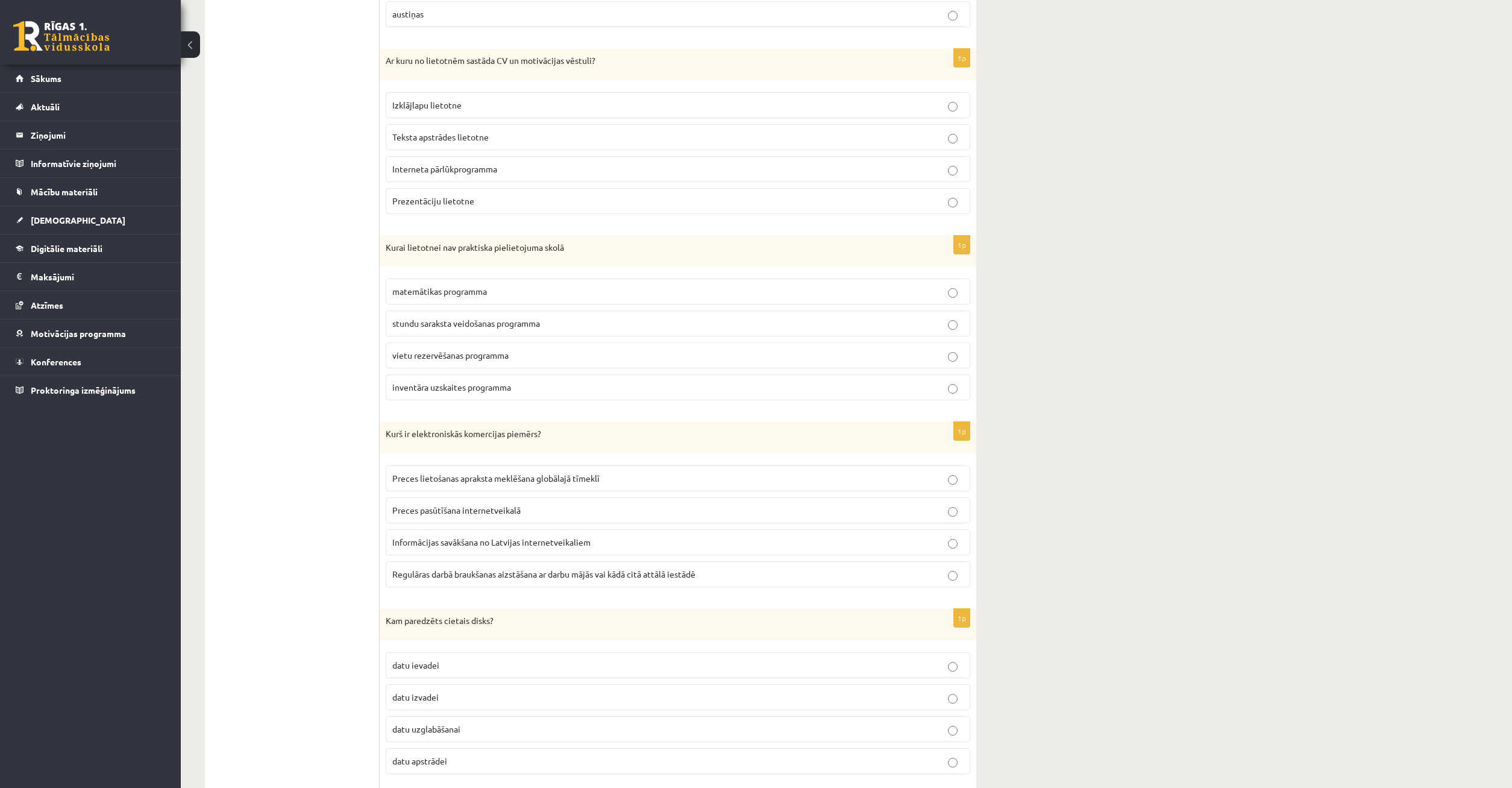
drag, startPoint x: 708, startPoint y: 226, endPoint x: 684, endPoint y: 226, distance: 24.0
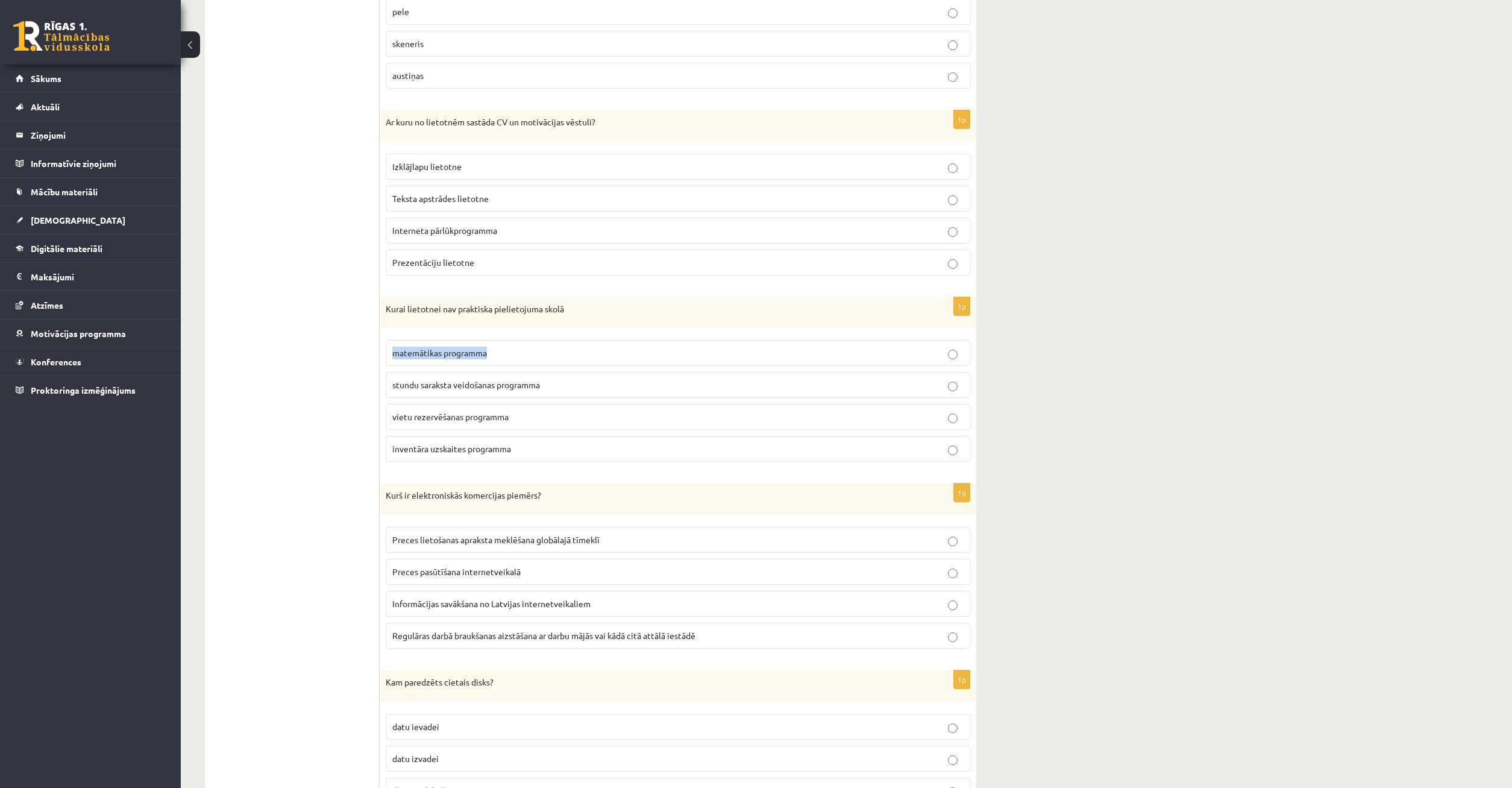
drag, startPoint x: 1361, startPoint y: 322, endPoint x: 1377, endPoint y: 346, distance: 28.8
click at [1360, 337] on div "Datorika 1.ieskaite 10.b2 klase , Timurs Lozovskis (10.b2 klase) Ieskaite jāpil…" at bounding box center [846, 505] width 1331 height 3761
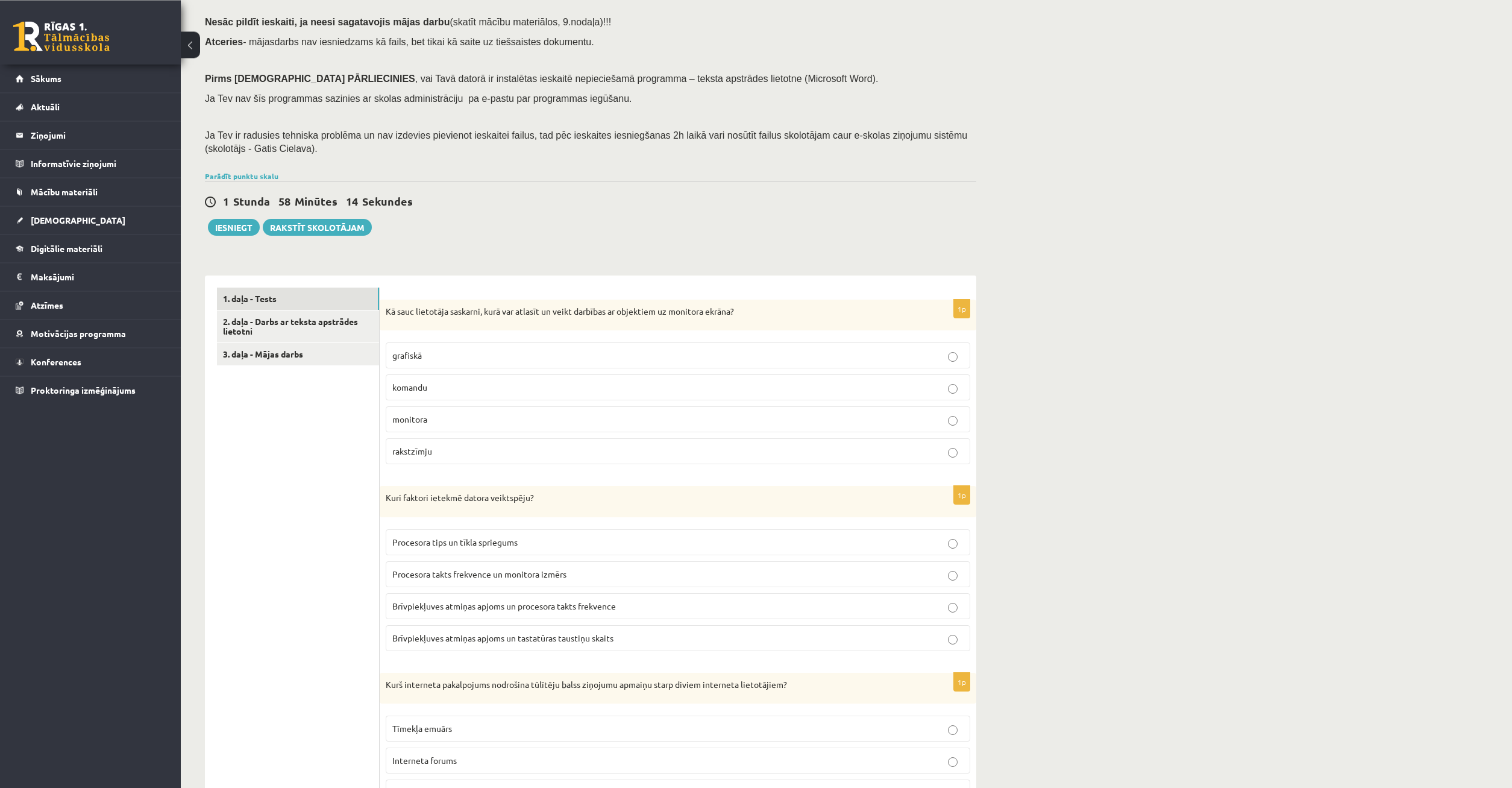
scroll to position [197, 0]
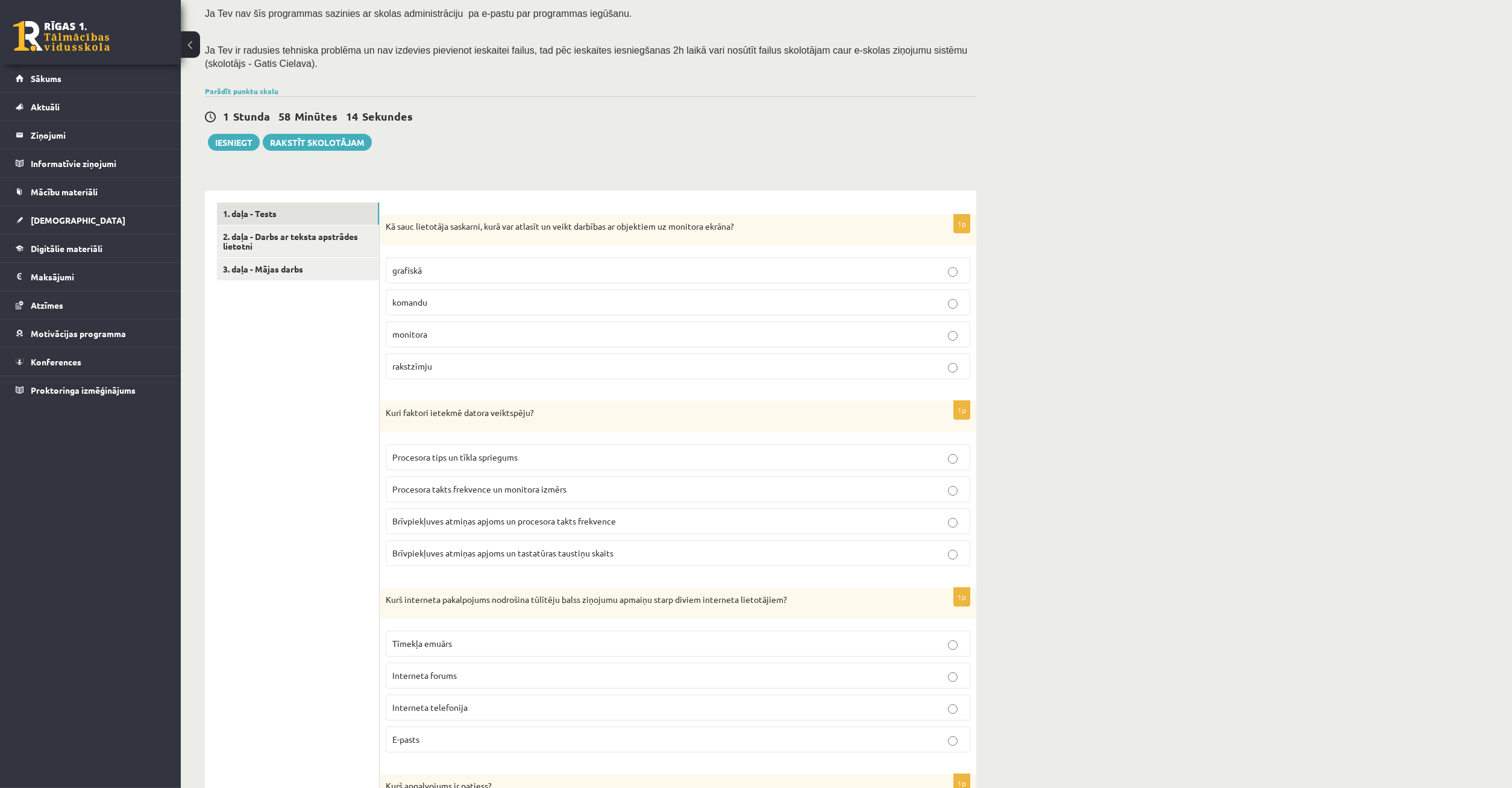
click at [956, 267] on p "grafiskā" at bounding box center [678, 270] width 571 height 13
click at [958, 521] on p "Brīvpiekļuves atmiņas apjoms un procesora takts frekvence" at bounding box center [678, 521] width 571 height 13
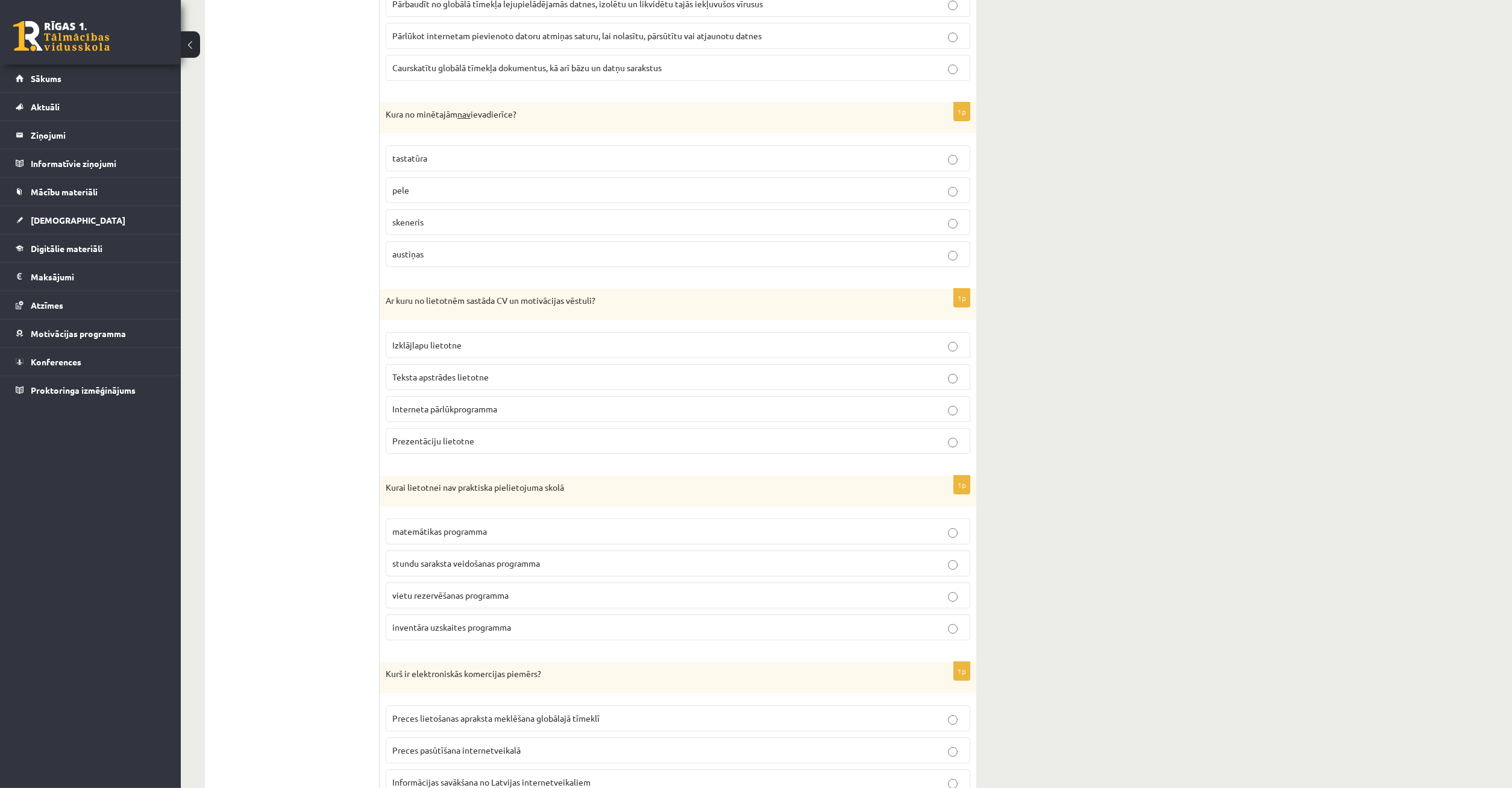
scroll to position [1427, 0]
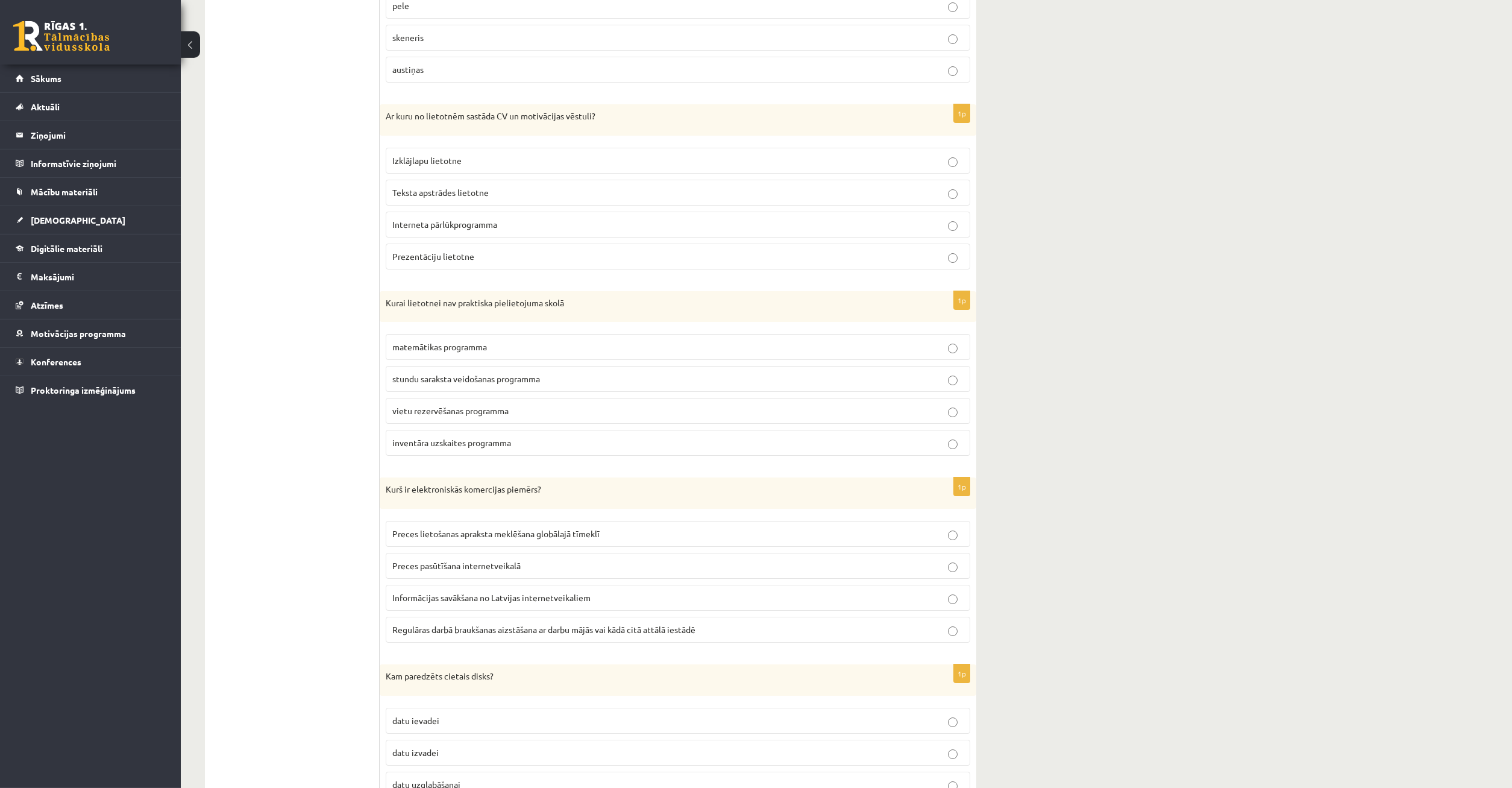
click at [544, 192] on p "Teksta apstrādes lietotne" at bounding box center [678, 193] width 571 height 13
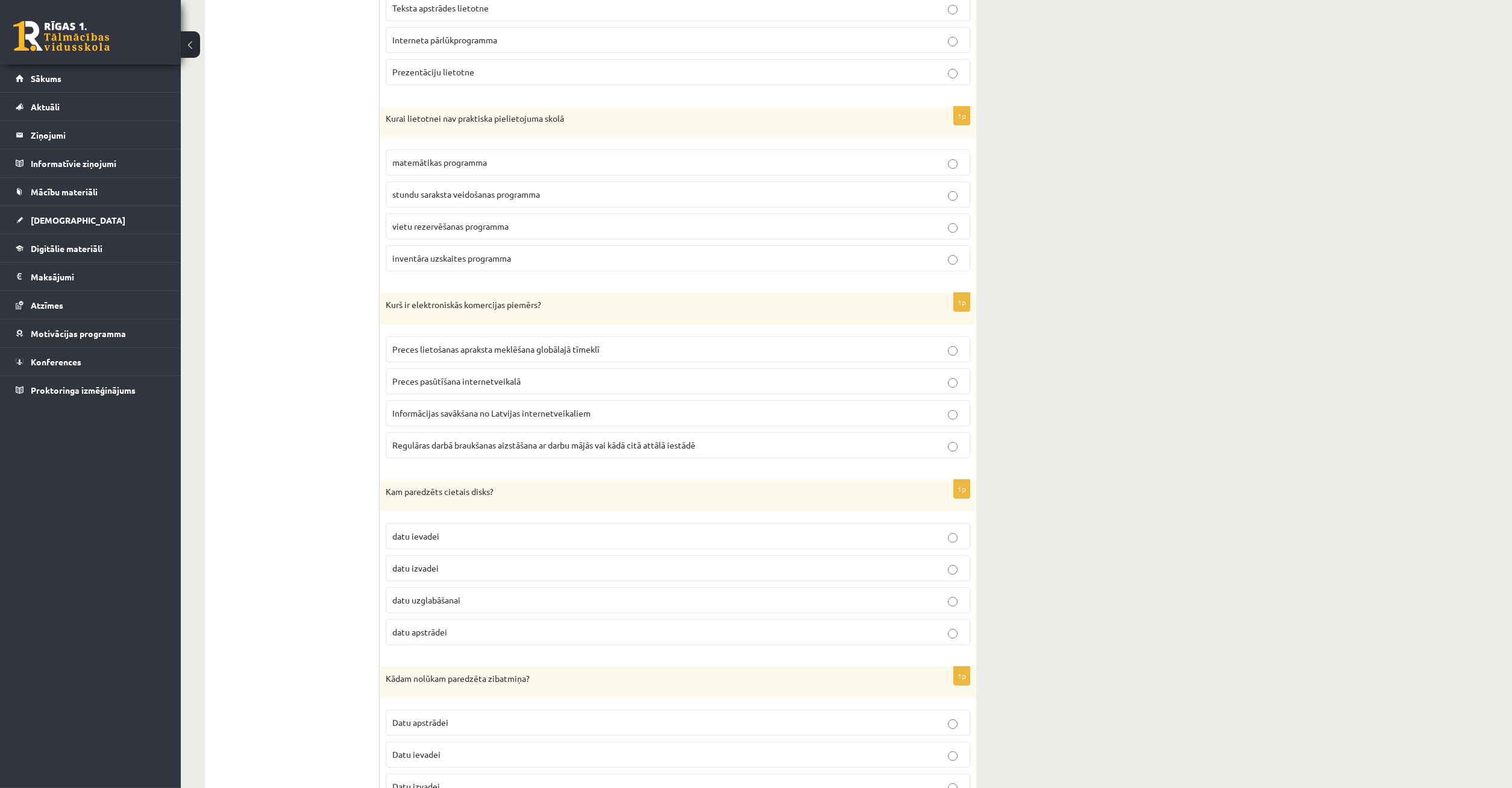
click at [648, 392] on label "Preces pasūtīšana internetveikalā" at bounding box center [678, 381] width 585 height 26
click at [942, 383] on p "Preces pasūtīšana internetveikalā" at bounding box center [678, 382] width 571 height 13
click at [956, 599] on label "datu uzglabāšanai" at bounding box center [678, 600] width 585 height 26
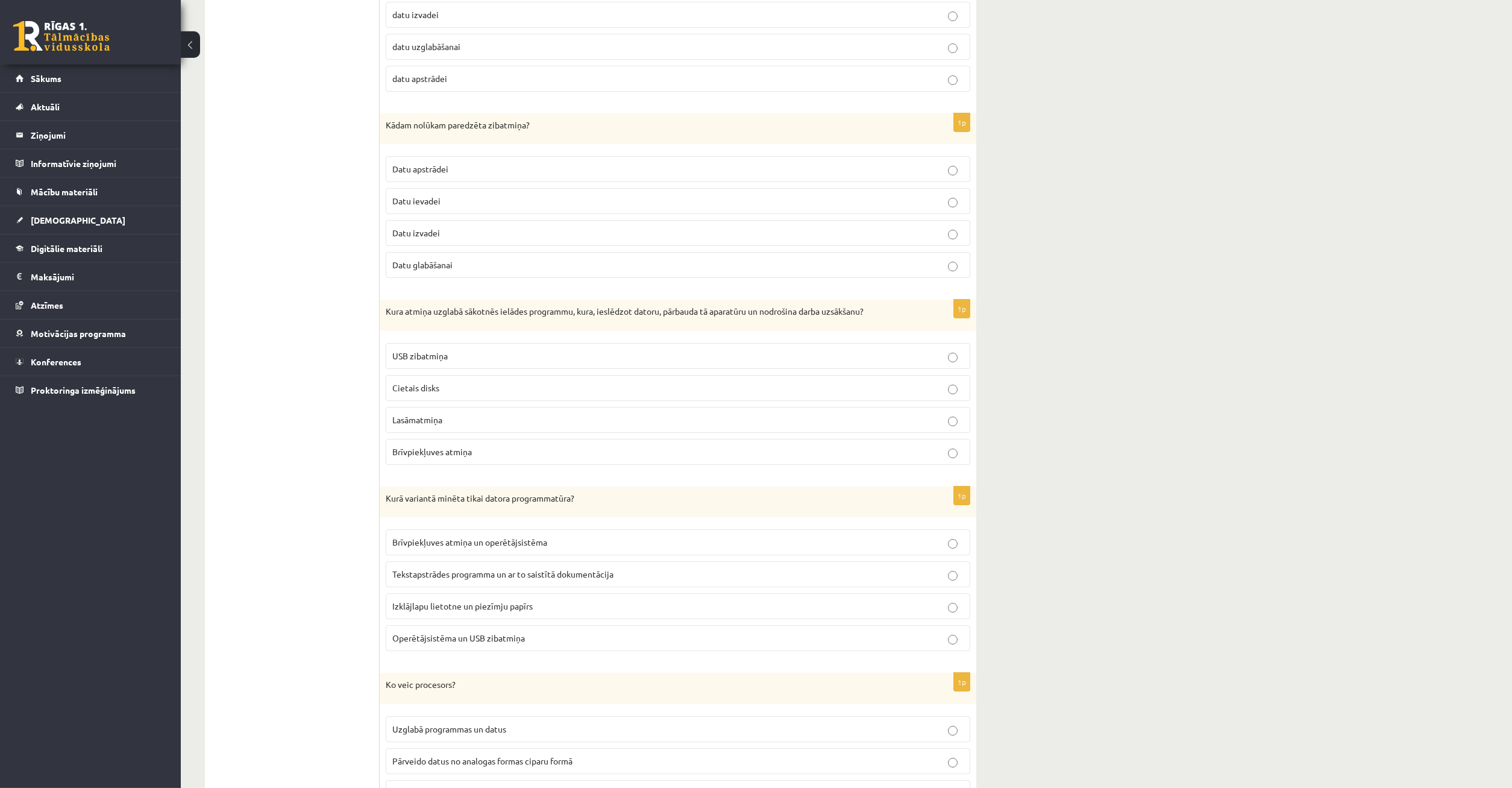
scroll to position [2042, 0]
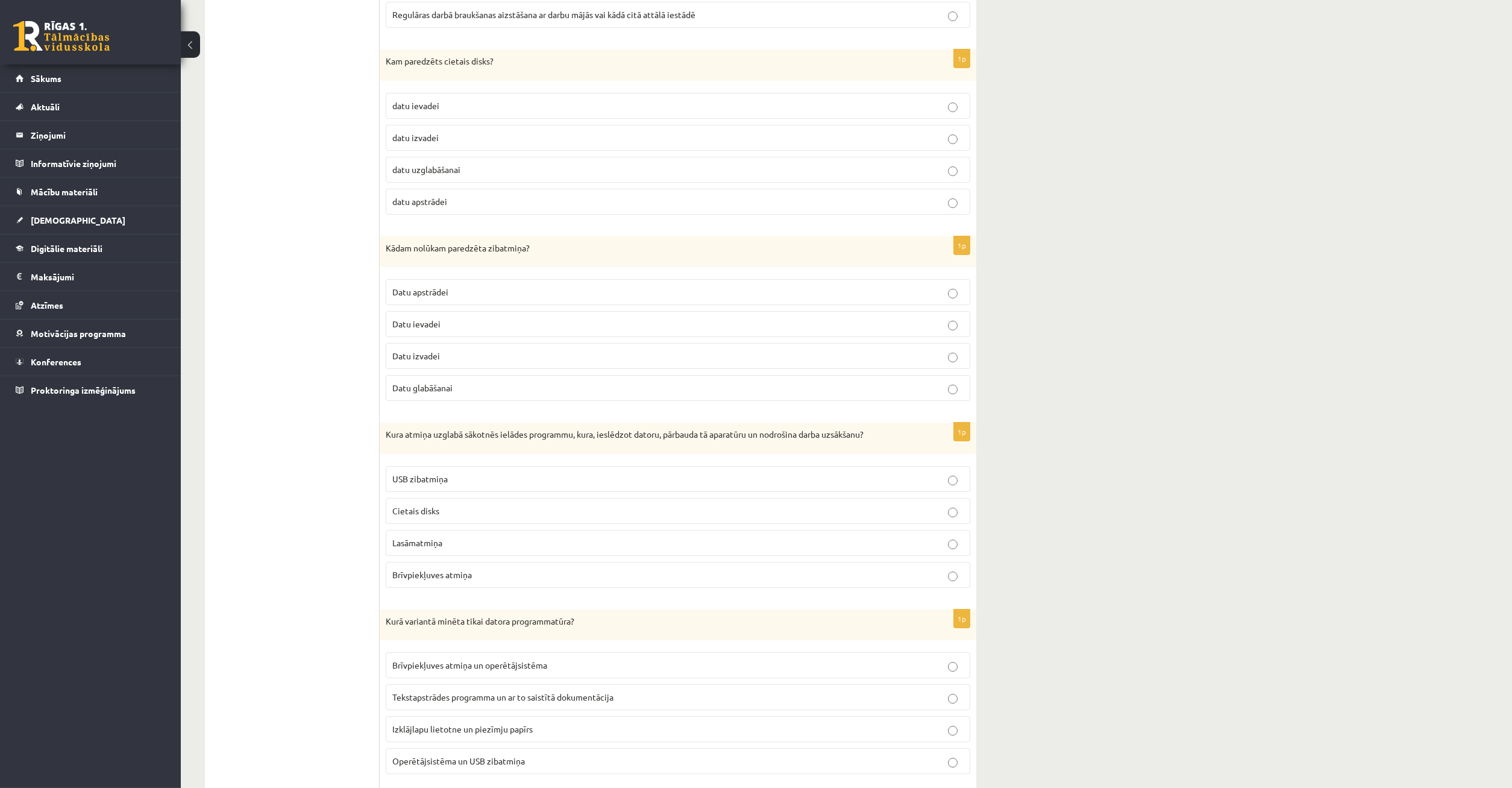
click at [960, 389] on p "Datu glabāšanai" at bounding box center [678, 388] width 571 height 13
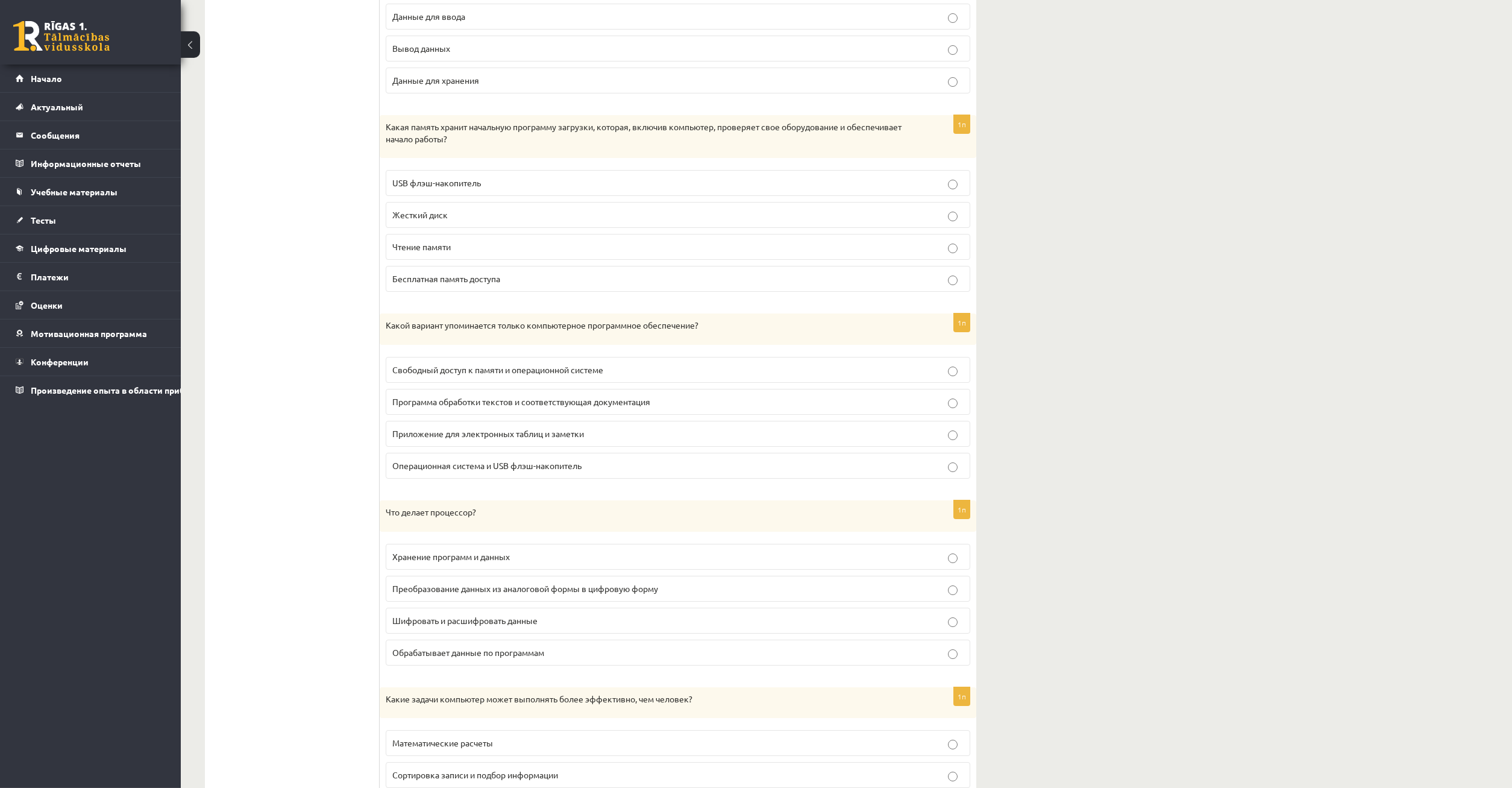
scroll to position [2411, 0]
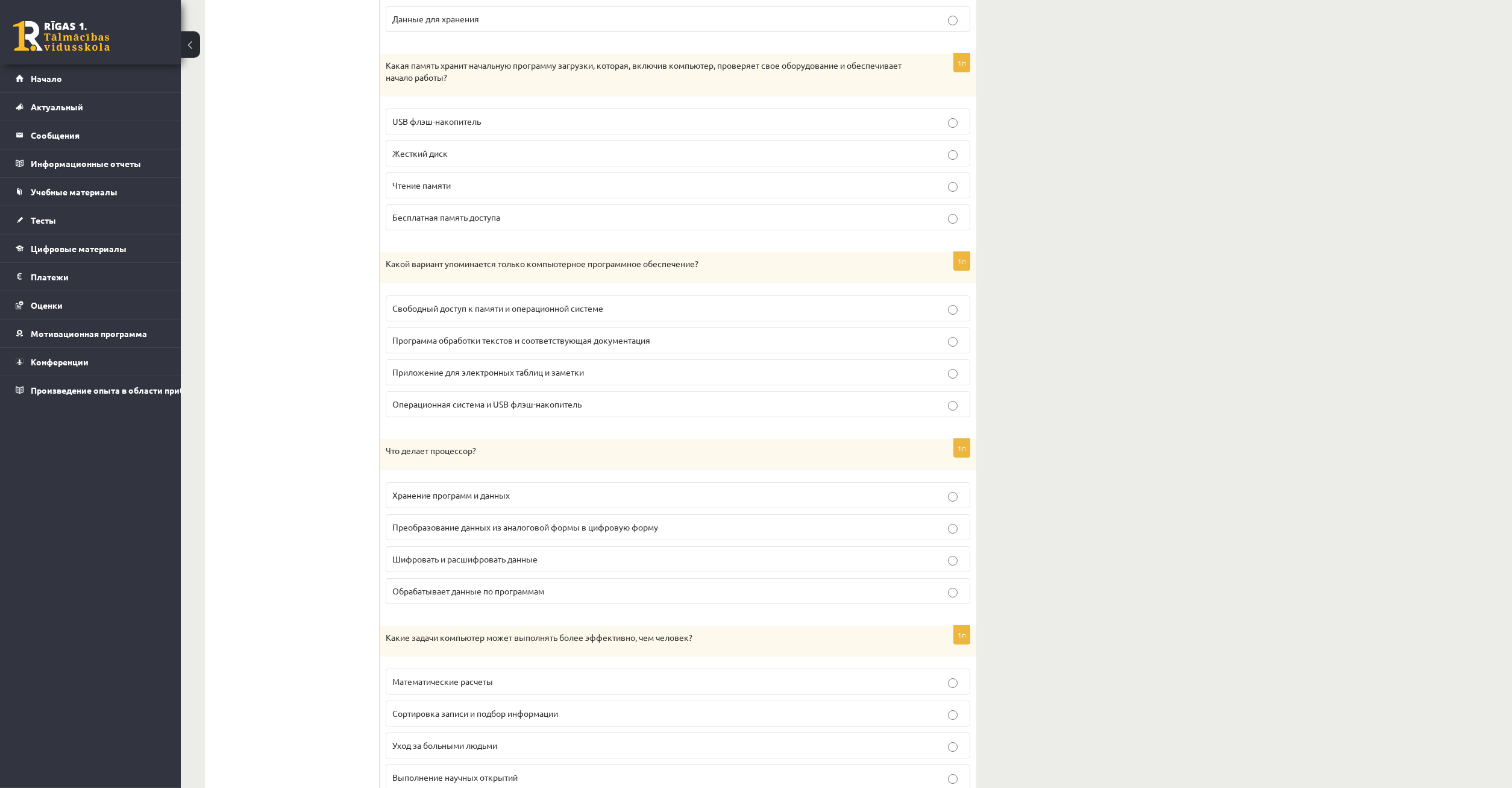
click at [953, 599] on label "Обрабатывает данные по программам" at bounding box center [678, 591] width 585 height 26
click at [943, 590] on p "Обрабатывает данные по программам" at bounding box center [678, 591] width 571 height 13
click at [945, 595] on p "Обрабатывает данные по программам" at bounding box center [678, 591] width 571 height 13
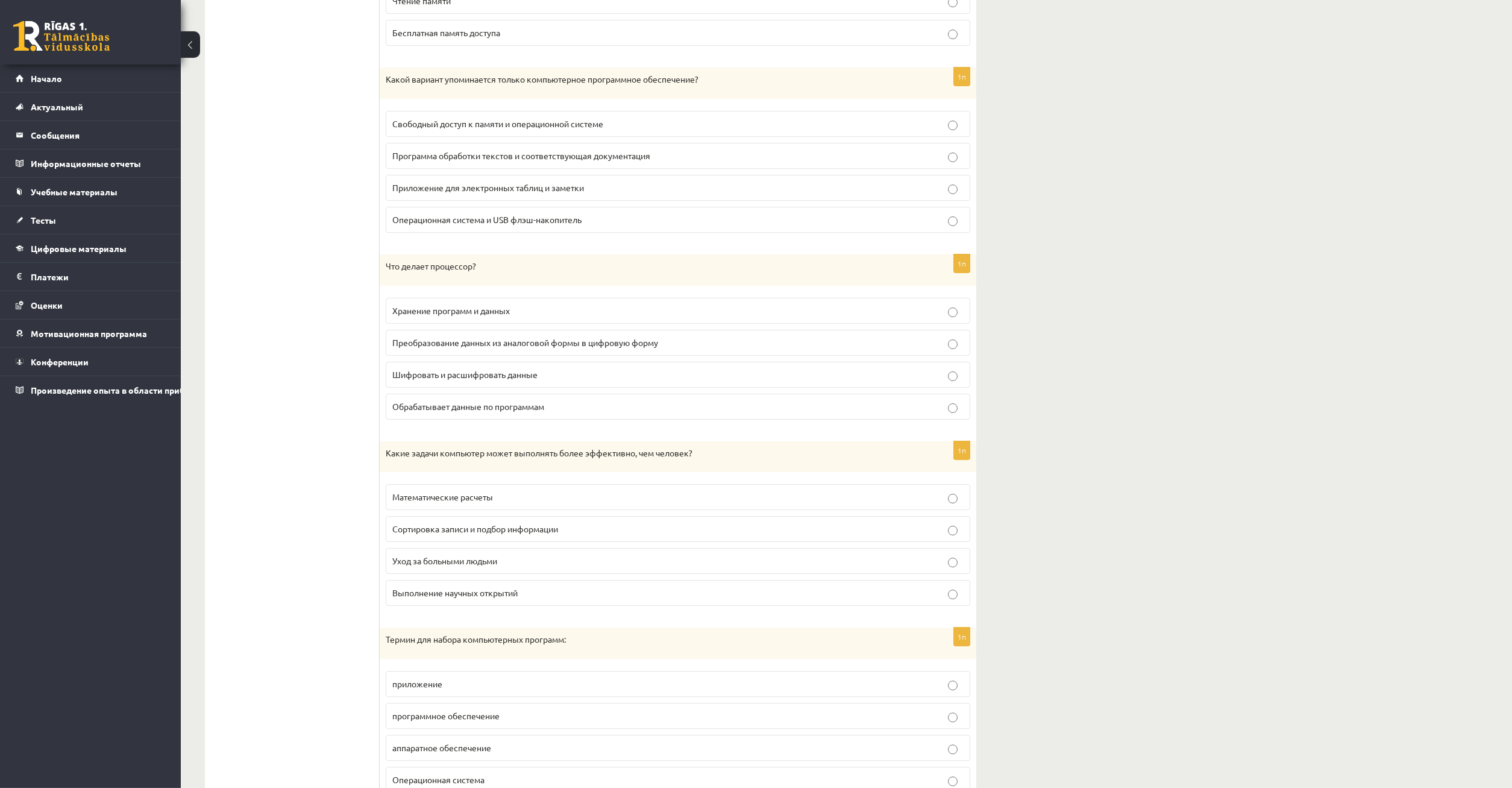
click at [964, 499] on label "Математические расчеты" at bounding box center [678, 497] width 585 height 26
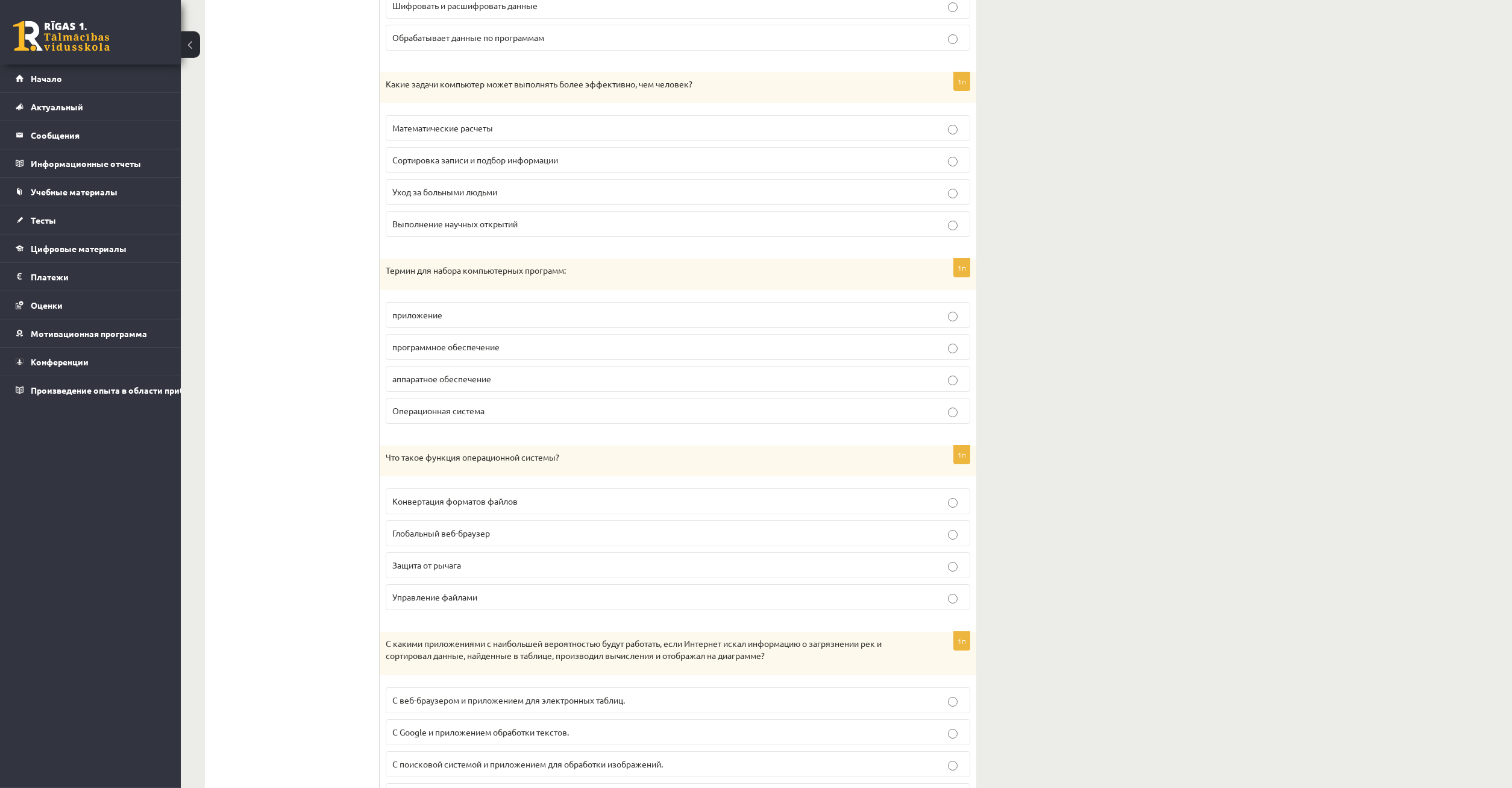
scroll to position [3026, 0]
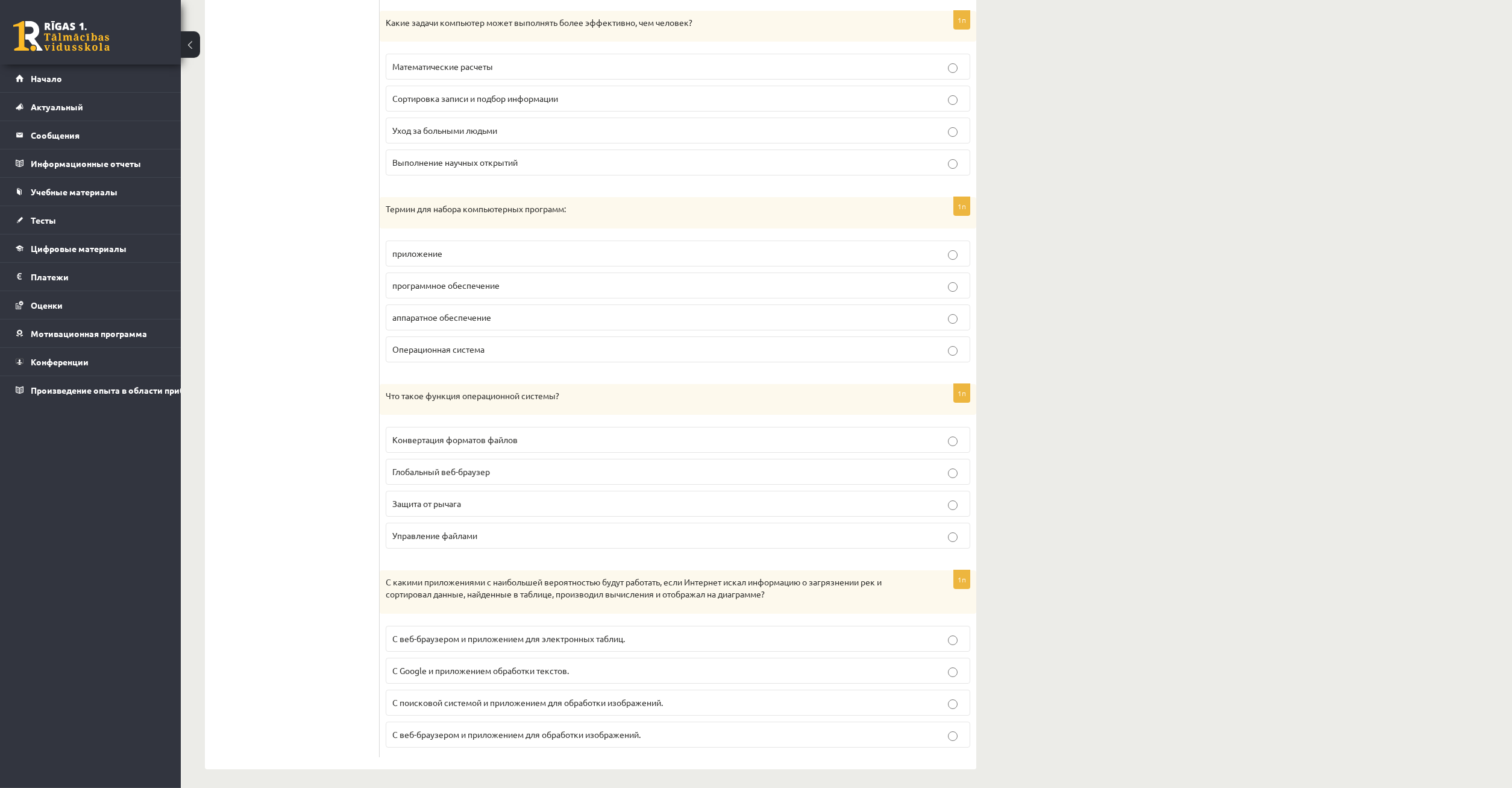
click at [955, 527] on label "Управление файлами" at bounding box center [678, 535] width 585 height 26
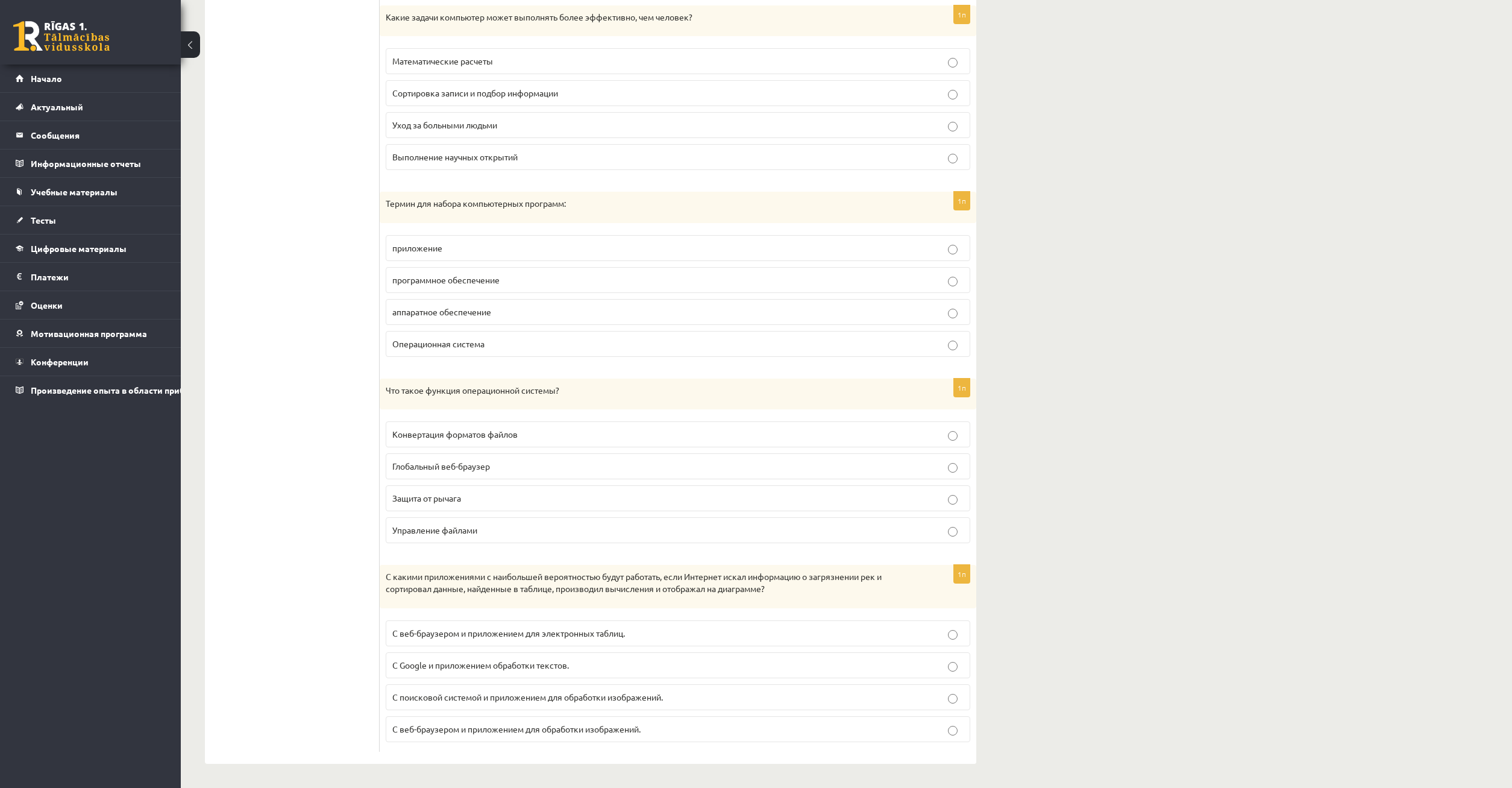
click at [953, 540] on label "Управление файлами" at bounding box center [678, 530] width 585 height 26
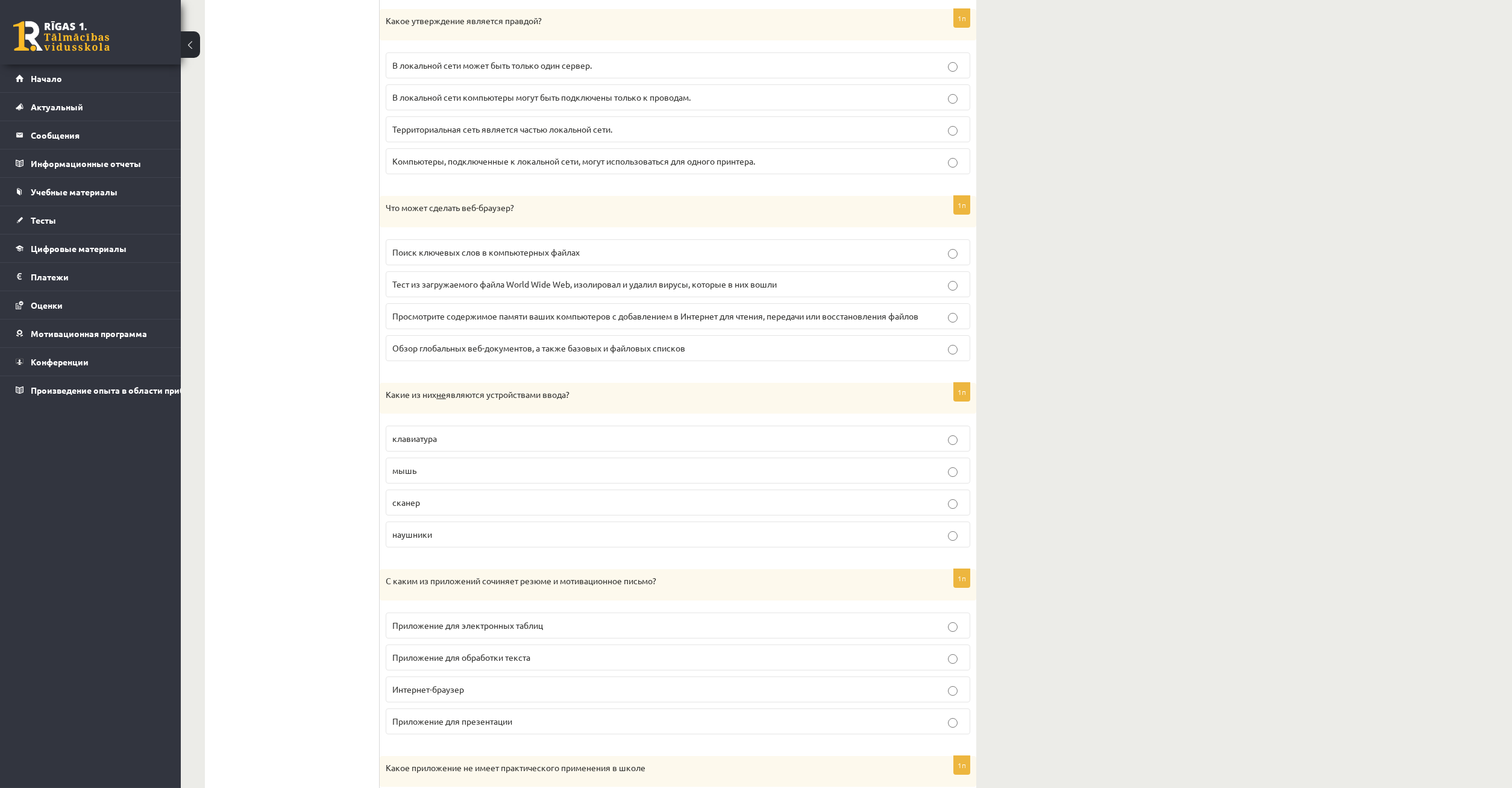
scroll to position [0, 0]
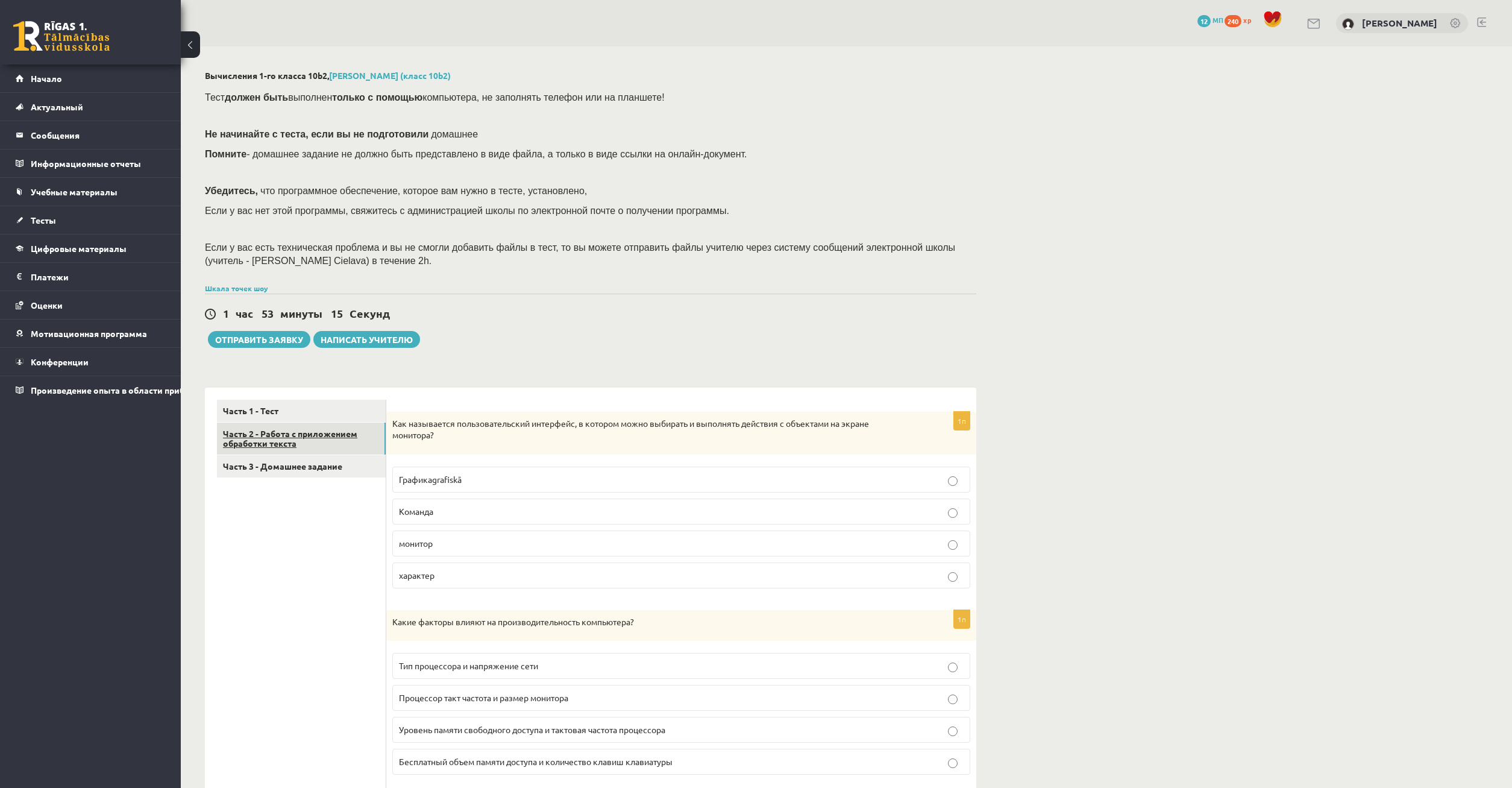
click at [277, 435] on link "Часть 2 - Работа с приложением обработки текста" at bounding box center [301, 439] width 169 height 32
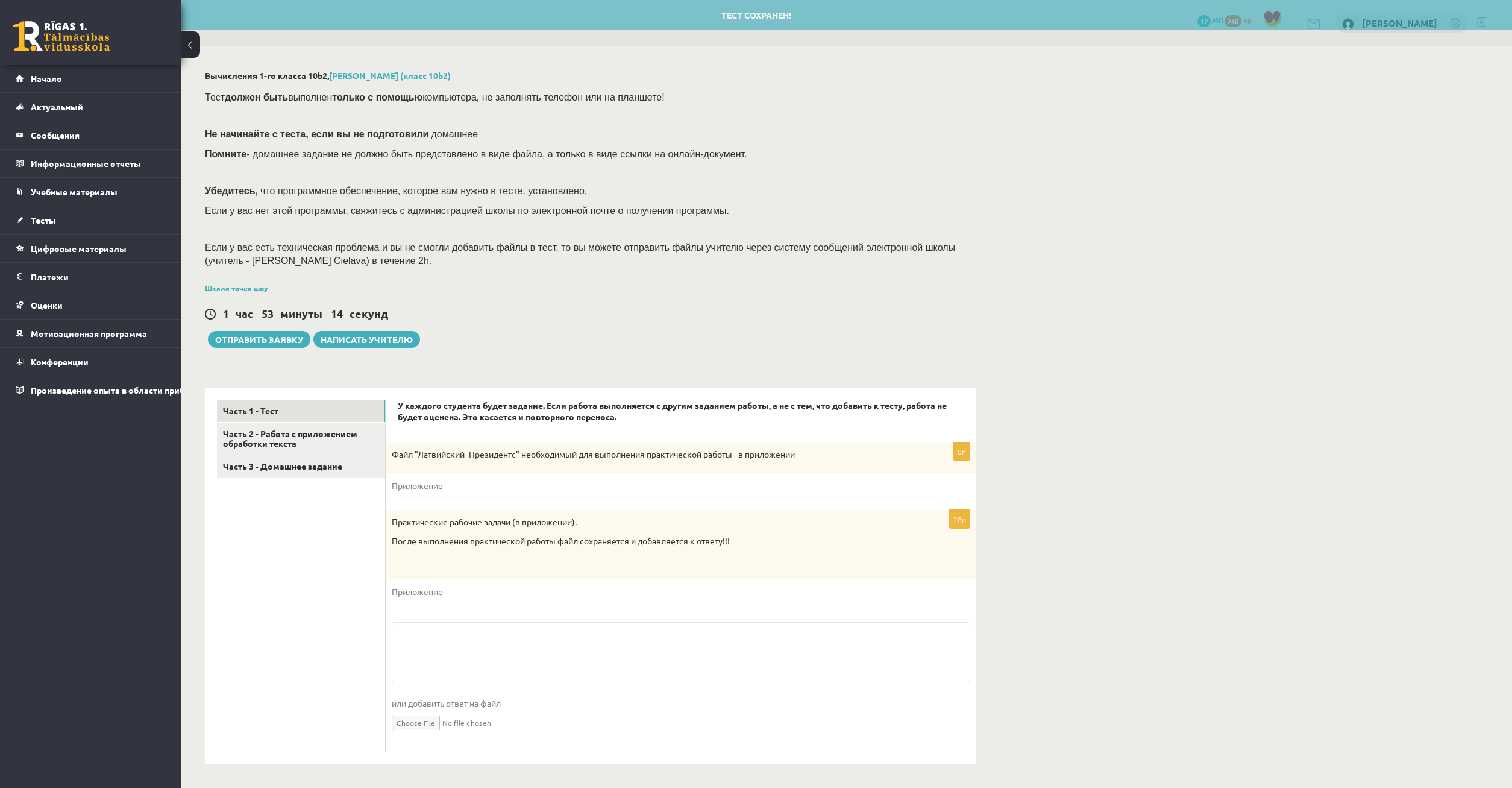
click at [299, 412] on link "Часть 1 - Тест" at bounding box center [301, 411] width 168 height 23
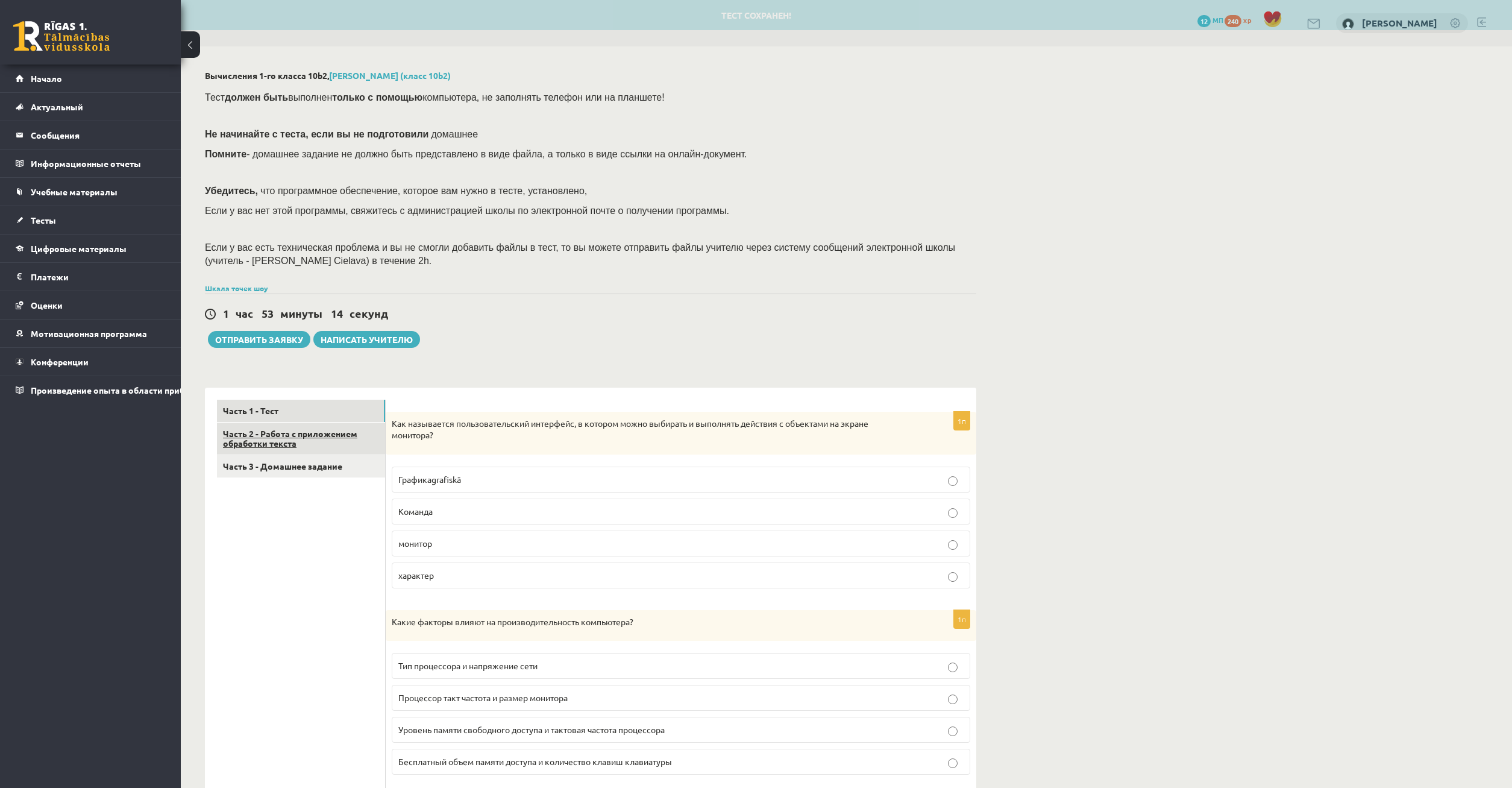
click at [294, 436] on link "Часть 2 - Работа с приложением обработки текста" at bounding box center [301, 439] width 168 height 32
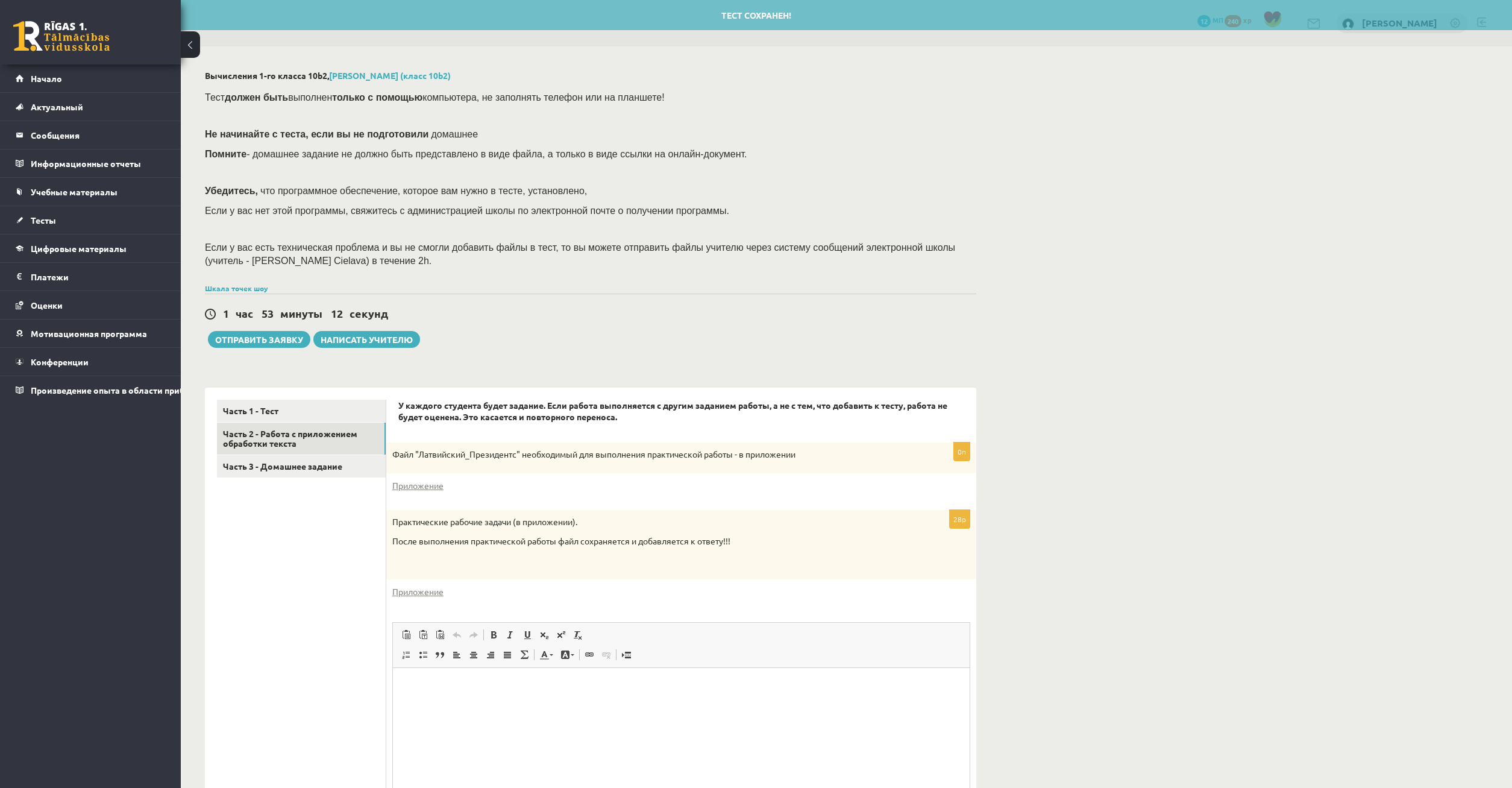
scroll to position [61, 0]
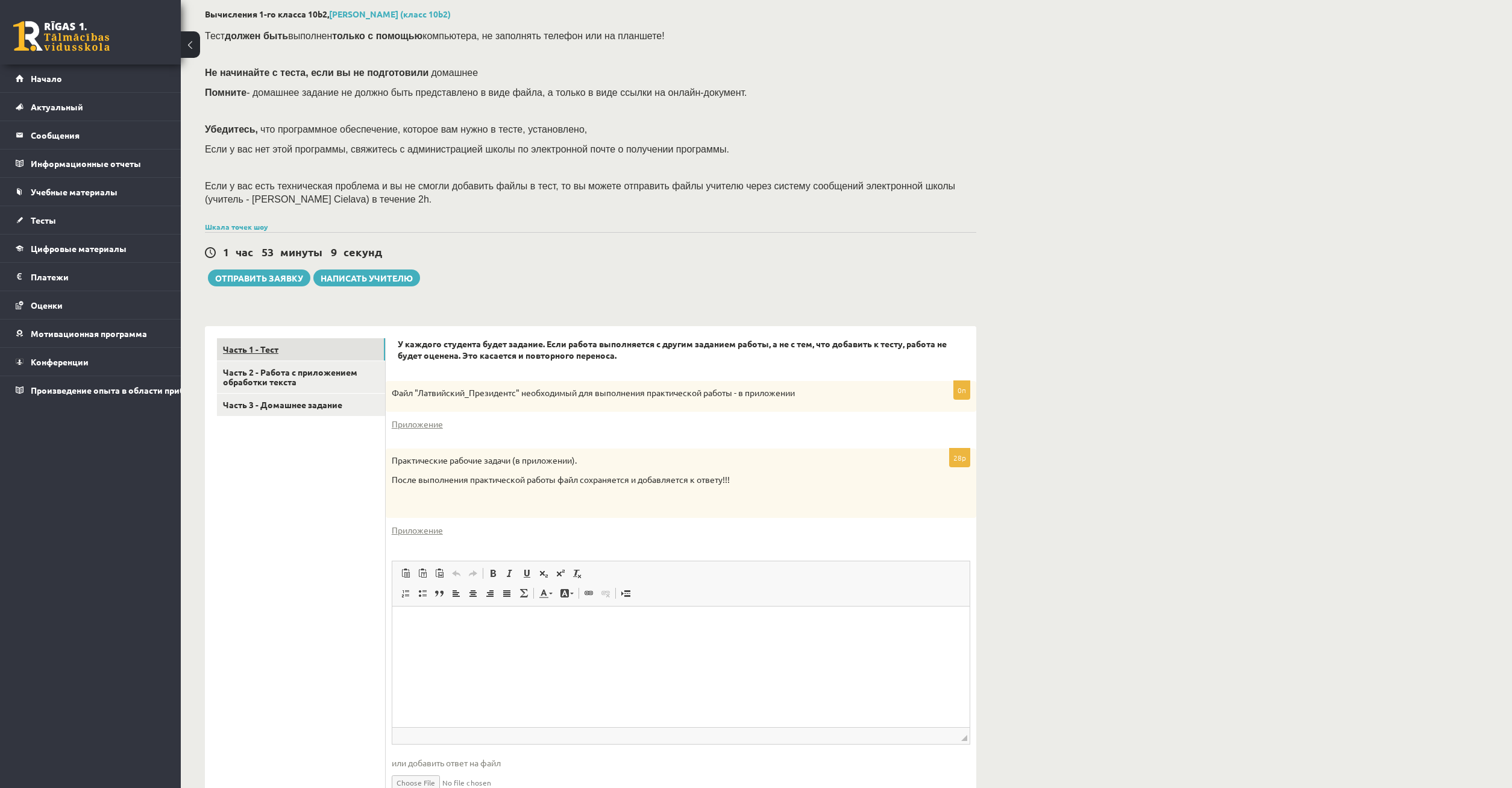
click at [334, 358] on link "Часть 1 - Тест" at bounding box center [301, 349] width 168 height 23
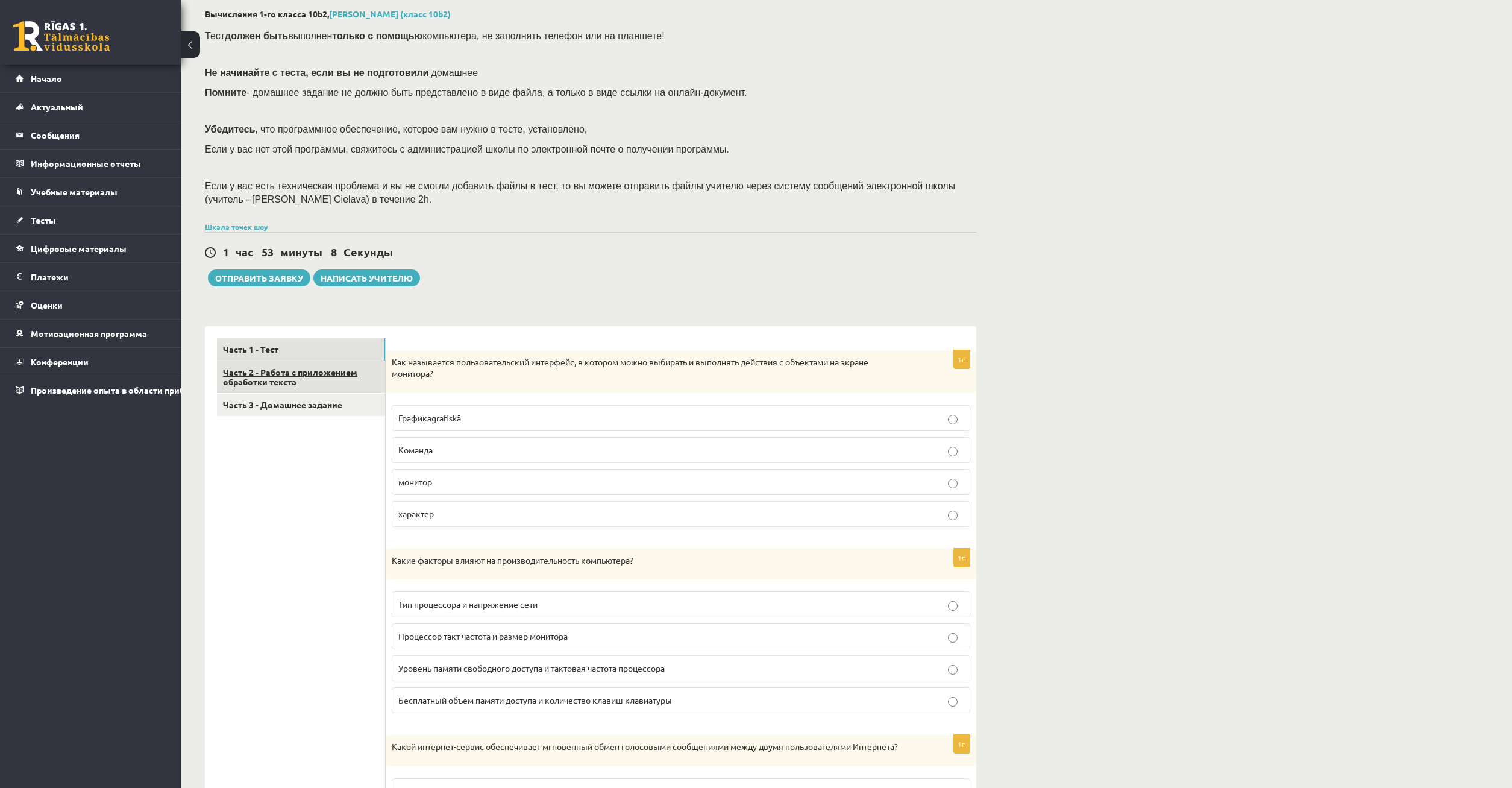
click at [335, 372] on link "Часть 2 - Работа с приложением обработки текста" at bounding box center [301, 377] width 168 height 32
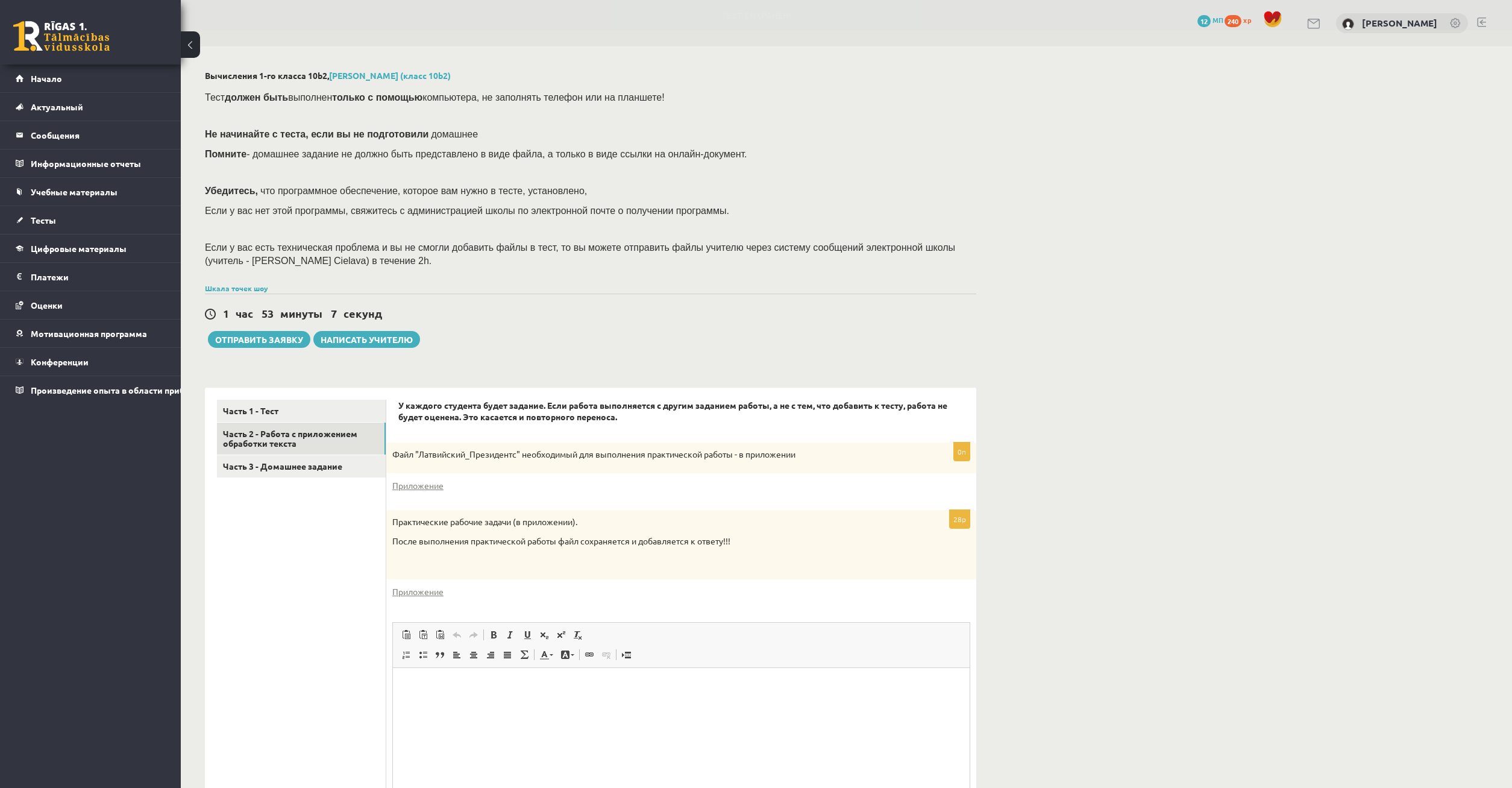
scroll to position [0, 0]
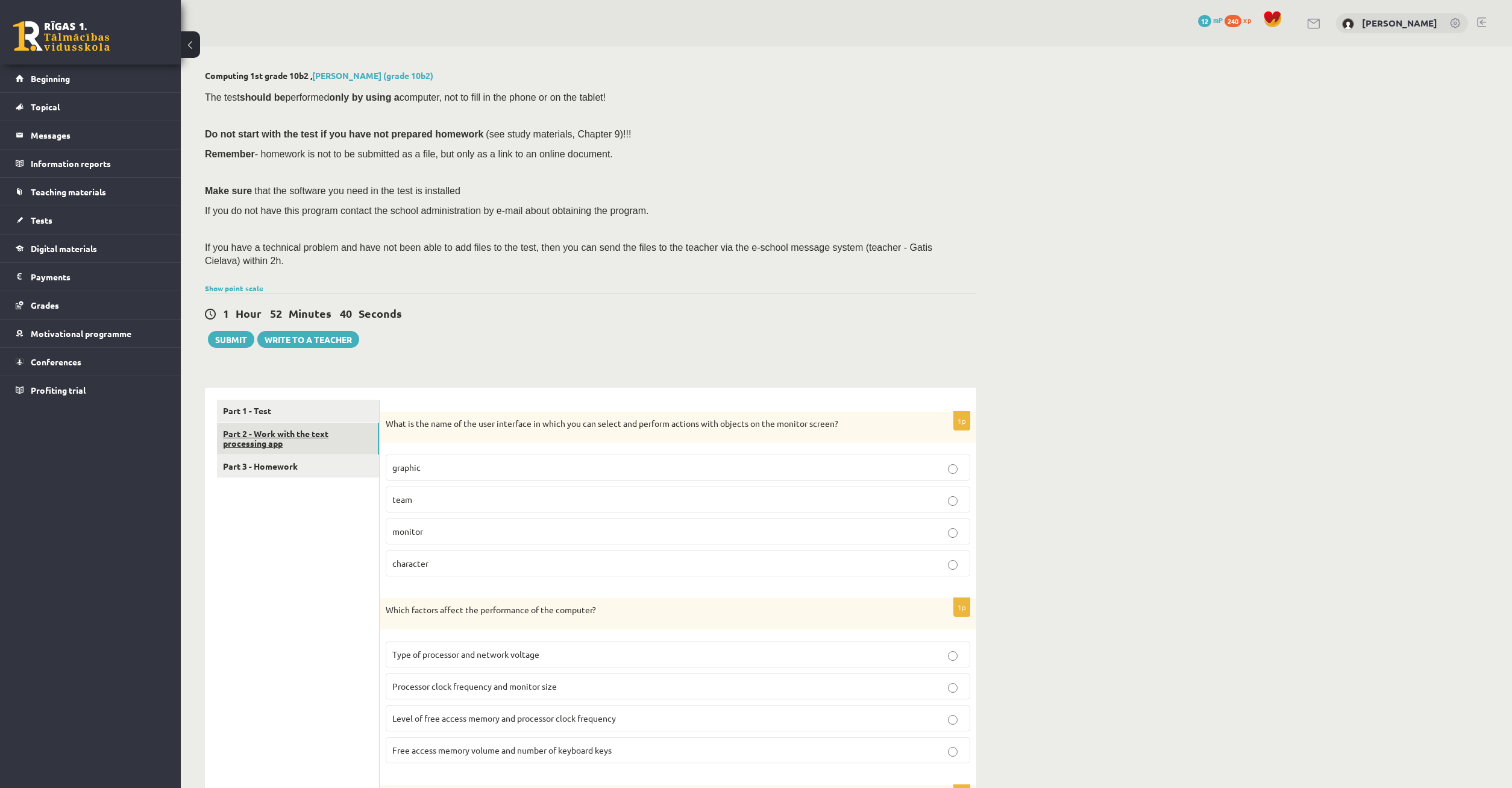
click at [291, 430] on link "Part 2 - Work with the text processing app" at bounding box center [298, 439] width 162 height 32
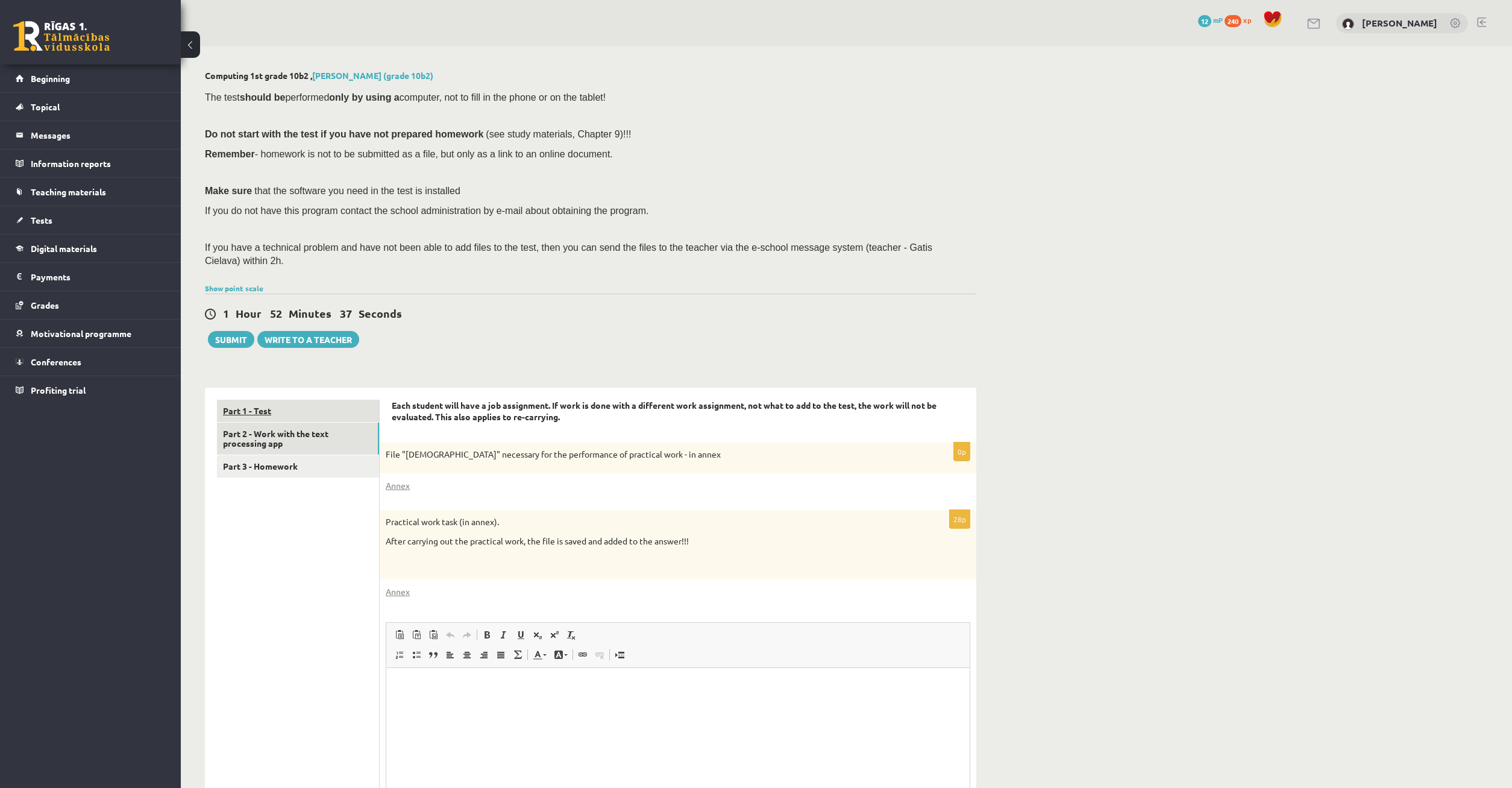
click at [272, 400] on link "Part 1 - Test" at bounding box center [298, 411] width 162 height 23
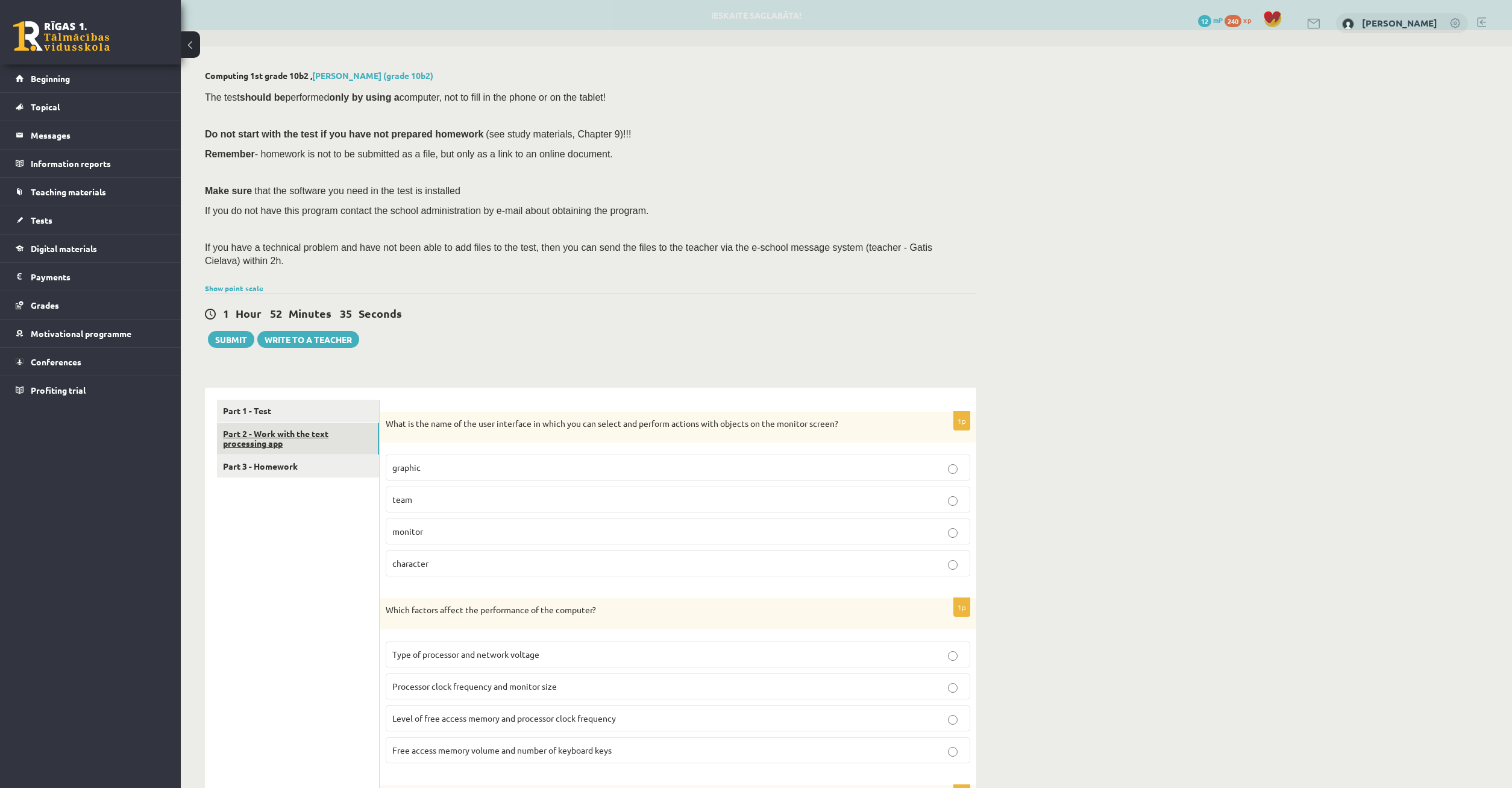
click at [276, 429] on link "Part 2 - Work with the text processing app" at bounding box center [298, 439] width 162 height 32
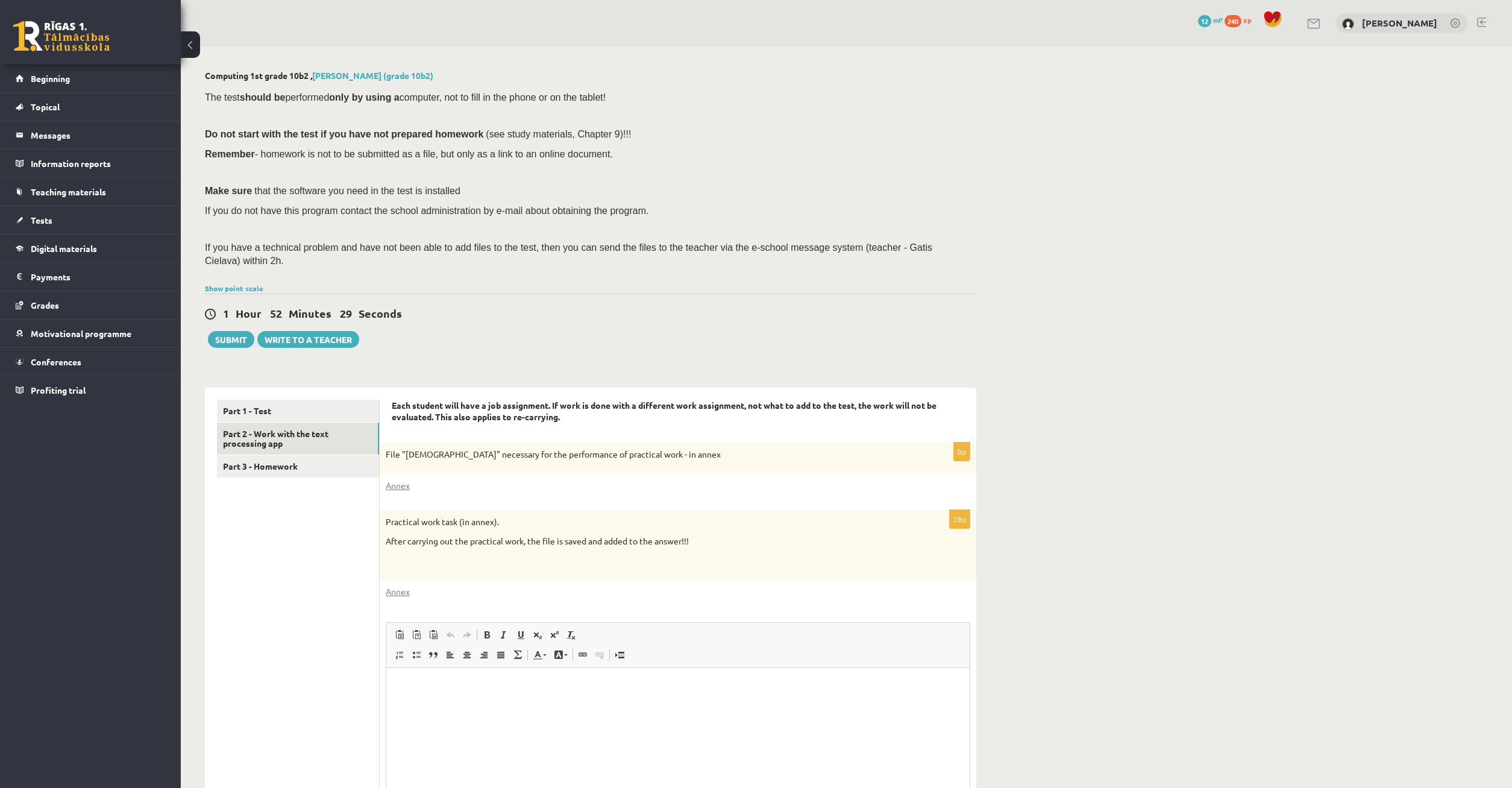
click at [338, 400] on link "Part 1 - Test" at bounding box center [298, 411] width 162 height 23
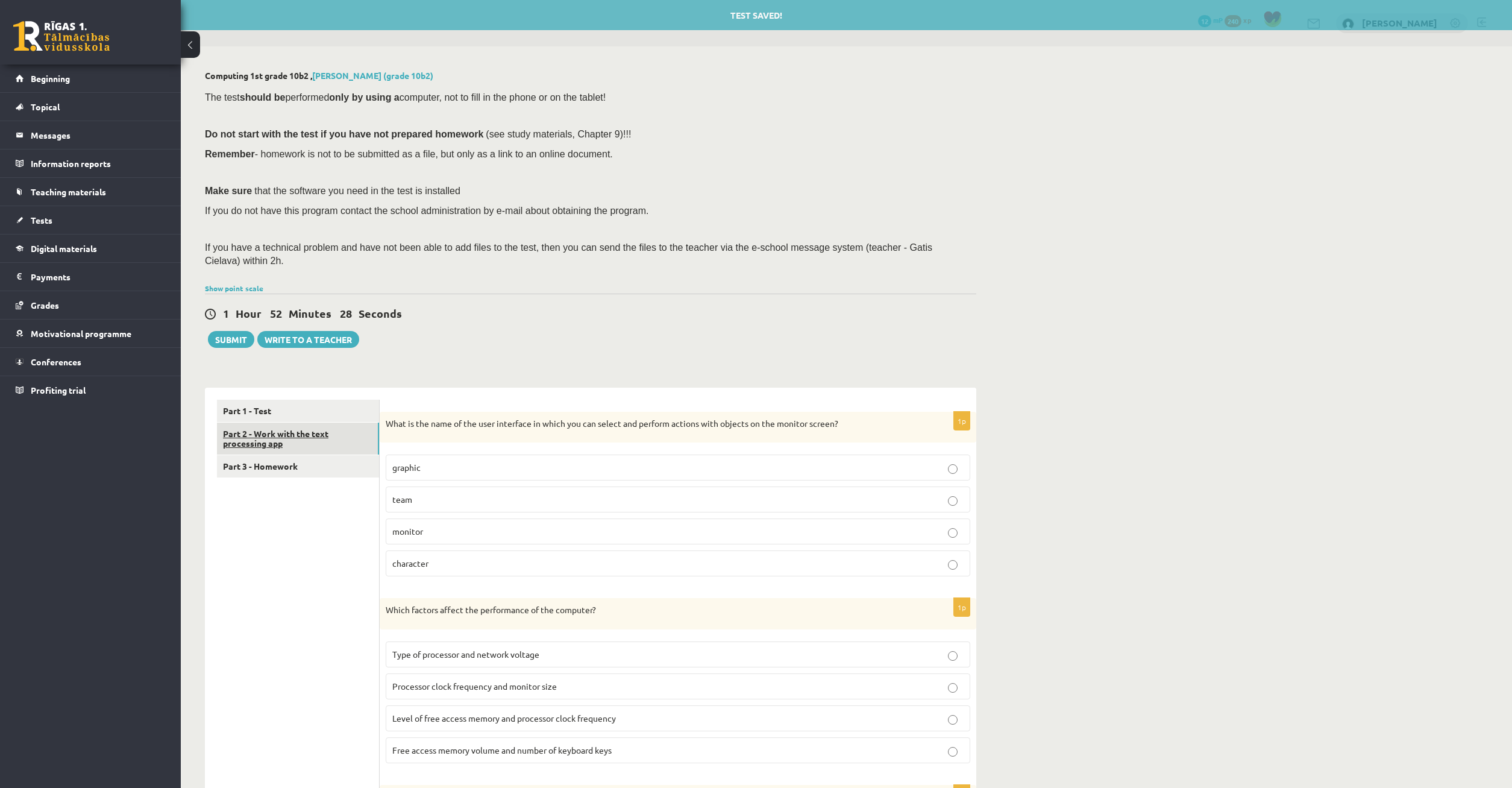
click at [321, 423] on link "Part 2 - Work with the text processing app" at bounding box center [298, 439] width 162 height 32
